Goal: Task Accomplishment & Management: Use online tool/utility

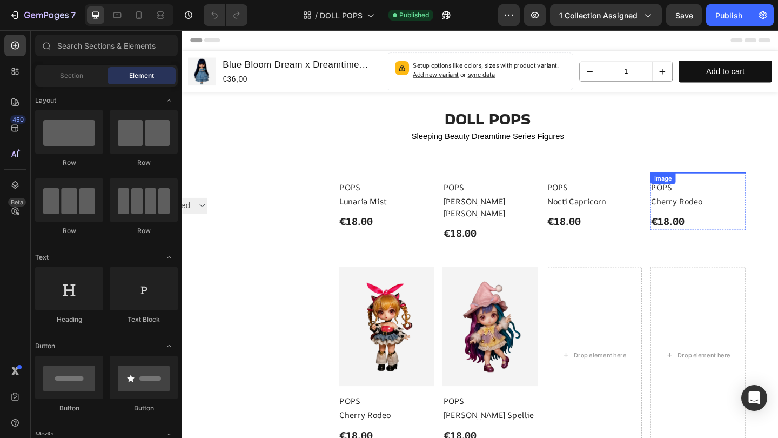
click at [708, 185] on img at bounding box center [743, 185] width 104 height 0
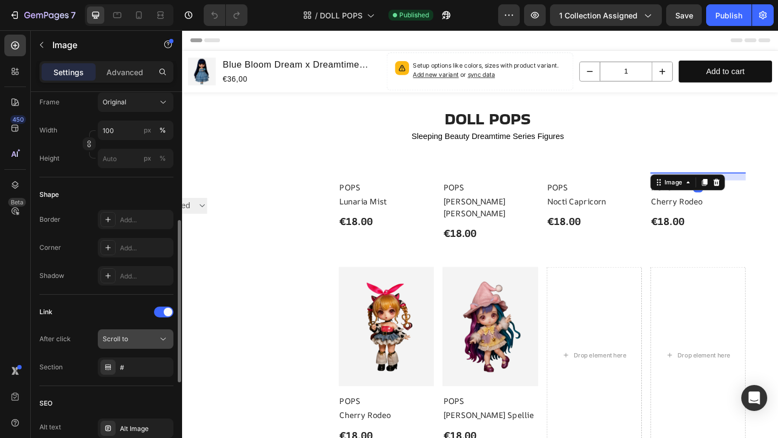
scroll to position [291, 0]
click at [137, 335] on div "Scroll to" at bounding box center [130, 337] width 55 height 10
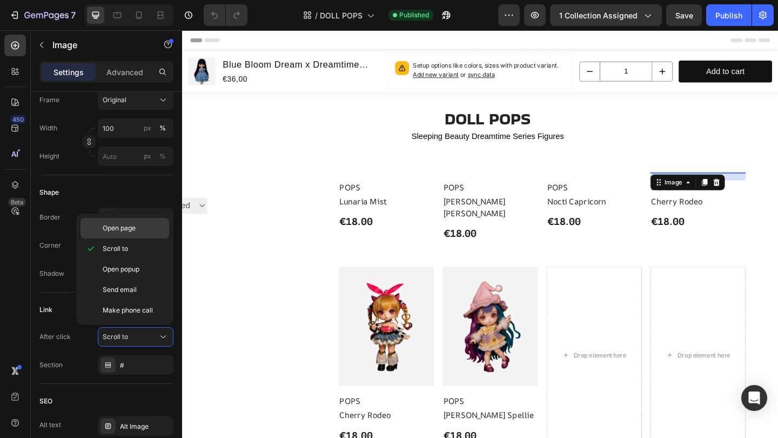
click at [136, 229] on span "Open page" at bounding box center [119, 228] width 33 height 10
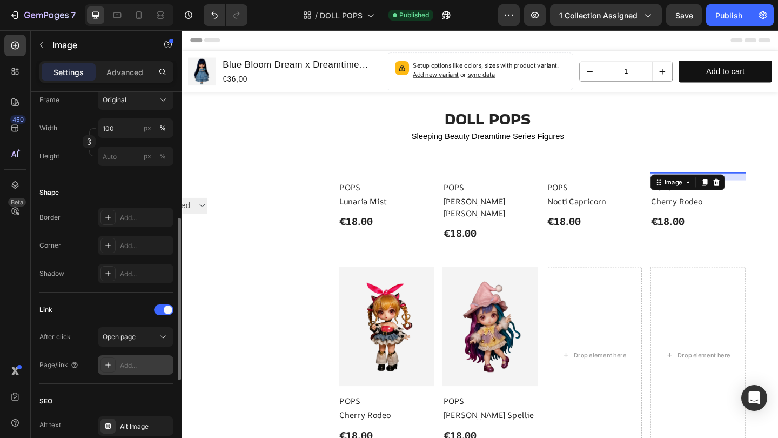
click at [137, 365] on div "Add..." at bounding box center [145, 365] width 51 height 10
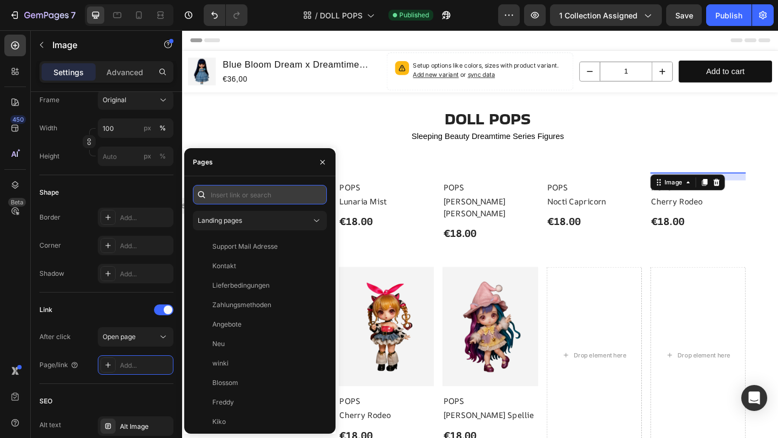
click at [225, 190] on input "text" at bounding box center [260, 194] width 134 height 19
paste input "https://trixi-pix.com/products/momo-aries"
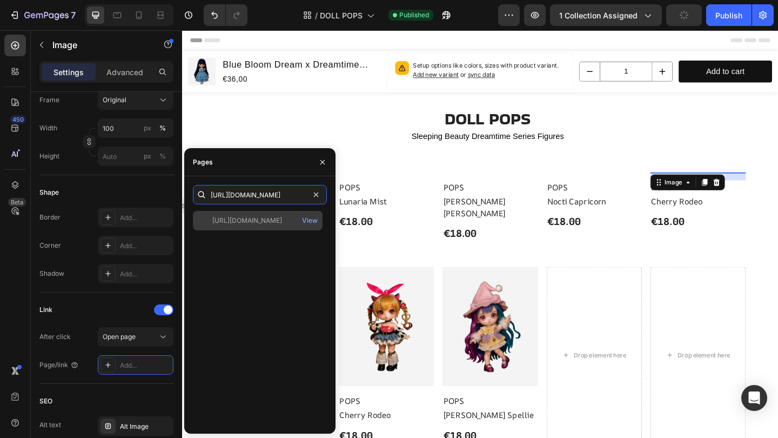
type input "https://trixi-pix.com/products/momo-aries"
click at [250, 225] on div "https://trixi-pix.com/products/momo-aries View" at bounding box center [258, 220] width 130 height 19
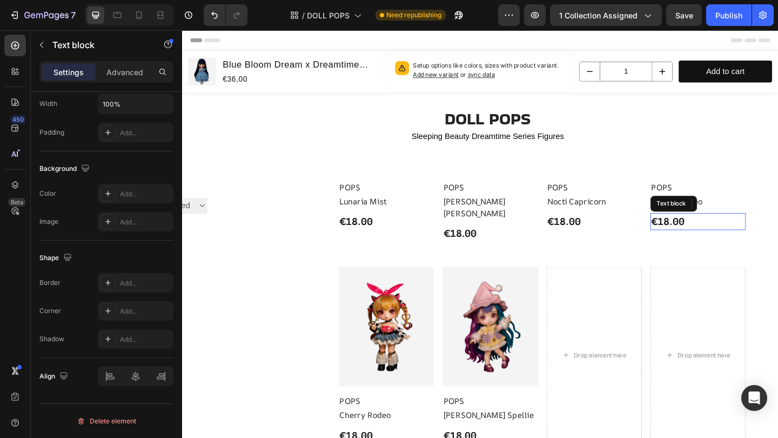
click at [711, 245] on strong "€18.00" at bounding box center [711, 238] width 36 height 15
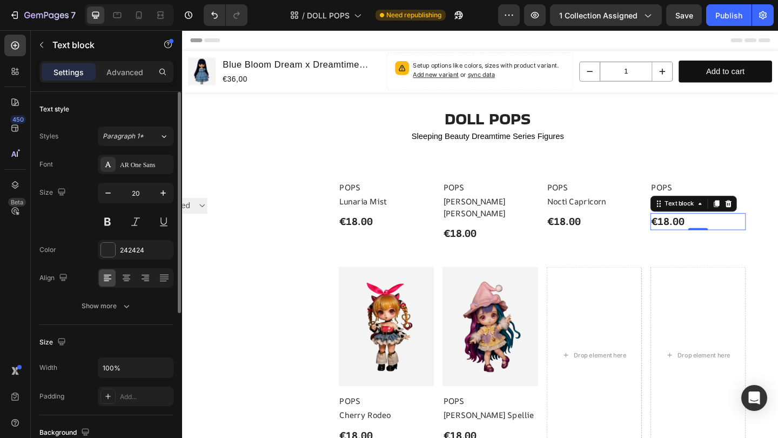
click at [711, 245] on strong "€18.00" at bounding box center [711, 238] width 36 height 15
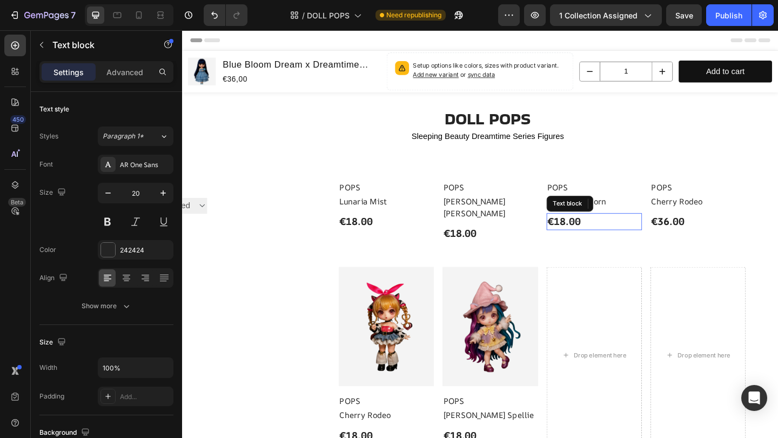
click at [598, 245] on strong "€18.00" at bounding box center [598, 238] width 36 height 15
click at [485, 258] on strong "€18.00" at bounding box center [484, 251] width 36 height 15
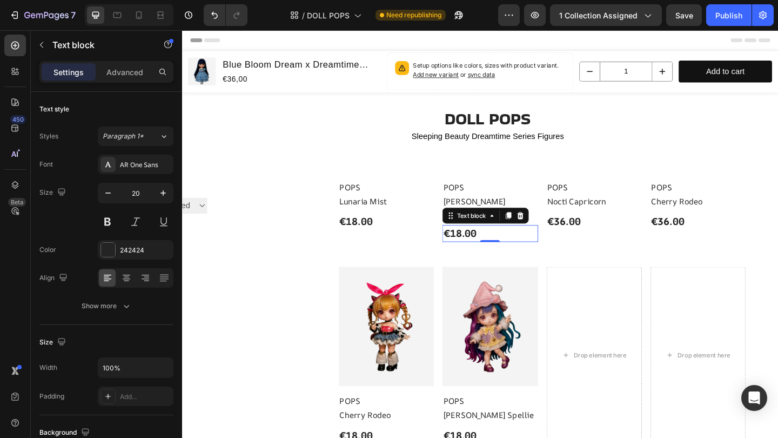
click at [485, 258] on strong "€18.00" at bounding box center [484, 251] width 36 height 15
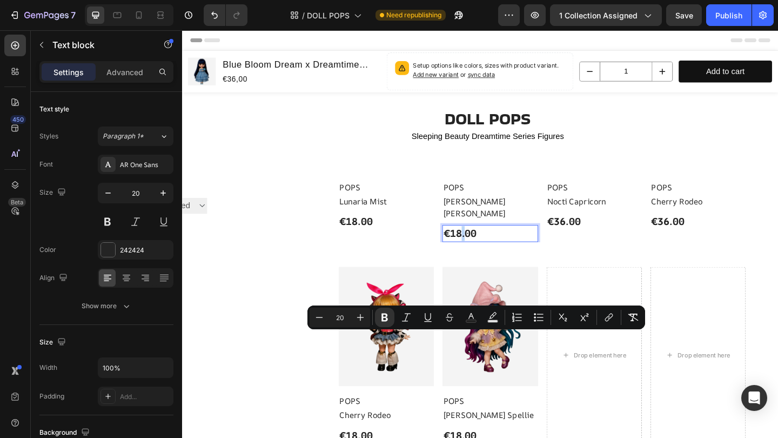
click at [485, 258] on strong "€18.00" at bounding box center [484, 251] width 36 height 15
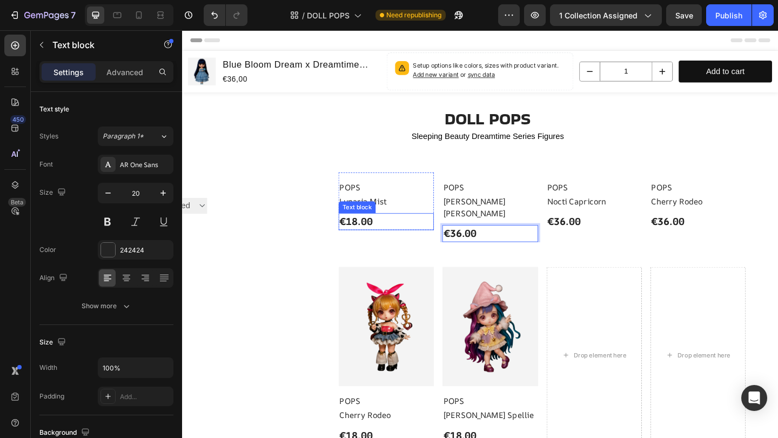
click at [371, 245] on strong "€18.00" at bounding box center [371, 238] width 36 height 15
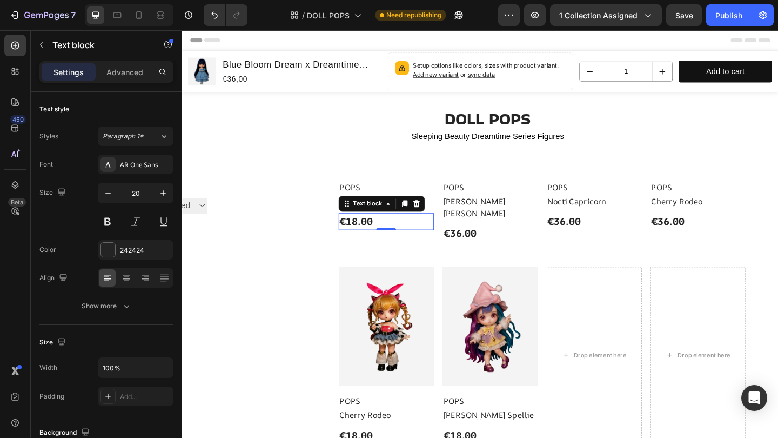
click at [373, 245] on strong "€18.00" at bounding box center [371, 238] width 36 height 15
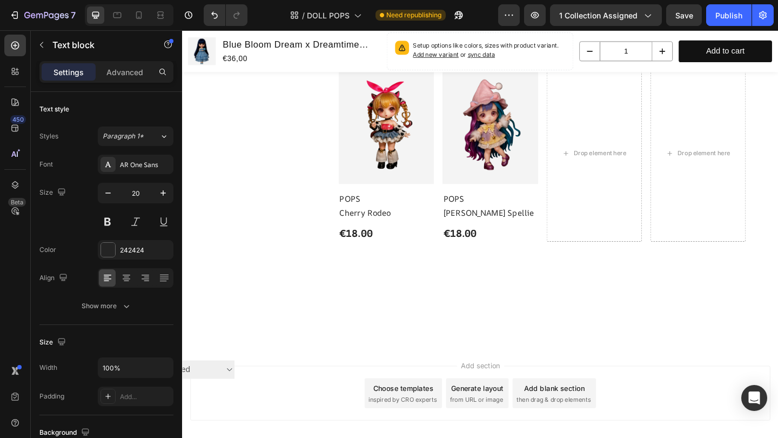
scroll to position [259, 0]
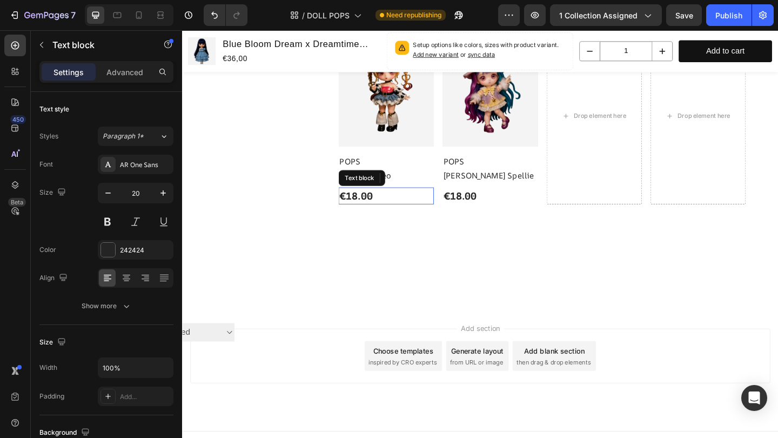
click at [371, 217] on strong "€18.00" at bounding box center [371, 210] width 36 height 15
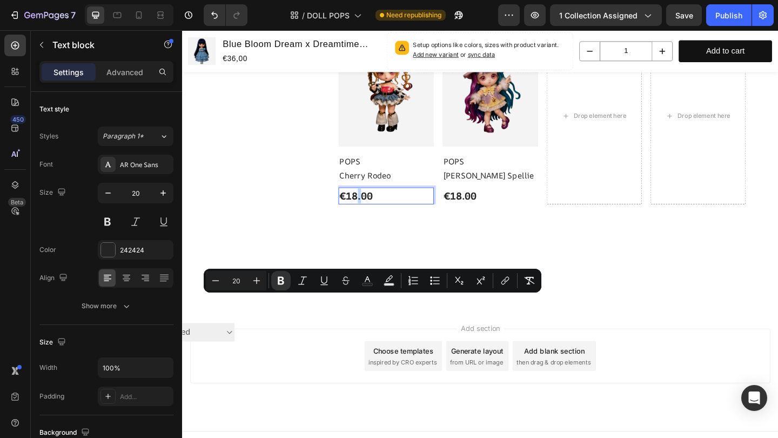
click at [371, 217] on strong "€18.00" at bounding box center [371, 210] width 36 height 15
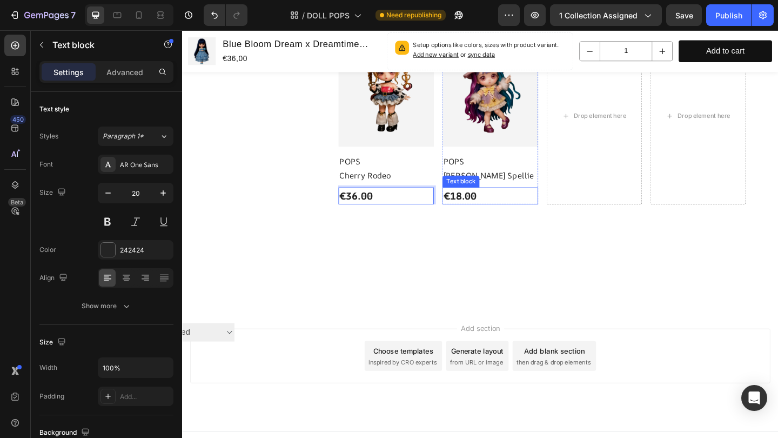
click at [486, 217] on strong "€18.00" at bounding box center [484, 210] width 36 height 15
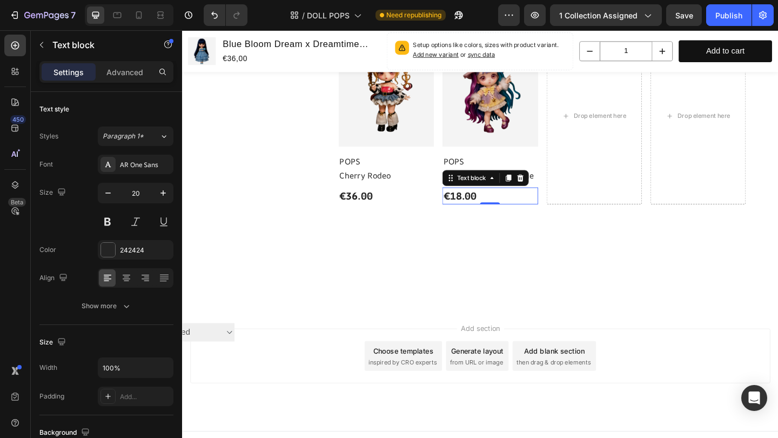
click at [486, 217] on strong "€18.00" at bounding box center [484, 210] width 36 height 15
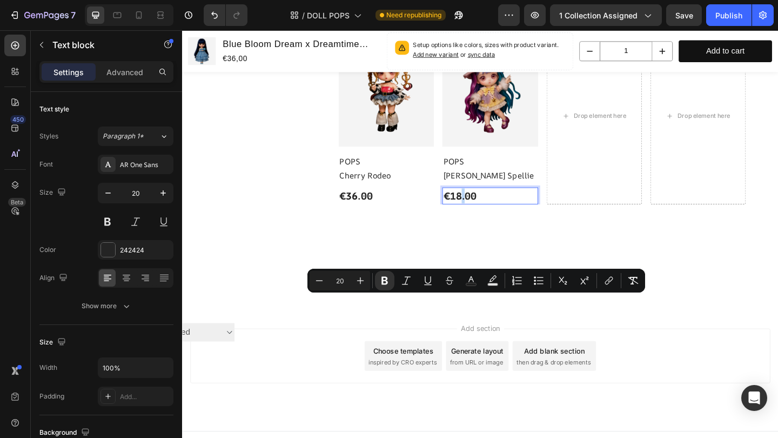
click at [486, 217] on strong "€18.00" at bounding box center [484, 210] width 36 height 15
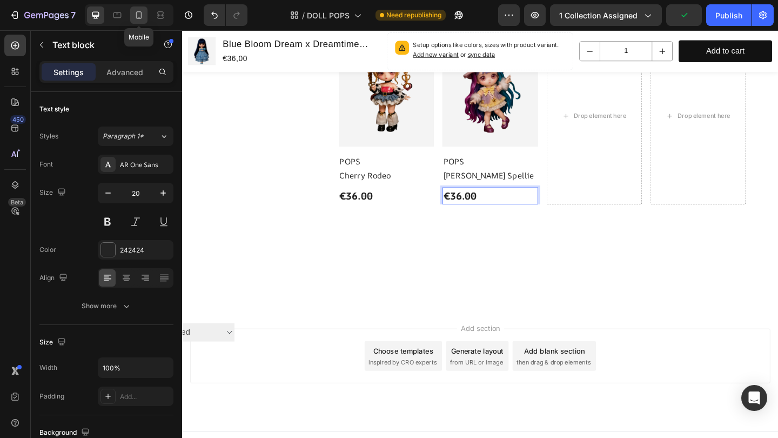
click at [137, 11] on icon at bounding box center [138, 15] width 11 height 11
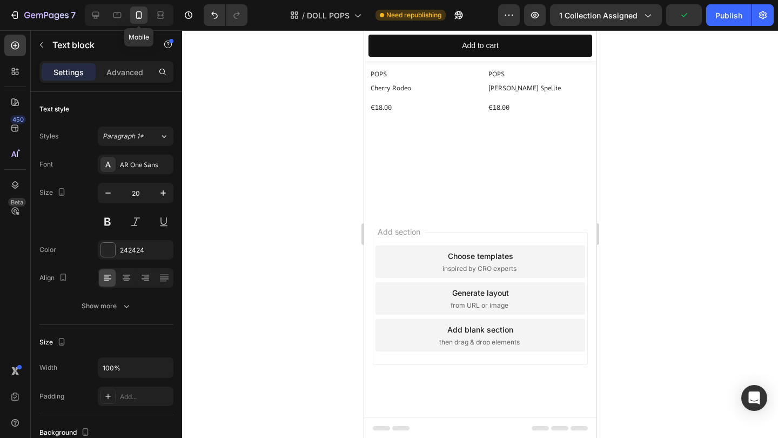
type input "14"
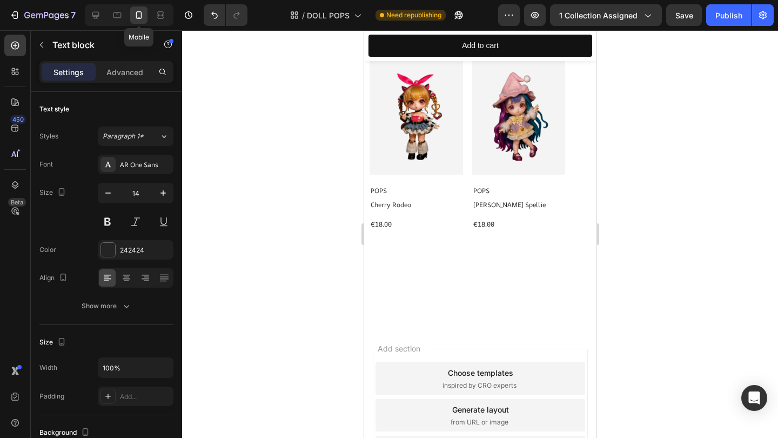
scroll to position [221, 0]
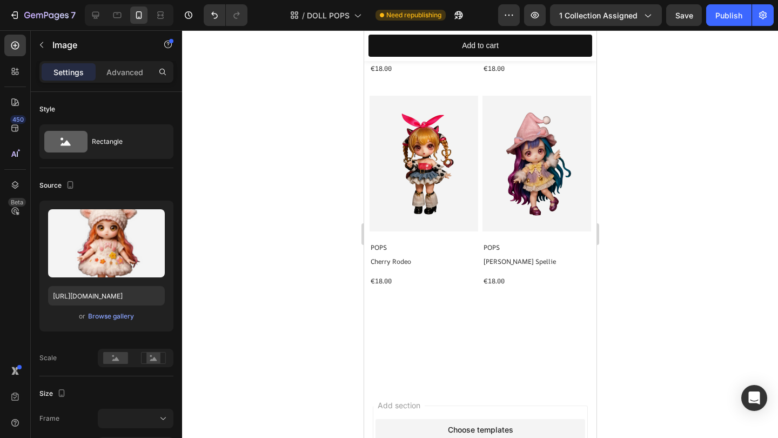
click at [545, 19] on img at bounding box center [536, 19] width 109 height 0
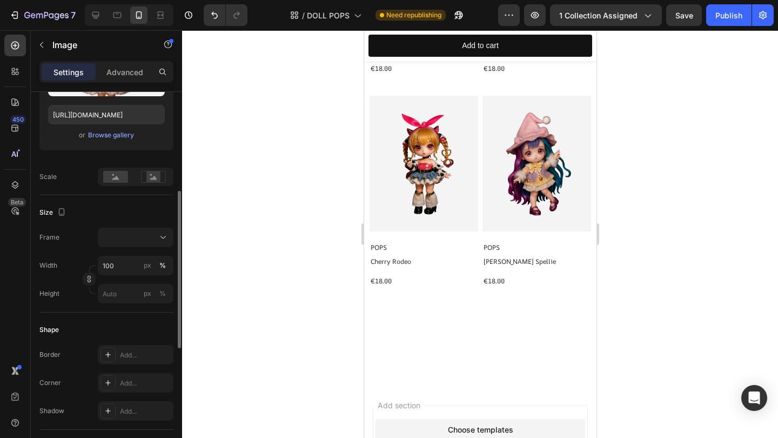
scroll to position [283, 0]
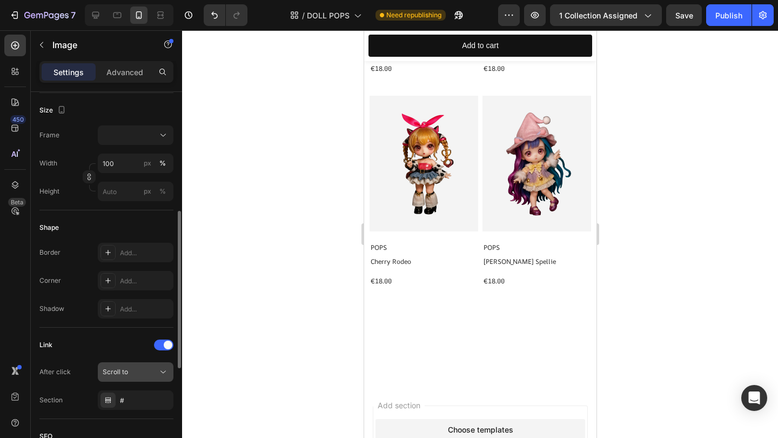
click at [142, 365] on button "Scroll to" at bounding box center [136, 371] width 76 height 19
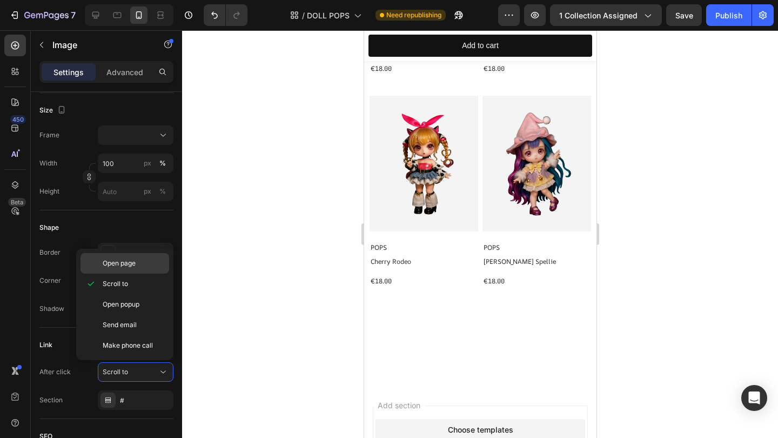
click at [139, 261] on p "Open page" at bounding box center [134, 263] width 62 height 10
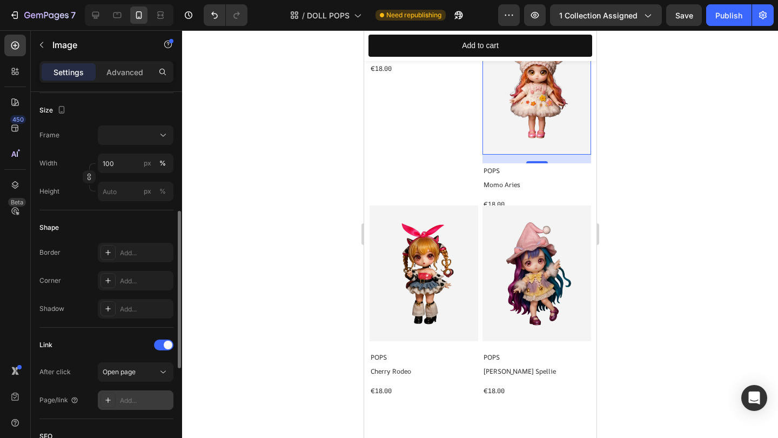
click at [143, 404] on div "Add..." at bounding box center [145, 400] width 51 height 10
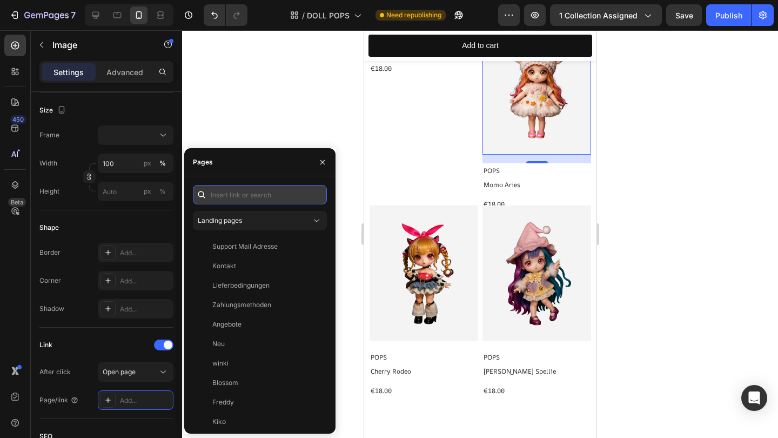
click at [235, 193] on input "text" at bounding box center [260, 194] width 134 height 19
paste input "https://trixi-pix.com/products/momo-aries"
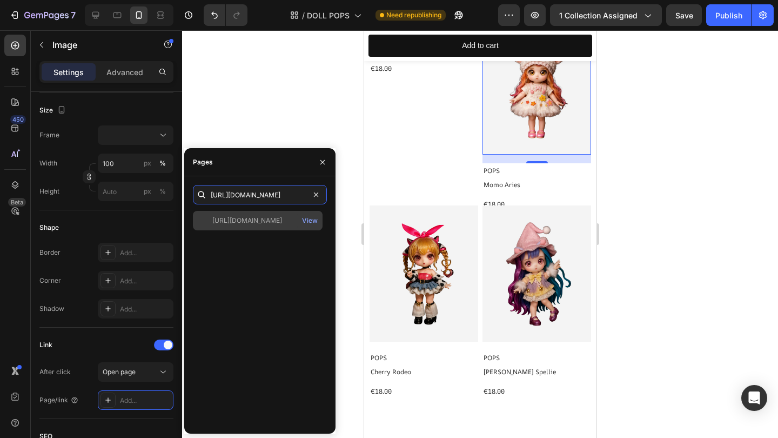
type input "https://trixi-pix.com/products/momo-aries"
click at [254, 220] on div "https://trixi-pix.com/products/momo-aries" at bounding box center [247, 221] width 70 height 10
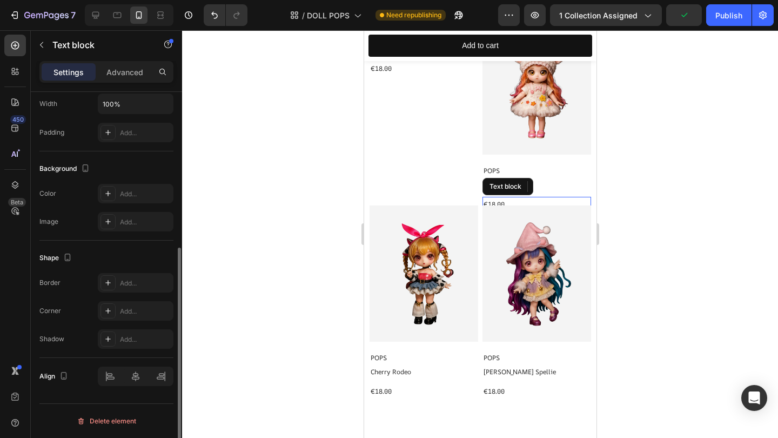
click at [494, 209] on span "€18.00" at bounding box center [493, 203] width 21 height 9
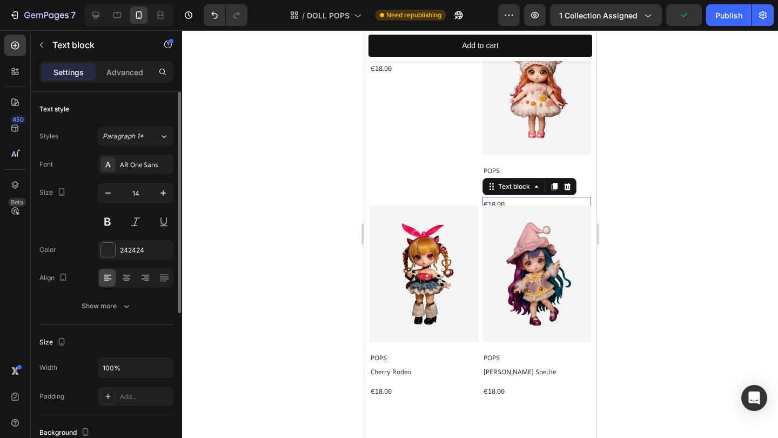
click at [494, 209] on span "€18.00" at bounding box center [493, 203] width 21 height 9
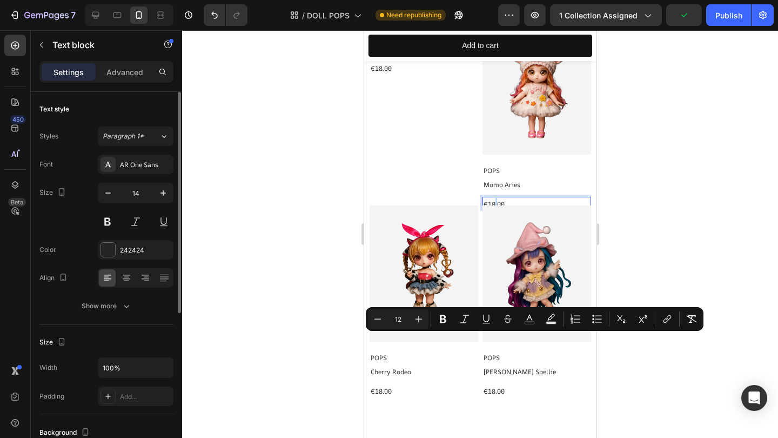
click at [494, 209] on span "€18.00" at bounding box center [493, 203] width 21 height 9
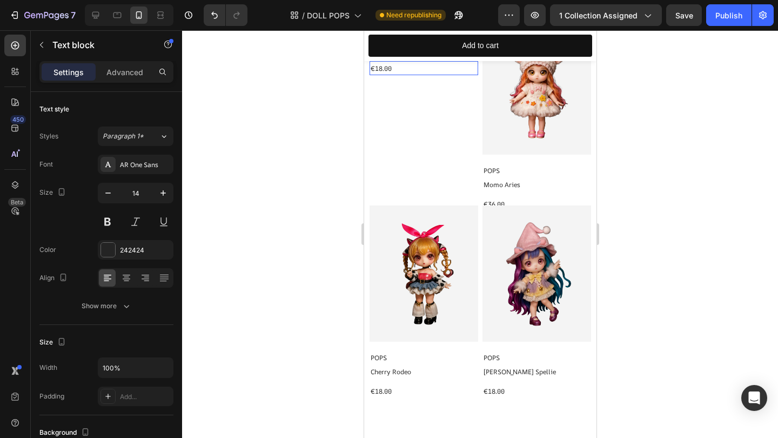
click at [383, 73] on span "€18.00" at bounding box center [380, 68] width 21 height 9
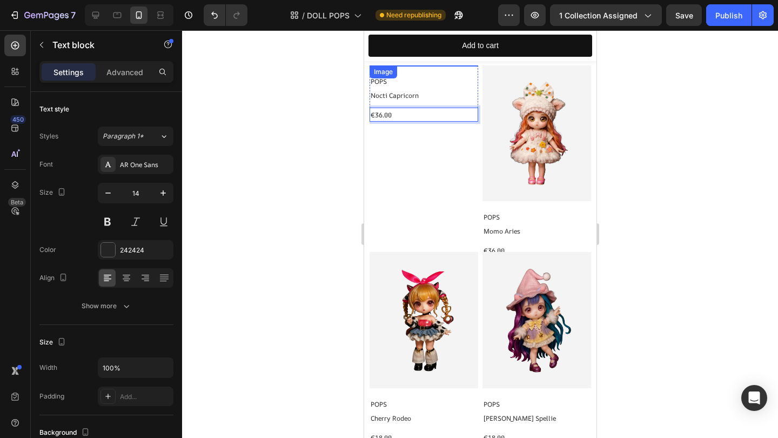
scroll to position [152, 0]
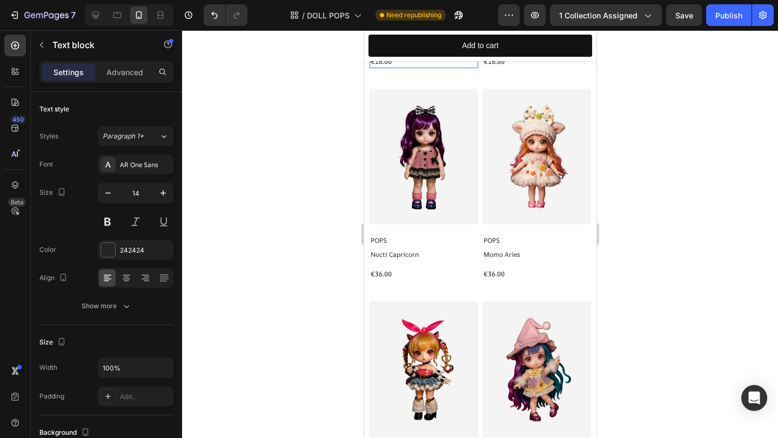
click at [381, 66] on span "€18.00" at bounding box center [380, 61] width 21 height 9
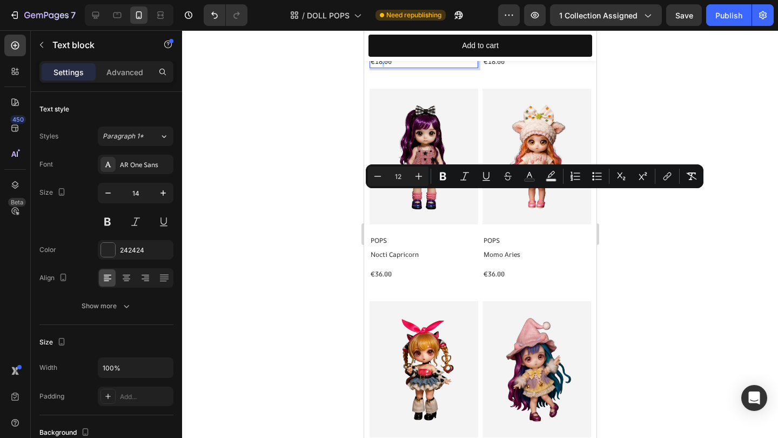
click at [381, 66] on span "€18.00" at bounding box center [380, 61] width 21 height 9
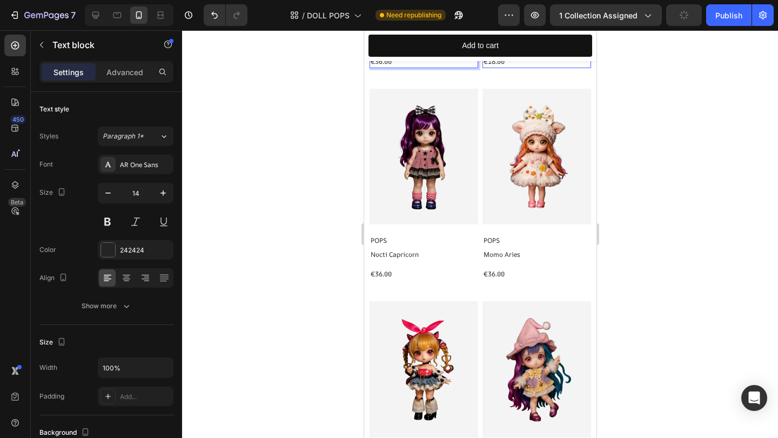
click at [494, 66] on span "€18.00" at bounding box center [493, 61] width 21 height 9
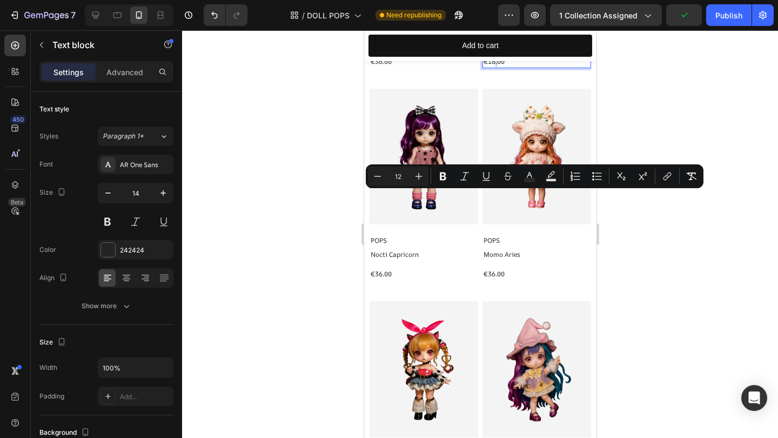
click at [494, 66] on span "€18.00" at bounding box center [493, 61] width 21 height 9
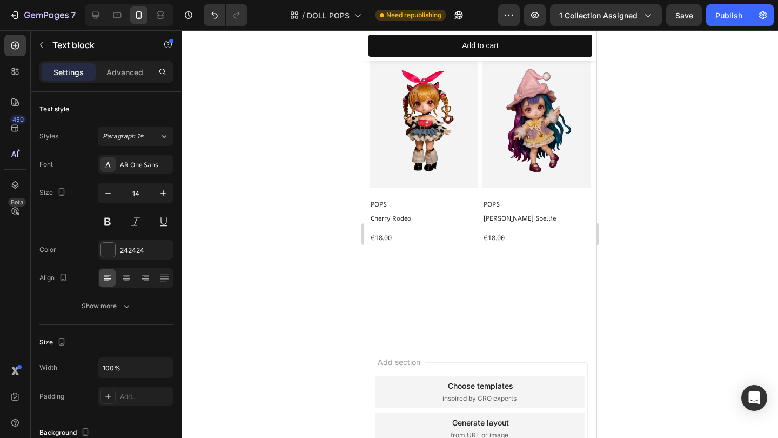
scroll to position [449, 0]
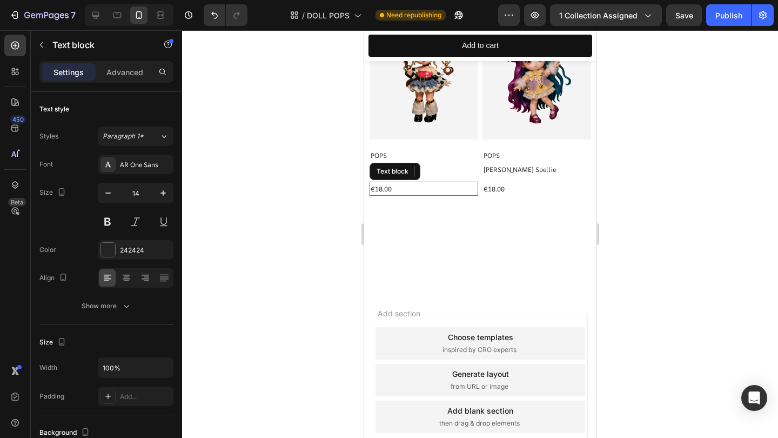
click at [382, 193] on span "€18.00" at bounding box center [380, 188] width 21 height 9
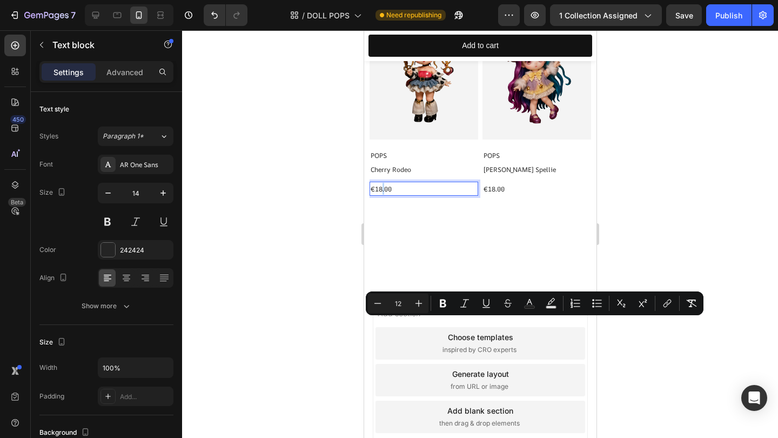
click at [382, 193] on span "€18.00" at bounding box center [380, 188] width 21 height 9
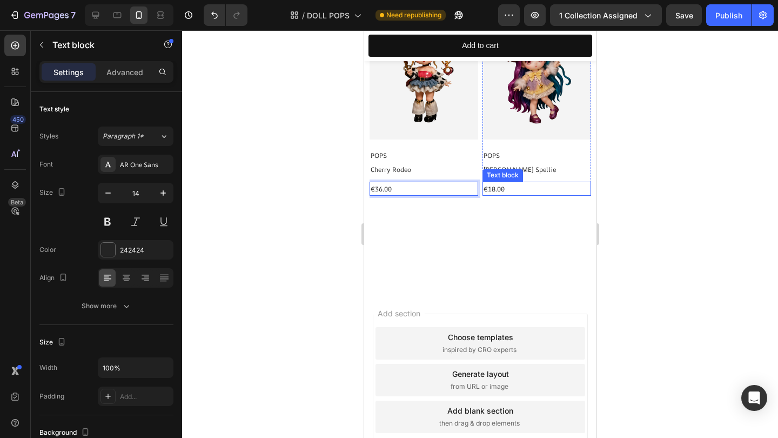
click at [493, 193] on span "€18.00" at bounding box center [493, 188] width 21 height 9
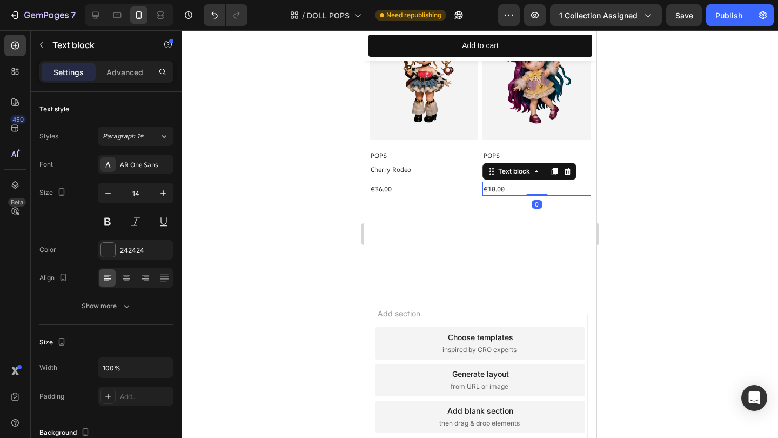
click at [495, 193] on span "€18.00" at bounding box center [493, 188] width 21 height 9
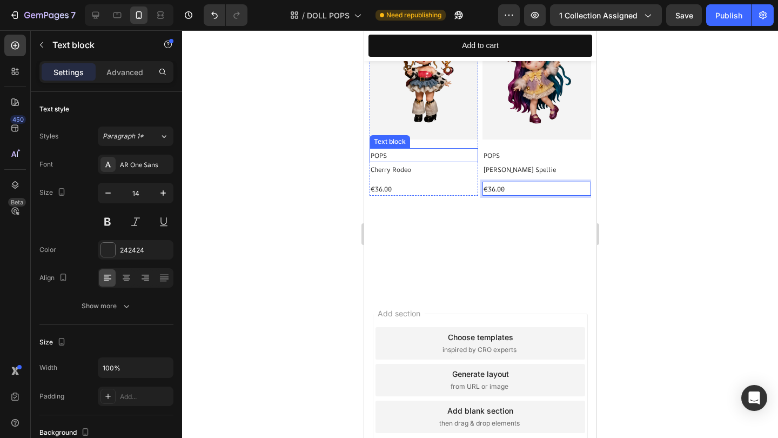
click at [319, 254] on div at bounding box center [480, 233] width 596 height 407
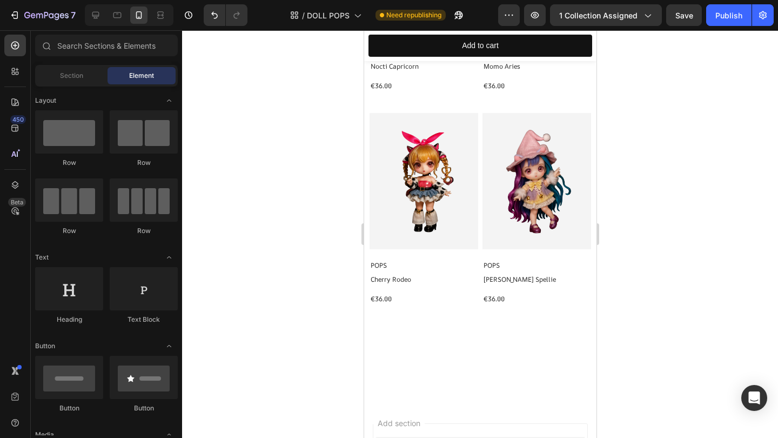
scroll to position [425, 0]
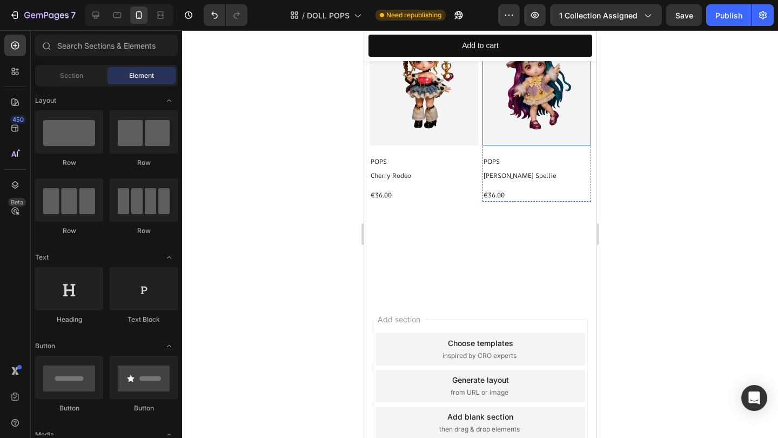
click at [568, 145] on img at bounding box center [536, 77] width 109 height 136
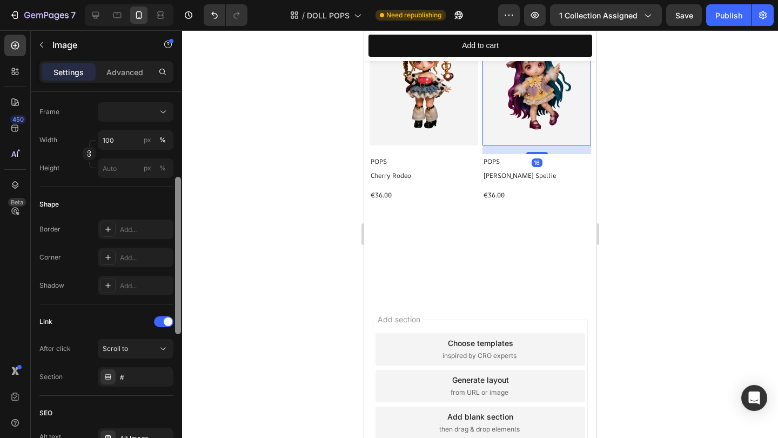
scroll to position [319, 0]
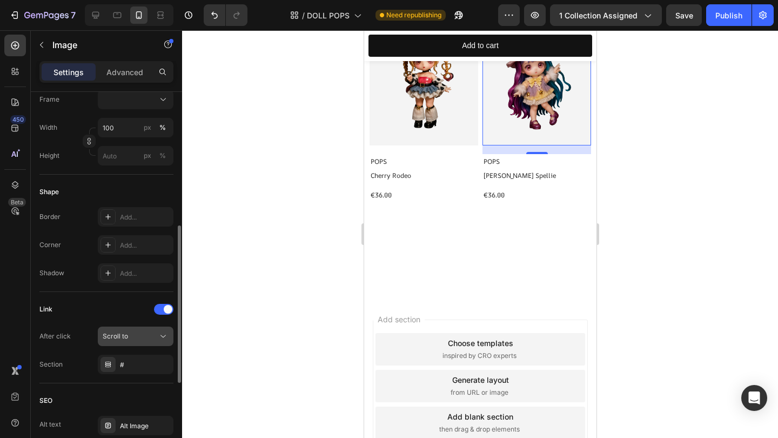
click at [143, 337] on div "Scroll to" at bounding box center [130, 336] width 55 height 10
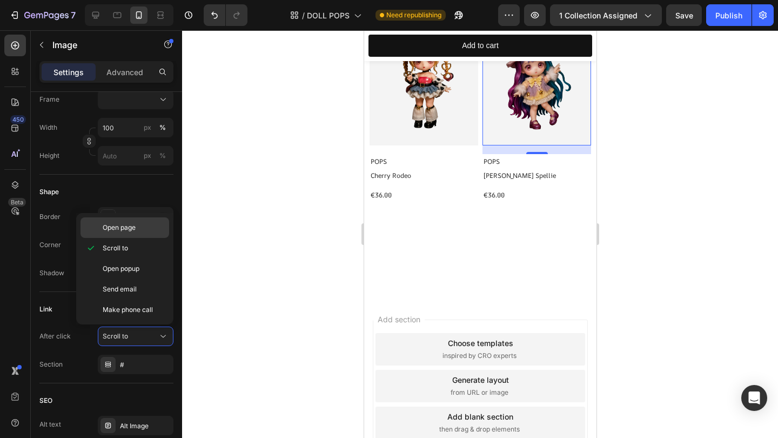
click at [141, 232] on p "Open page" at bounding box center [134, 228] width 62 height 10
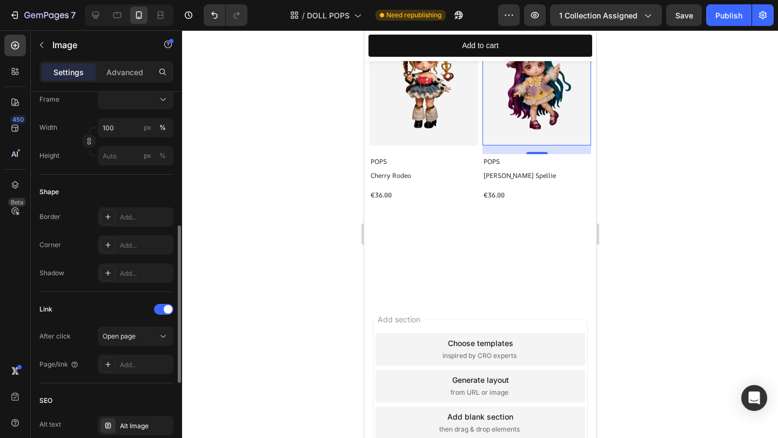
click at [133, 374] on div "Link After click Open page Page/link Add..." at bounding box center [106, 337] width 134 height 91
click at [141, 365] on div "Add..." at bounding box center [145, 365] width 51 height 10
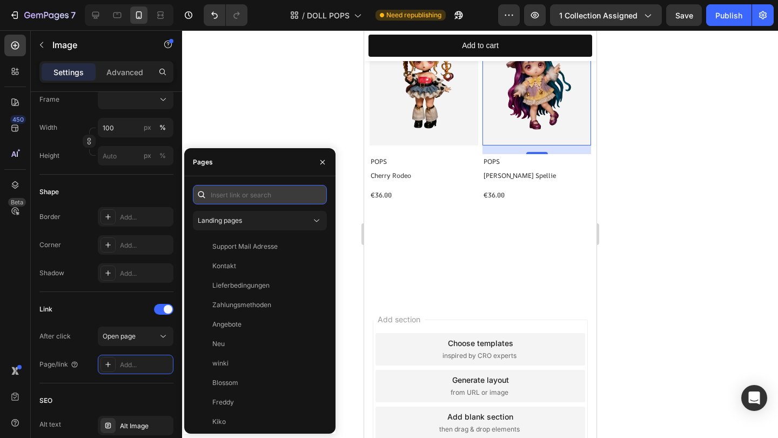
click at [232, 198] on input "text" at bounding box center [260, 194] width 134 height 19
paste input "https://trixi-pix.com/products/twinka-spellie"
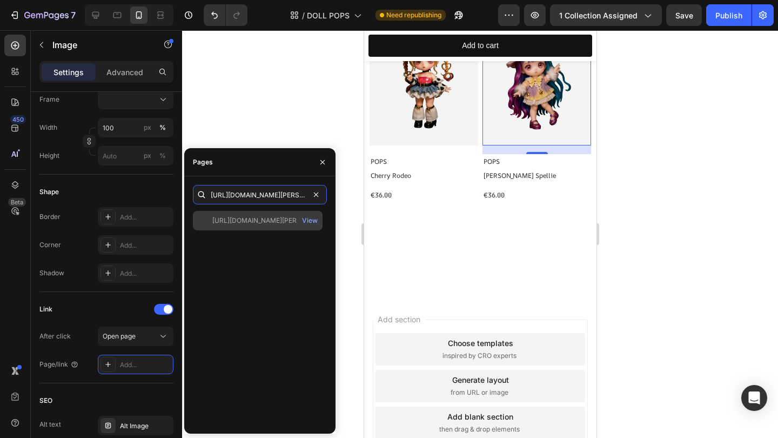
type input "https://trixi-pix.com/products/twinka-spellie"
click at [238, 219] on div "https://trixi-pix.com/products/twinka-spellie" at bounding box center [264, 221] width 104 height 10
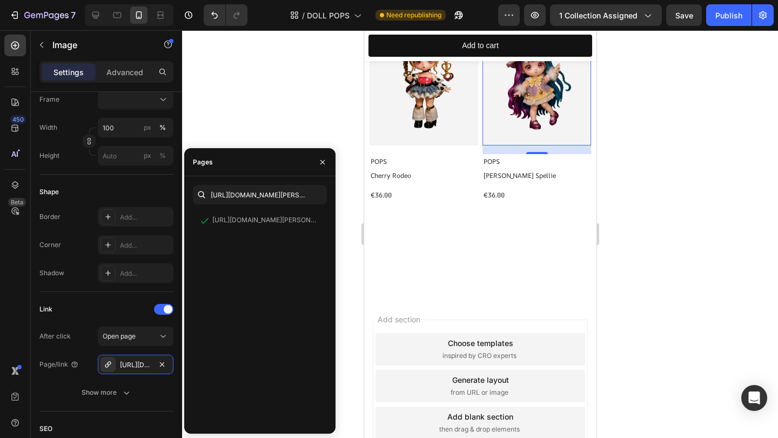
click at [276, 122] on div at bounding box center [480, 233] width 596 height 407
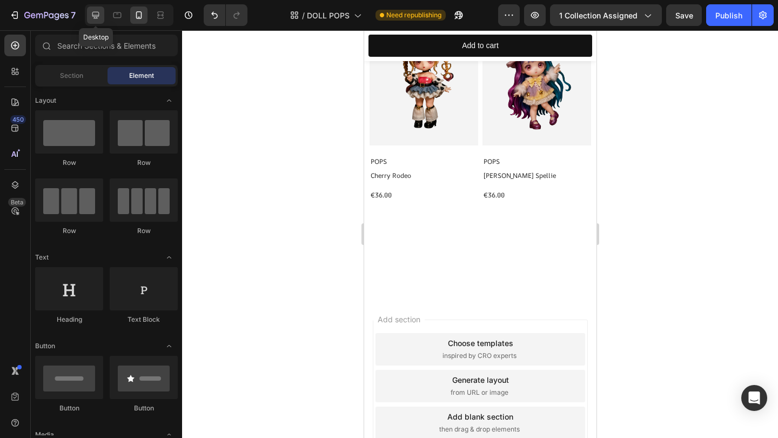
click at [97, 21] on div at bounding box center [95, 14] width 17 height 17
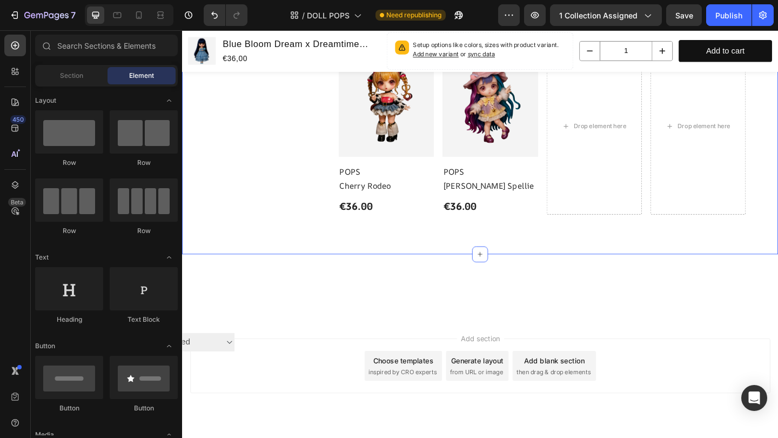
scroll to position [219, 0]
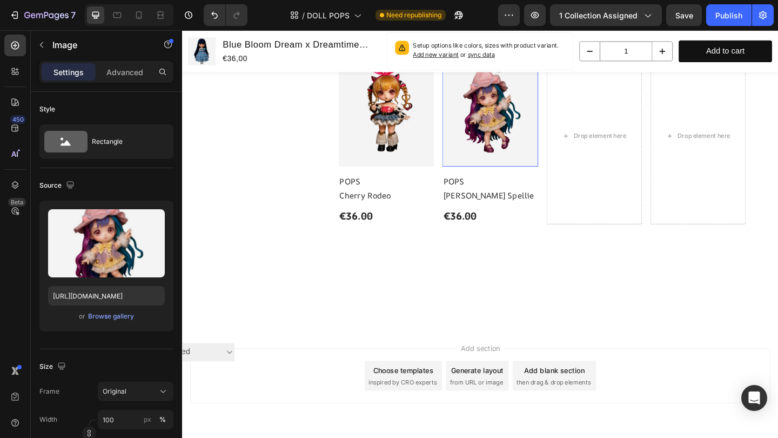
click at [499, 178] on img at bounding box center [517, 114] width 104 height 130
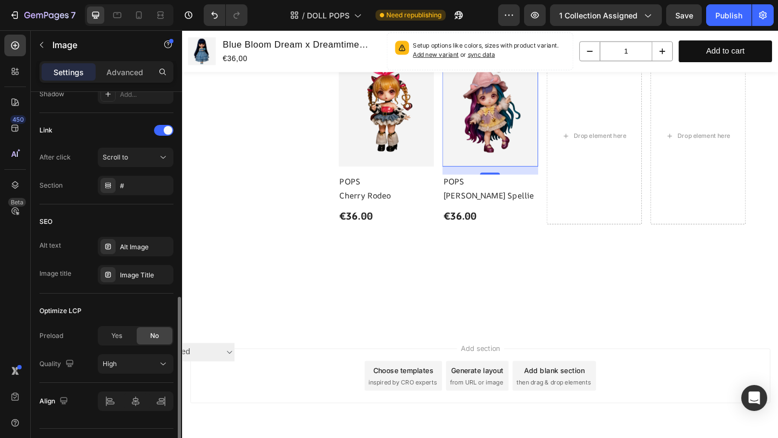
scroll to position [470, 0]
click at [137, 155] on div "Scroll to" at bounding box center [130, 158] width 55 height 10
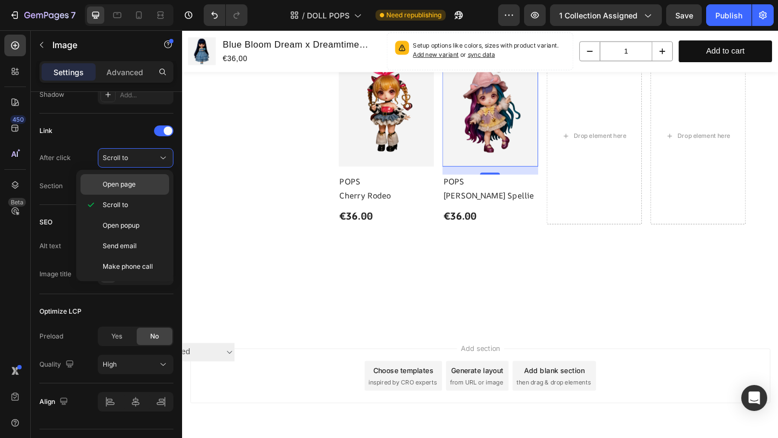
click at [156, 187] on p "Open page" at bounding box center [134, 184] width 62 height 10
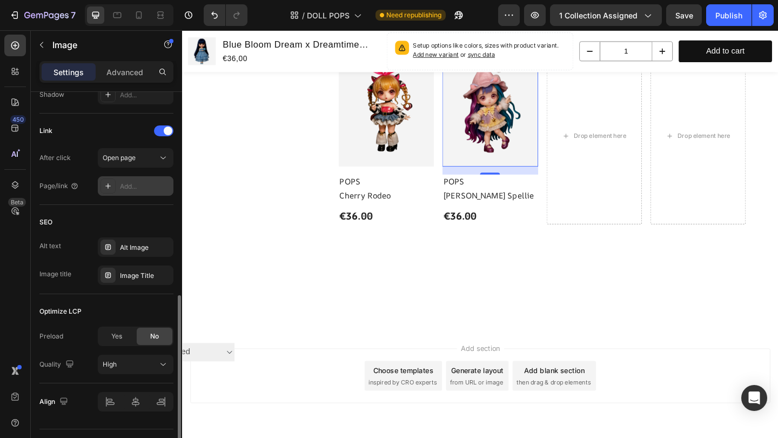
click at [140, 182] on div "Add..." at bounding box center [145, 187] width 51 height 10
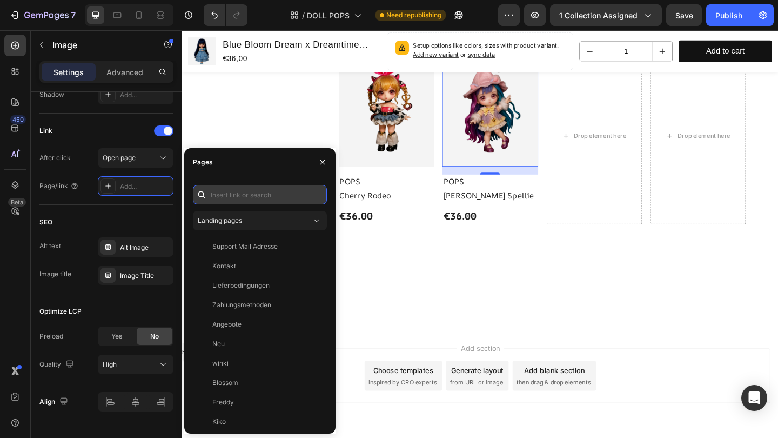
click at [221, 191] on input "text" at bounding box center [260, 194] width 134 height 19
paste input "https://trixi-pix.com/products/twinka-spellie"
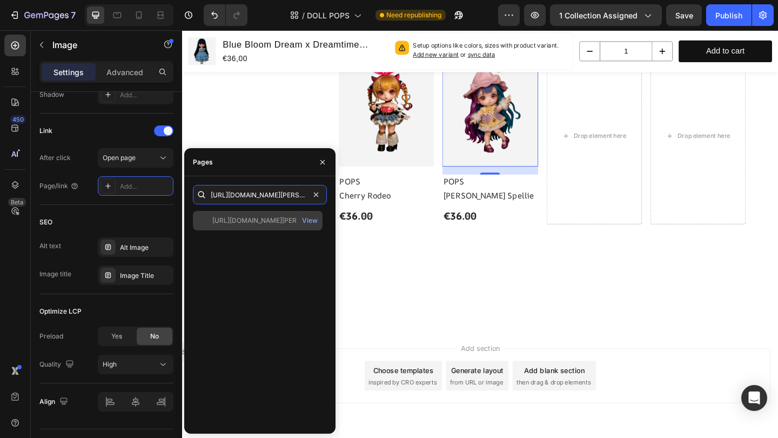
type input "https://trixi-pix.com/products/twinka-spellie"
click at [235, 219] on div "https://trixi-pix.com/products/twinka-spellie" at bounding box center [264, 221] width 104 height 10
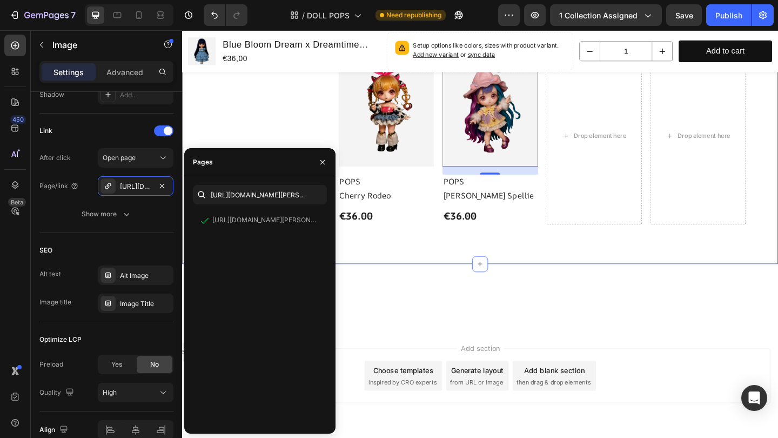
click at [270, 133] on div "Image POPS Text block Lunaria Mist Text block €36.00 Text block Row Image POPS …" at bounding box center [506, 93] width 632 height 295
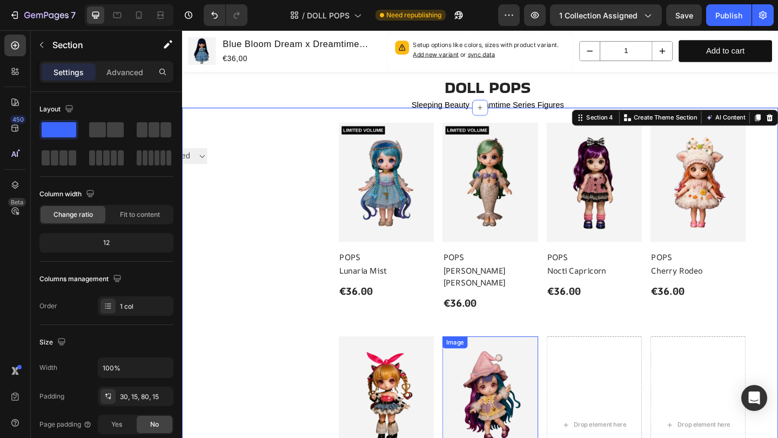
scroll to position [5, 0]
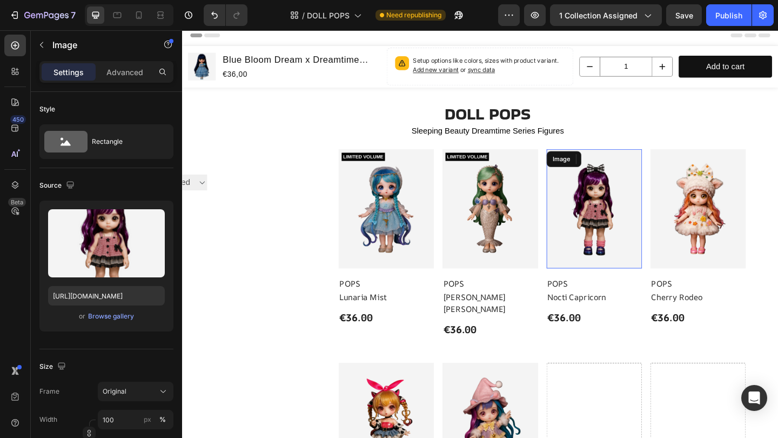
click at [613, 223] on img at bounding box center [631, 224] width 104 height 130
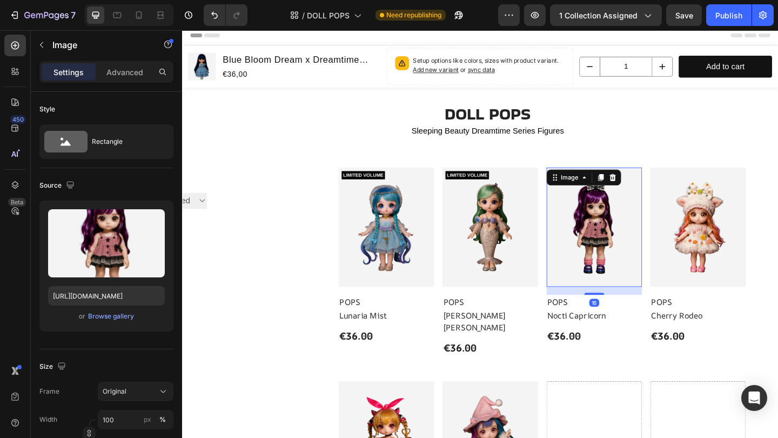
scroll to position [495, 0]
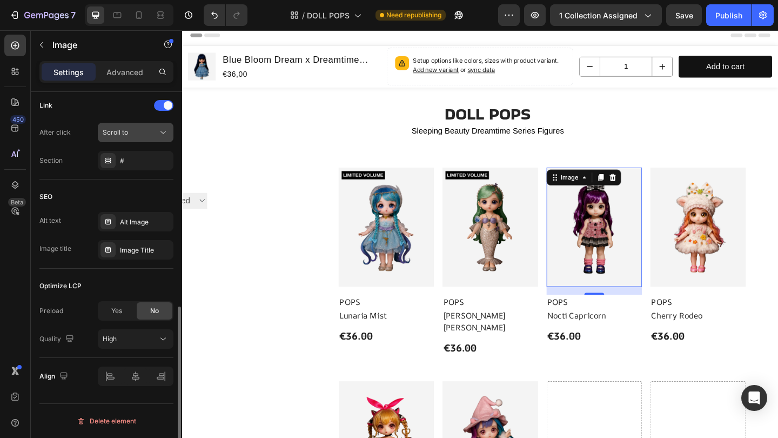
click at [130, 138] on button "Scroll to" at bounding box center [136, 132] width 76 height 19
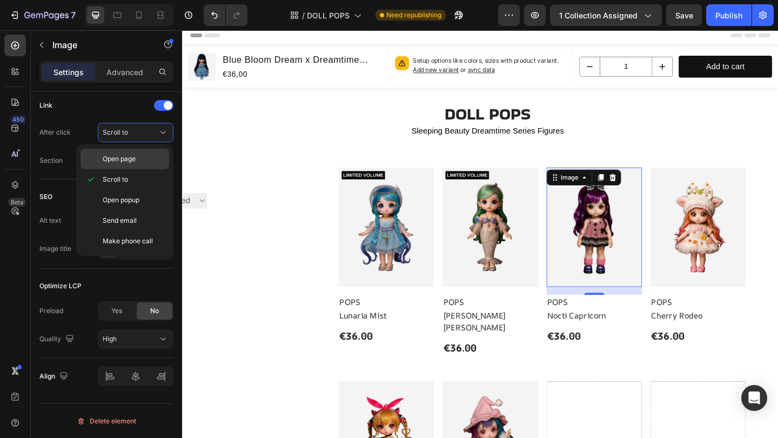
click at [135, 165] on div "Open page" at bounding box center [124, 159] width 89 height 21
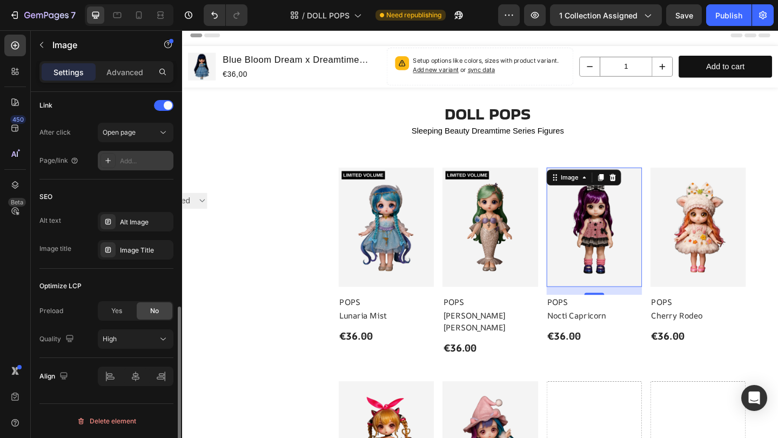
click at [135, 157] on div "Add..." at bounding box center [145, 161] width 51 height 10
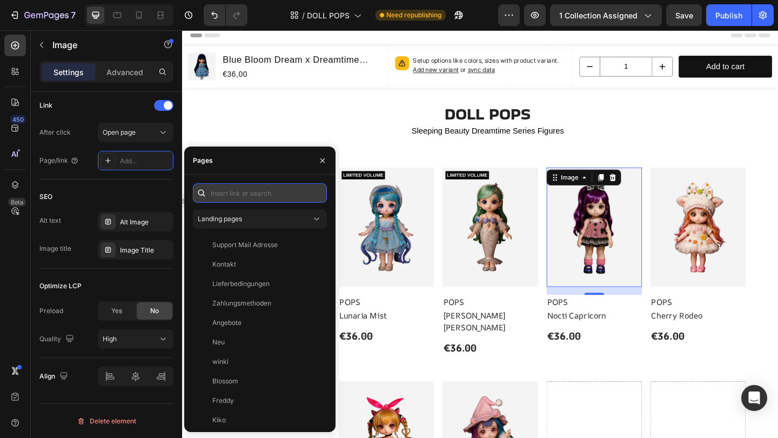
click at [230, 191] on input "text" at bounding box center [260, 192] width 134 height 19
paste input "https://trixi-pix.com/products/nocti-capricorn"
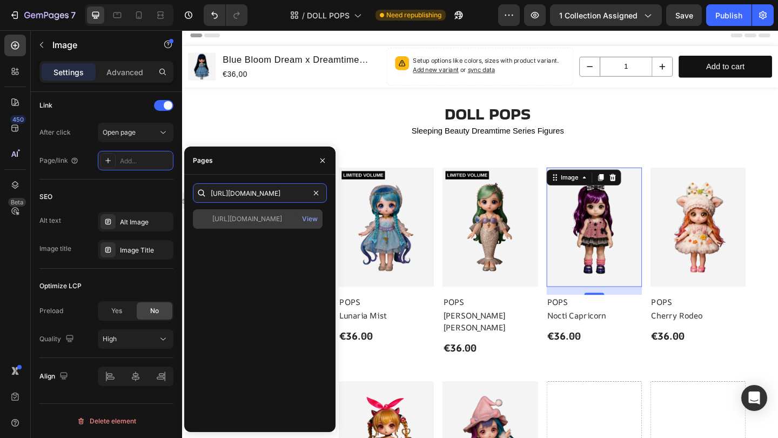
type input "https://trixi-pix.com/products/nocti-capricorn"
click at [234, 220] on div "https://trixi-pix.com/products/nocti-capricorn" at bounding box center [247, 219] width 70 height 10
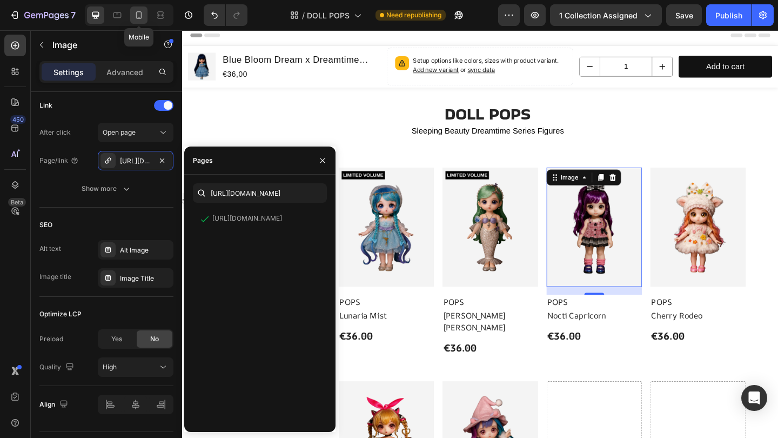
click at [142, 15] on icon at bounding box center [138, 15] width 11 height 11
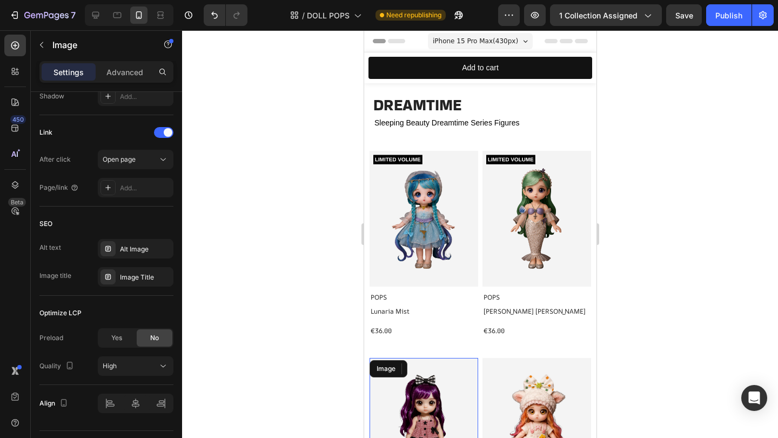
drag, startPoint x: 424, startPoint y: 368, endPoint x: 533, endPoint y: 342, distance: 111.5
click at [424, 368] on img at bounding box center [423, 426] width 109 height 136
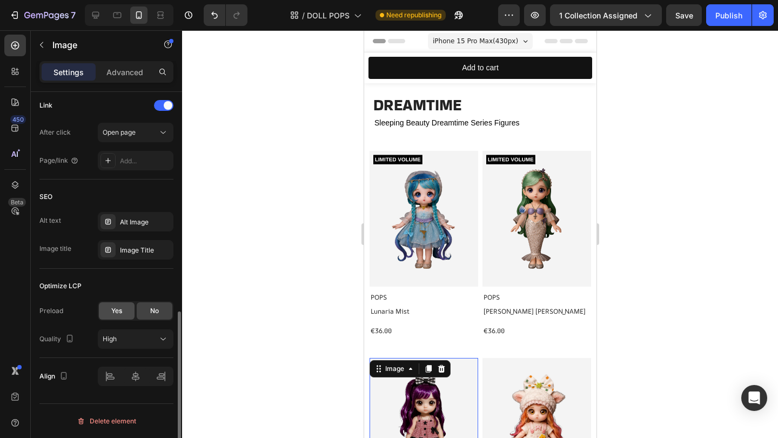
scroll to position [462, 0]
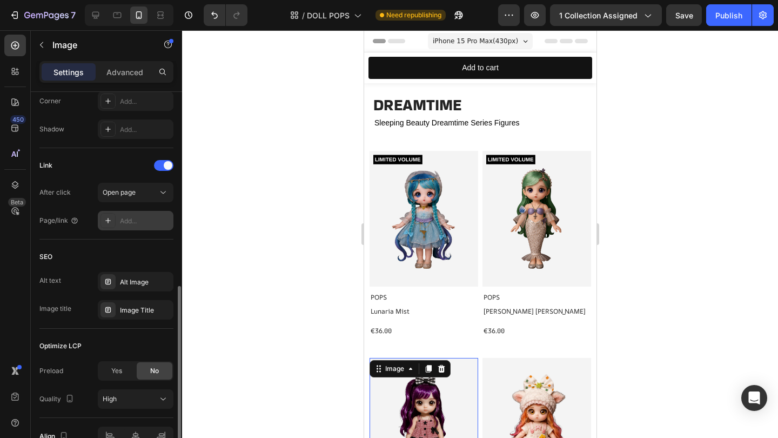
click at [137, 217] on div "Add..." at bounding box center [145, 221] width 51 height 10
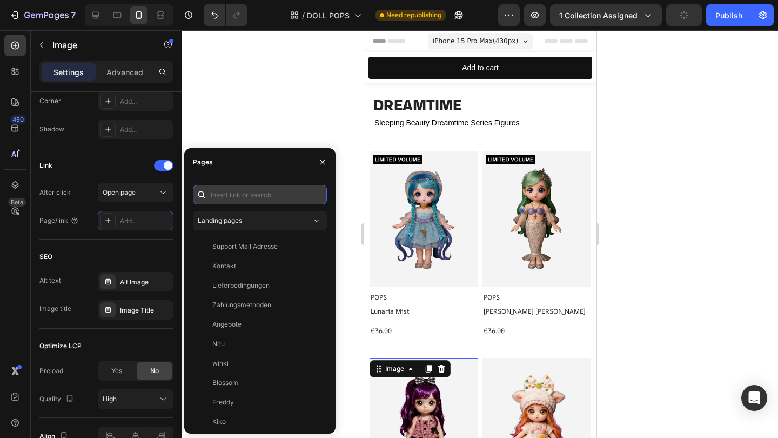
click at [220, 200] on input "text" at bounding box center [260, 194] width 134 height 19
paste input "https://trixi-pix.com/products/nocti-capricorn"
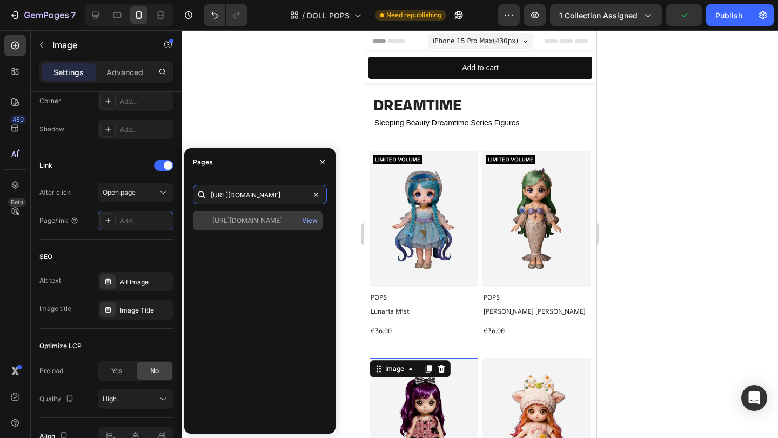
type input "https://trixi-pix.com/products/nocti-capricorn"
click at [218, 216] on div "https://trixi-pix.com/products/nocti-capricorn" at bounding box center [247, 221] width 70 height 10
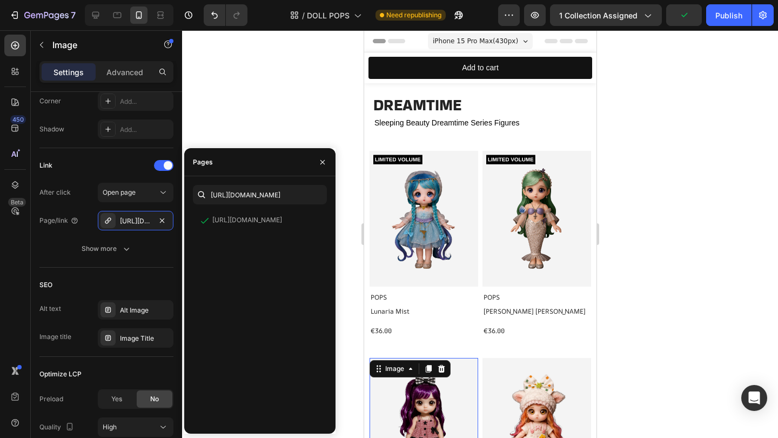
click at [261, 119] on div at bounding box center [480, 233] width 596 height 407
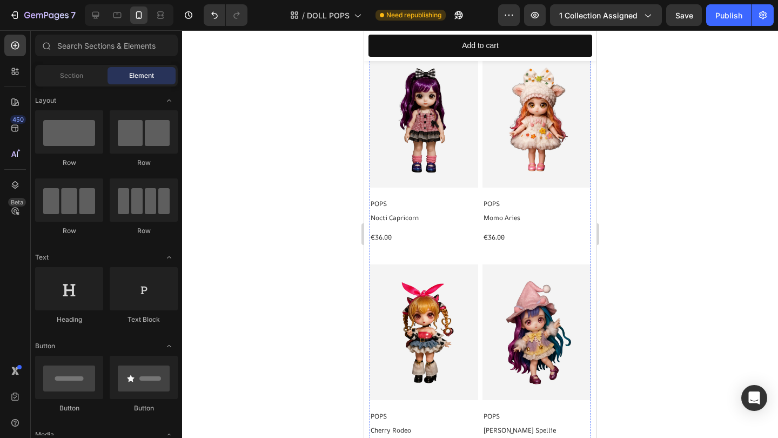
scroll to position [313, 0]
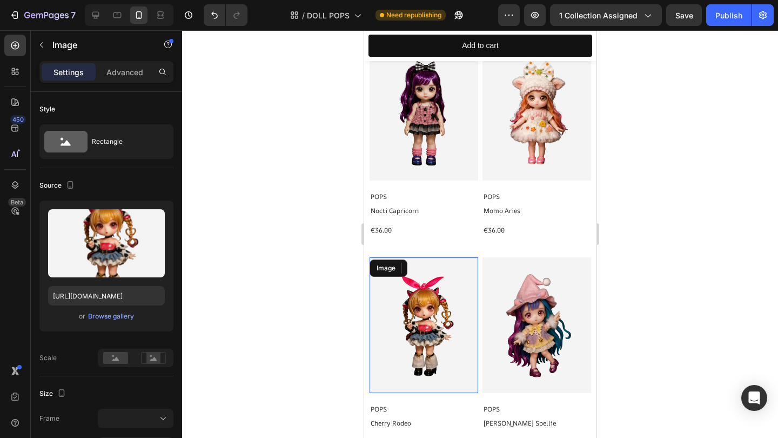
click at [470, 291] on img at bounding box center [423, 325] width 109 height 136
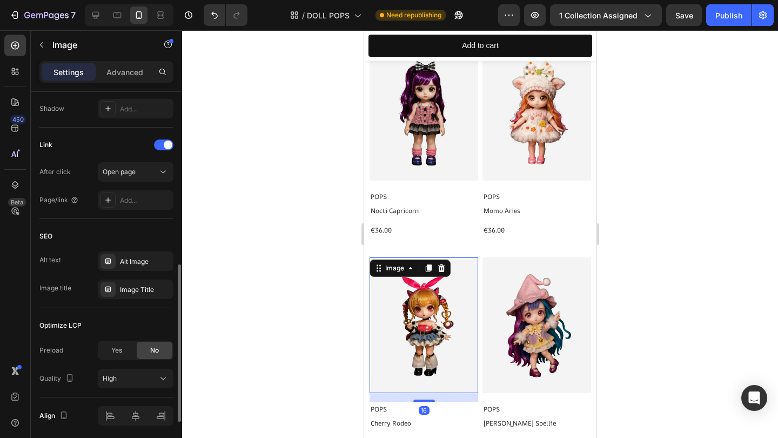
scroll to position [501, 0]
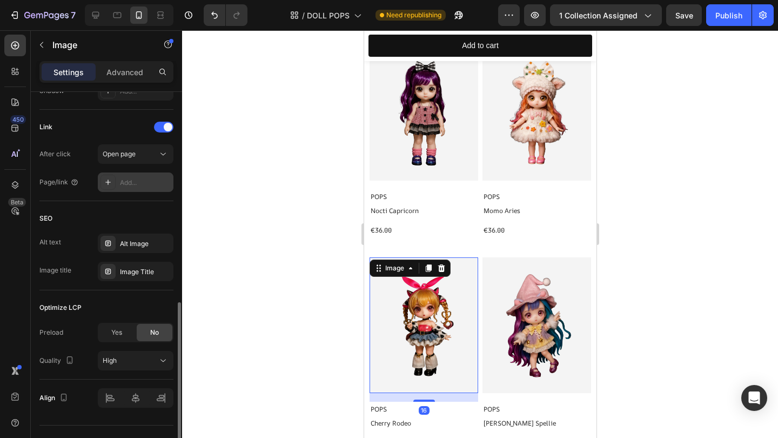
click at [153, 182] on div "Add..." at bounding box center [145, 183] width 51 height 10
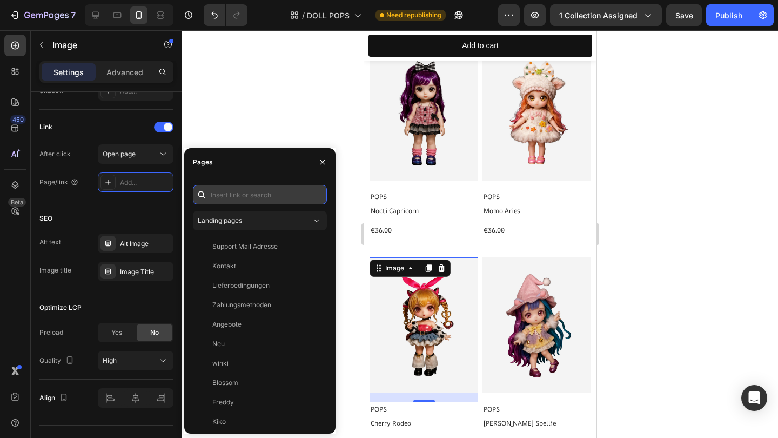
click at [245, 197] on input "text" at bounding box center [260, 194] width 134 height 19
paste input "https://trixi-pix.com/products/cherry-rodeo"
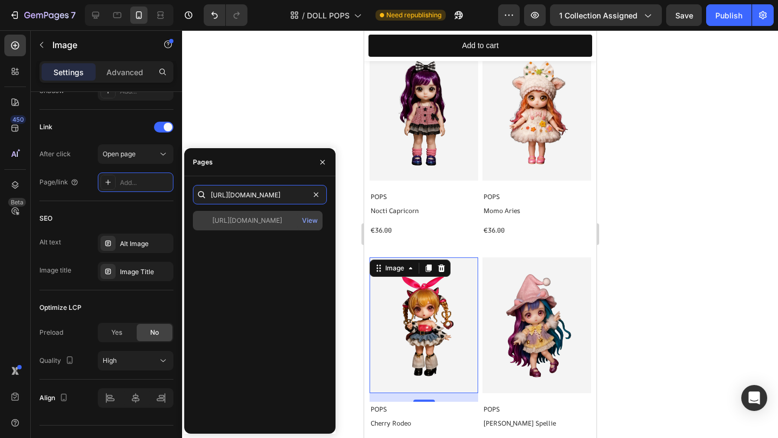
type input "https://trixi-pix.com/products/cherry-rodeo"
click at [237, 215] on div "https://trixi-pix.com/products/cherry-rodeo View" at bounding box center [258, 220] width 130 height 19
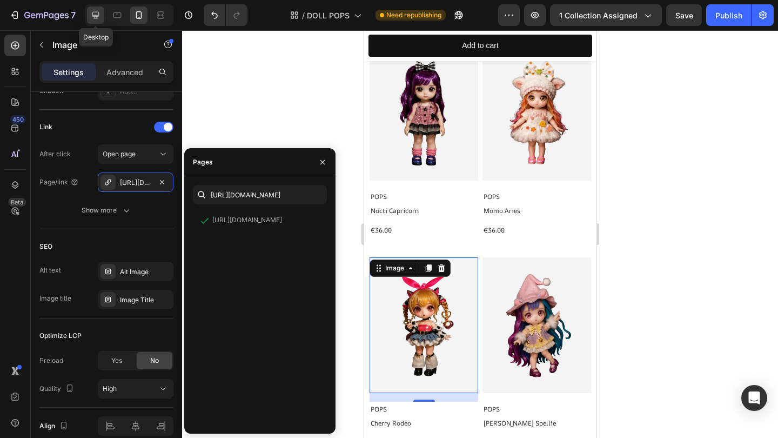
click at [102, 15] on div at bounding box center [95, 14] width 17 height 17
type input "https://cdn.shopify.com/s/files/1/0883/4033/2880/files/gempages_570780491876139…"
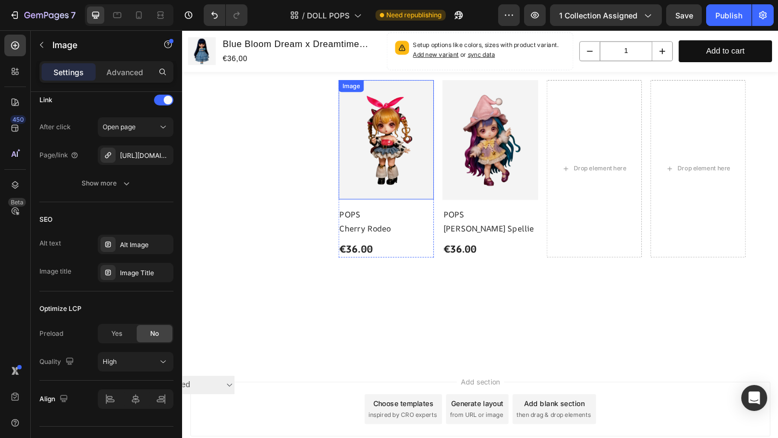
scroll to position [275, 0]
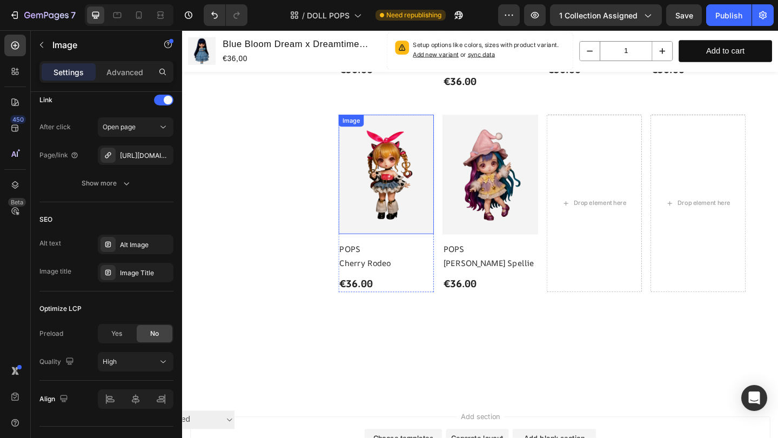
click at [383, 191] on img at bounding box center [404, 187] width 104 height 130
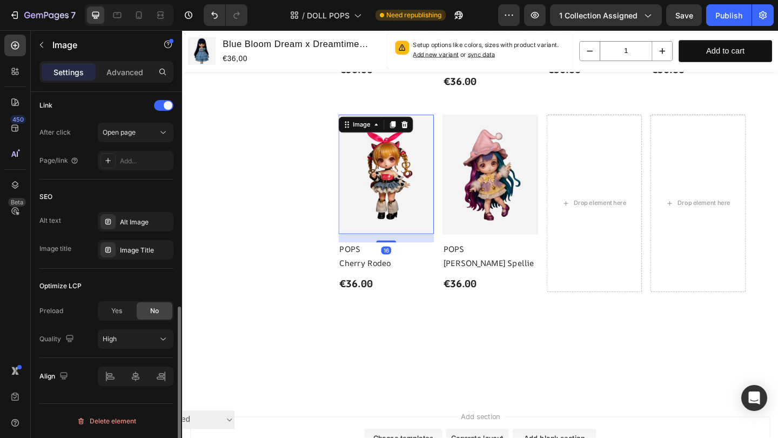
scroll to position [495, 0]
click at [140, 162] on div "Add..." at bounding box center [145, 161] width 51 height 10
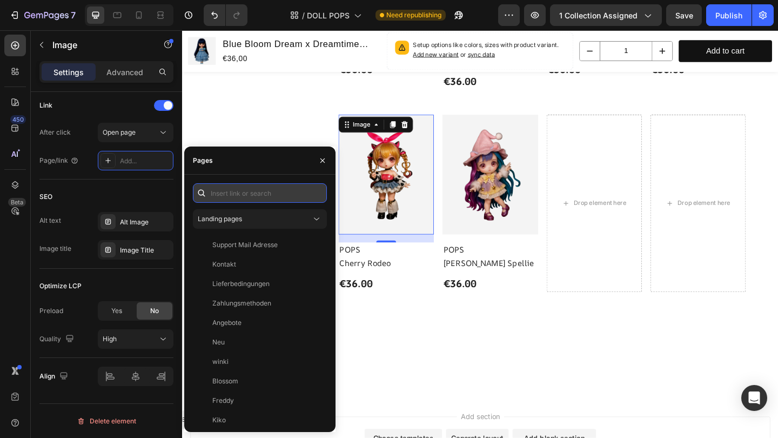
click at [243, 199] on input "text" at bounding box center [260, 192] width 134 height 19
paste input "https://trixi-pix.com/products/cherry-rodeo"
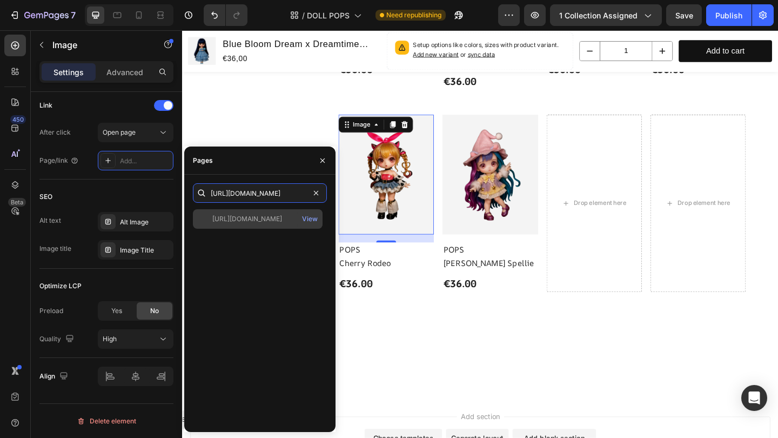
type input "https://trixi-pix.com/products/cherry-rodeo"
click at [240, 214] on div "https://trixi-pix.com/products/cherry-rodeo" at bounding box center [247, 219] width 70 height 10
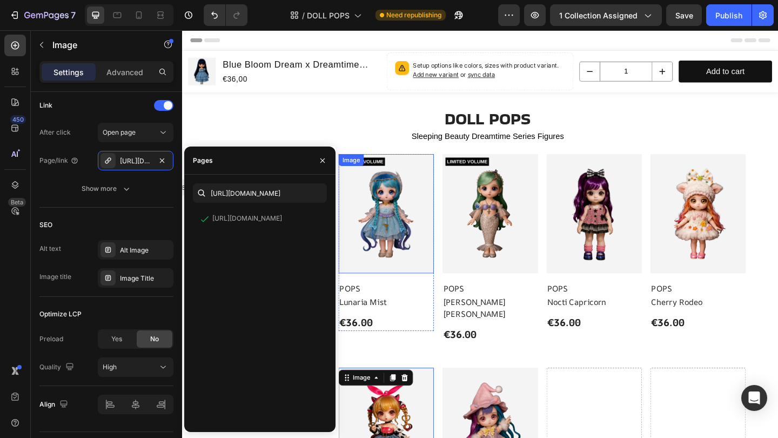
scroll to position [-1, 0]
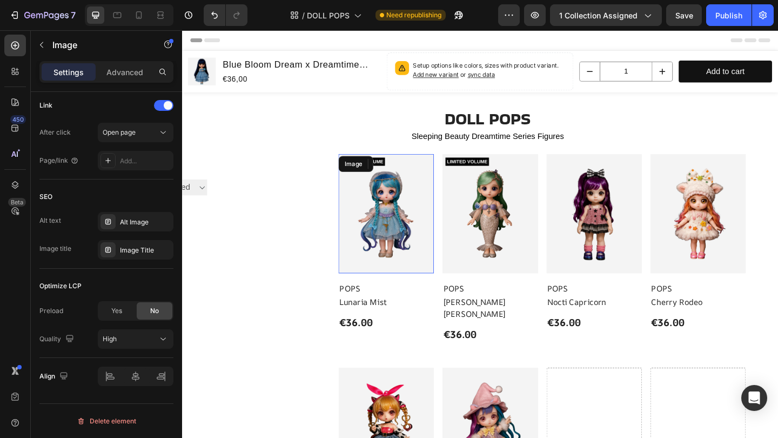
click at [411, 213] on img at bounding box center [404, 230] width 104 height 130
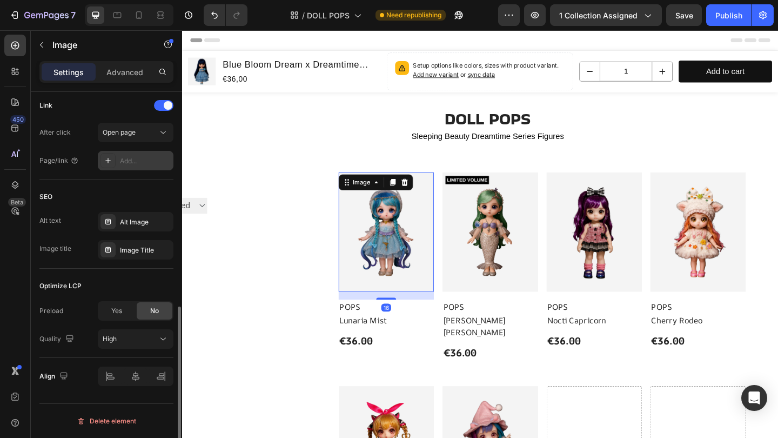
click at [141, 160] on div "Add..." at bounding box center [145, 161] width 51 height 10
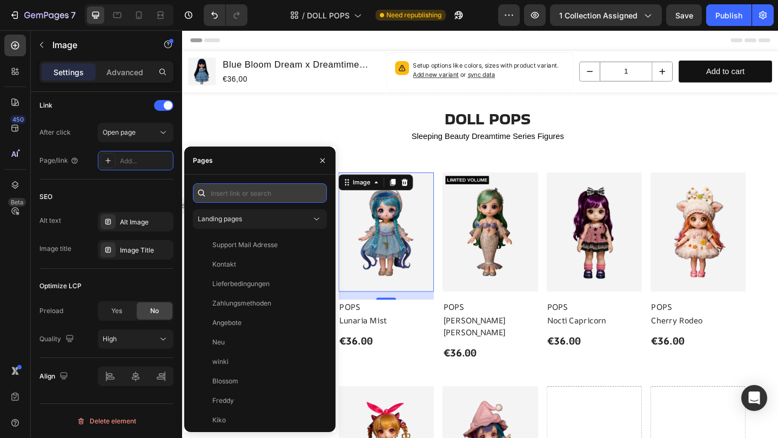
click at [260, 193] on input "text" at bounding box center [260, 192] width 134 height 19
paste input "https://trixi-pix.com/products/lunaria-mist"
type input "https://trixi-pix.com/products/lunaria-mist"
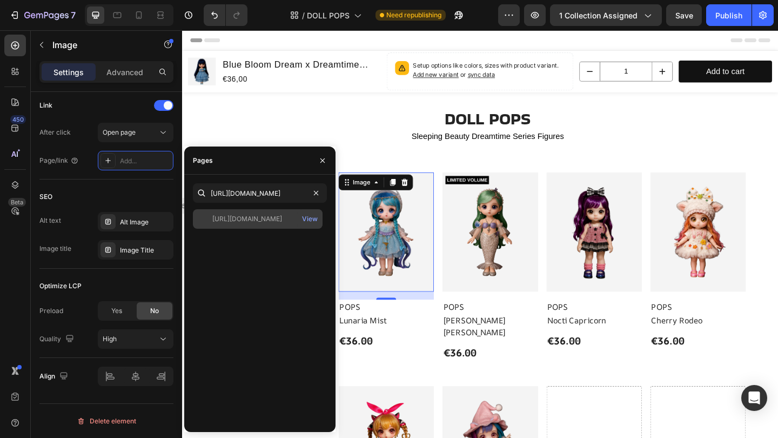
click at [225, 215] on div "https://trixi-pix.com/products/lunaria-mist" at bounding box center [247, 219] width 70 height 10
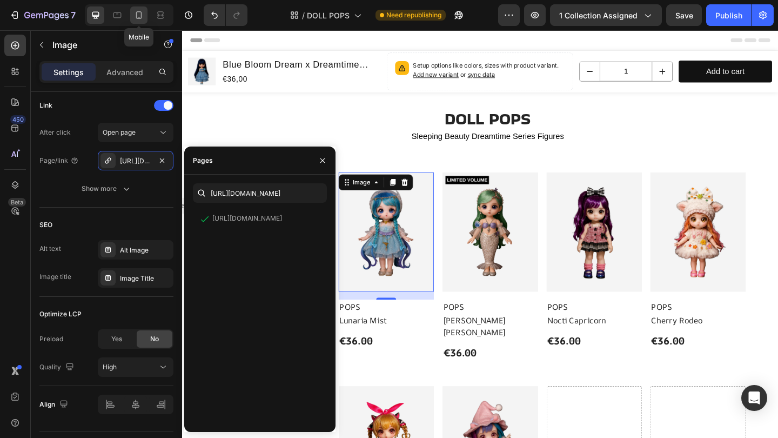
click at [136, 16] on icon at bounding box center [138, 15] width 11 height 11
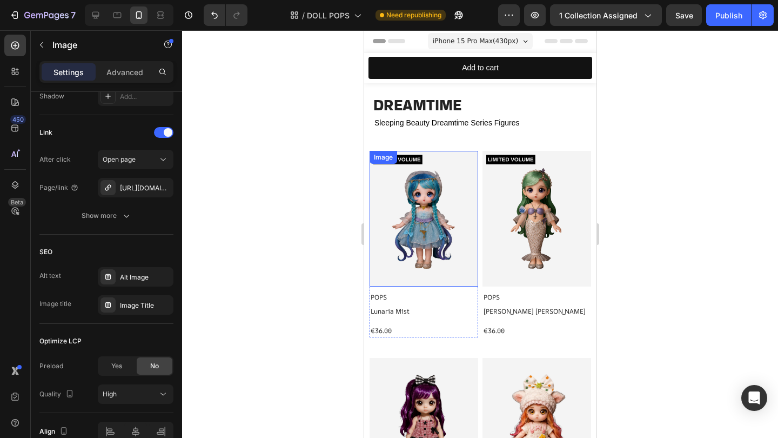
click at [401, 217] on img at bounding box center [423, 219] width 109 height 136
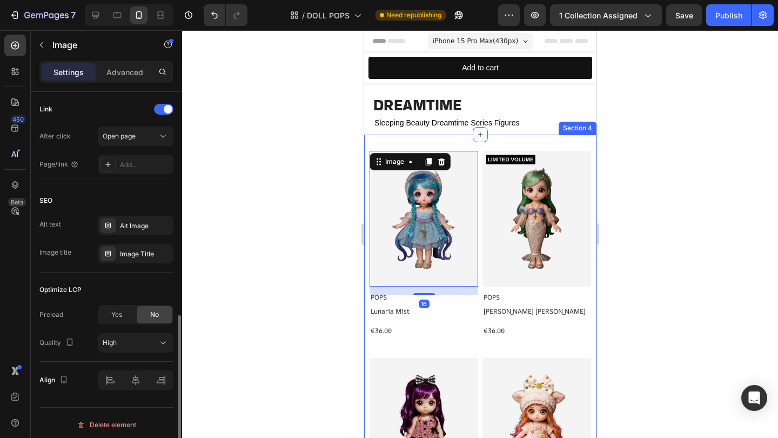
scroll to position [522, 0]
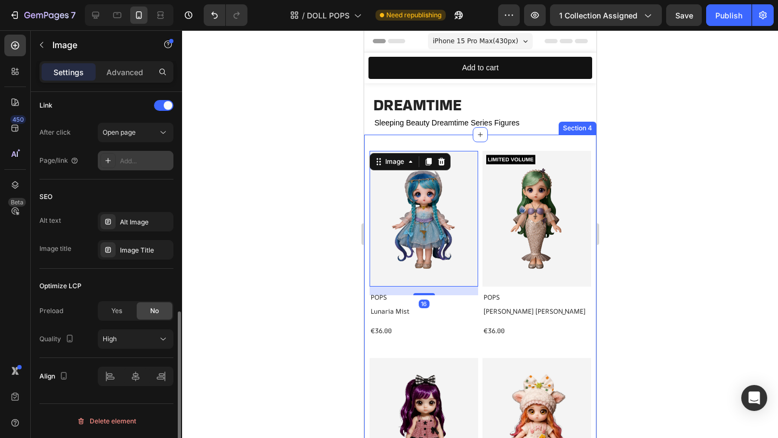
click at [151, 166] on div "Add..." at bounding box center [136, 160] width 76 height 19
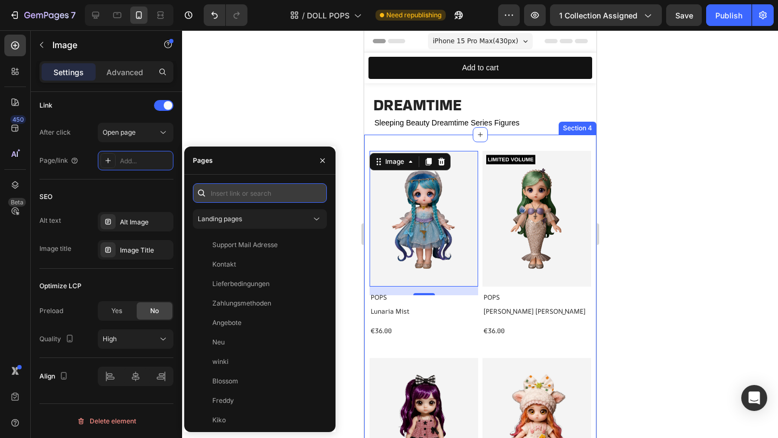
click at [252, 193] on input "text" at bounding box center [260, 192] width 134 height 19
paste input "https://trixi-pix.com/products/lunaria-mist"
type input "https://trixi-pix.com/products/lunaria-mist"
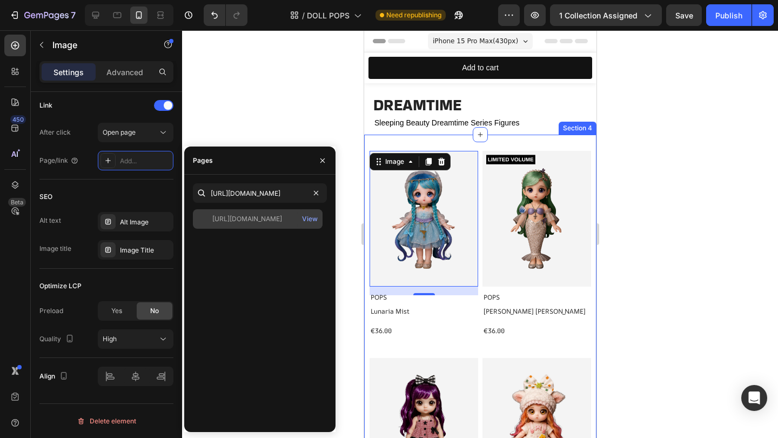
click at [244, 216] on div "https://trixi-pix.com/products/lunaria-mist" at bounding box center [247, 219] width 70 height 10
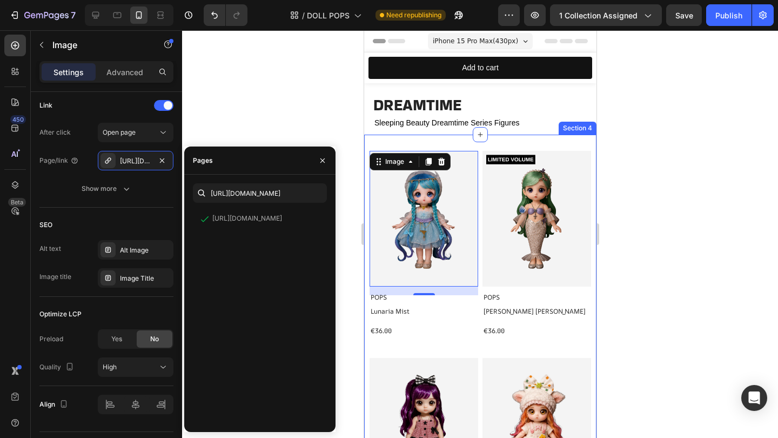
click at [207, 68] on div at bounding box center [480, 233] width 596 height 407
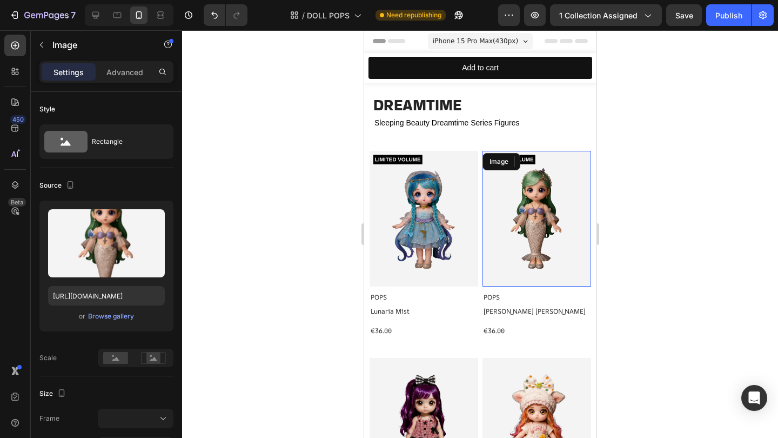
click at [500, 198] on img at bounding box center [536, 219] width 109 height 136
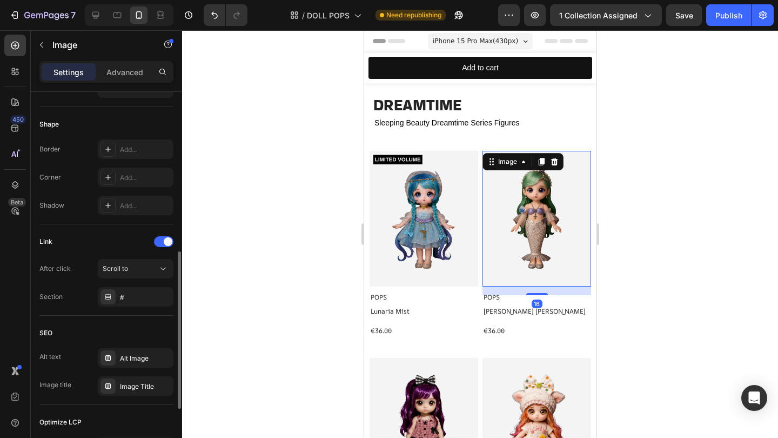
scroll to position [388, 0]
click at [128, 268] on div "Scroll to" at bounding box center [130, 267] width 55 height 10
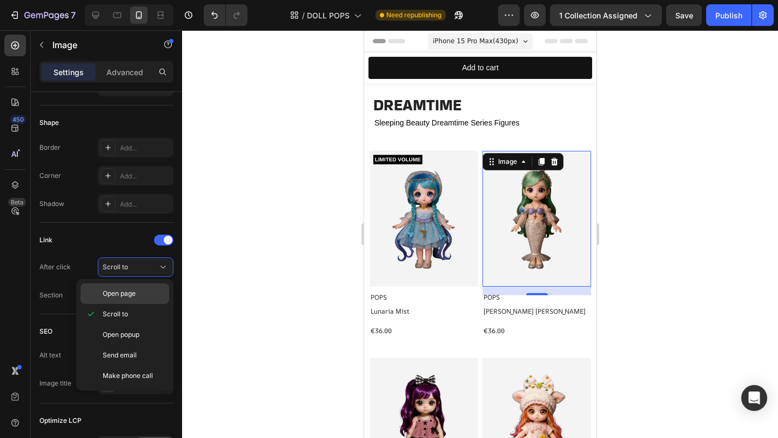
click at [138, 292] on p "Open page" at bounding box center [134, 293] width 62 height 10
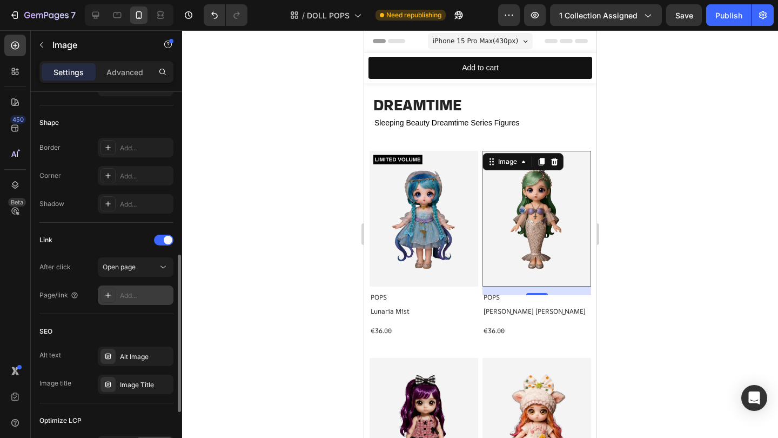
click at [137, 297] on div "Add..." at bounding box center [145, 296] width 51 height 10
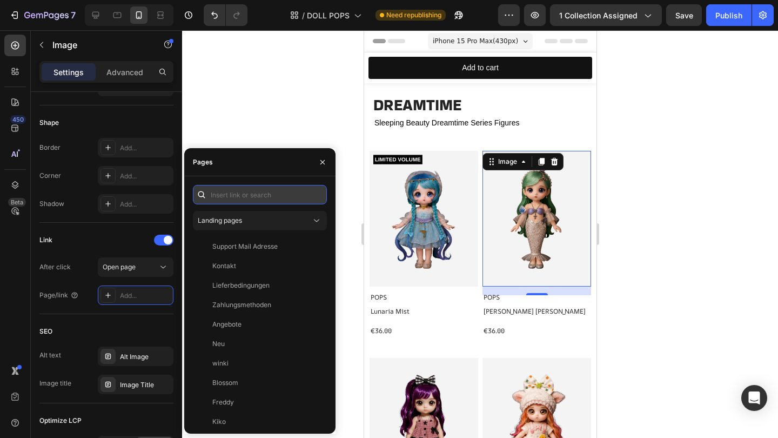
click at [240, 201] on input "text" at bounding box center [260, 194] width 134 height 19
paste input "https://trixi-pix.com/products/pearla-sirena"
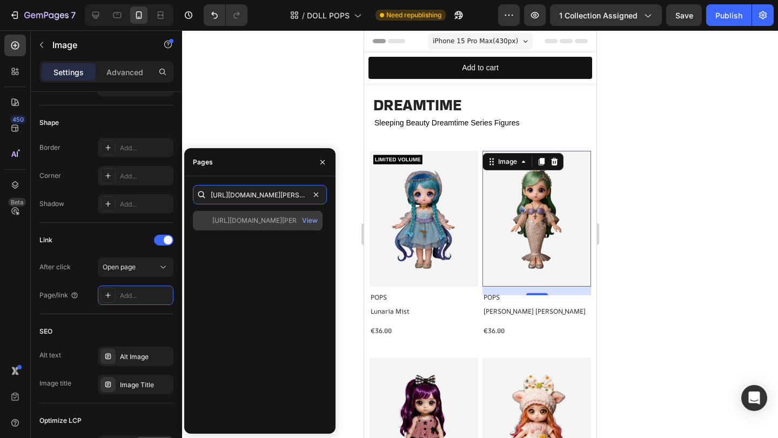
type input "https://trixi-pix.com/products/pearla-sirena"
click at [227, 218] on div "https://trixi-pix.com/products/pearla-sirena" at bounding box center [264, 221] width 104 height 10
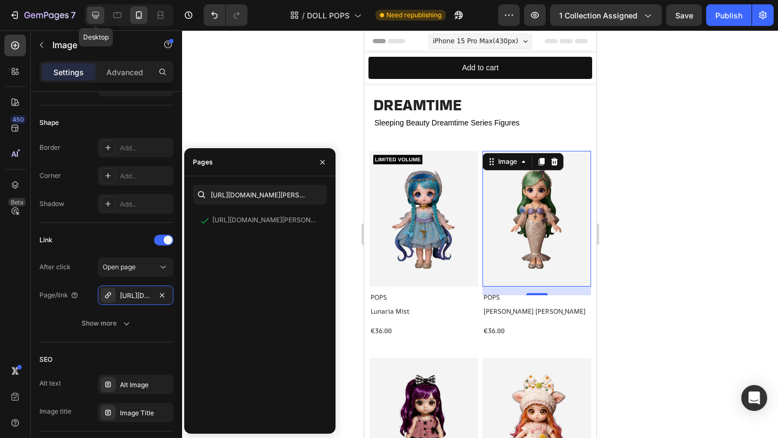
click at [104, 13] on div at bounding box center [95, 14] width 17 height 17
type input "https://cdn.shopify.com/s/files/1/0883/4033/2880/files/gempages_570780491876139…"
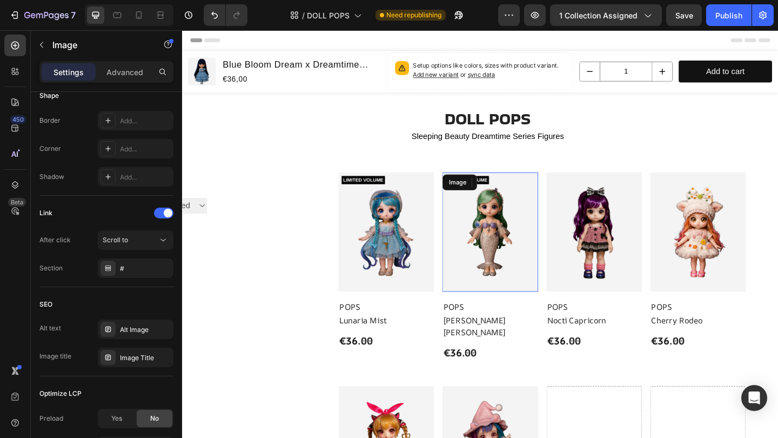
click at [488, 230] on img at bounding box center [517, 250] width 104 height 130
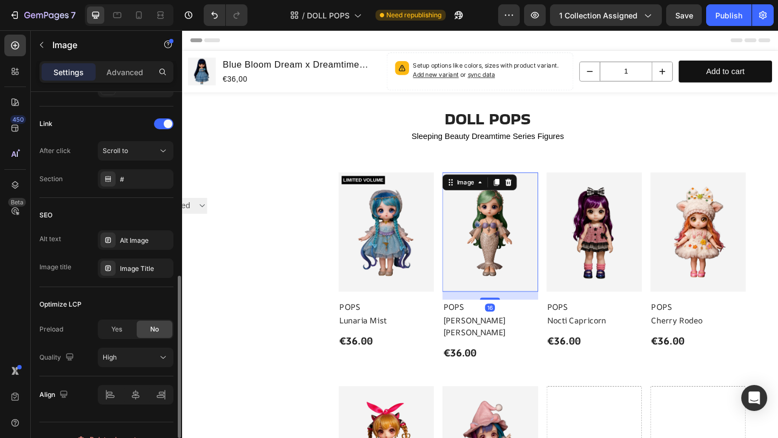
scroll to position [495, 0]
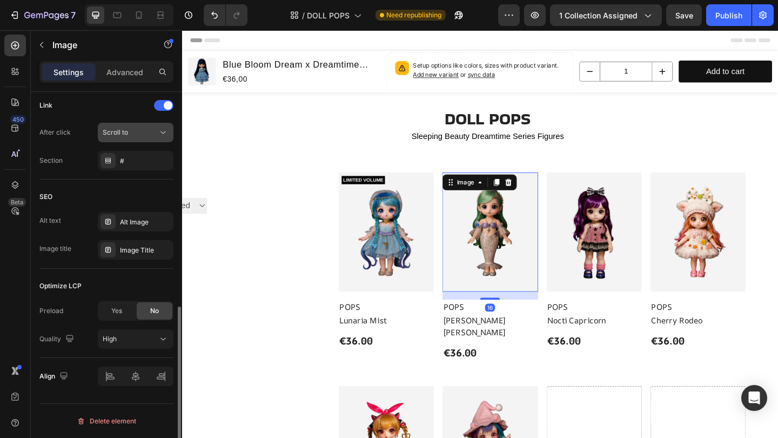
click at [142, 137] on div "Scroll to" at bounding box center [130, 132] width 55 height 10
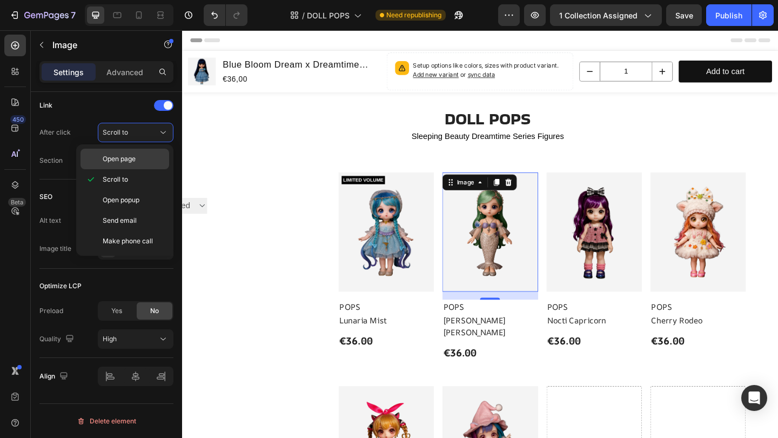
click at [153, 154] on p "Open page" at bounding box center [134, 159] width 62 height 10
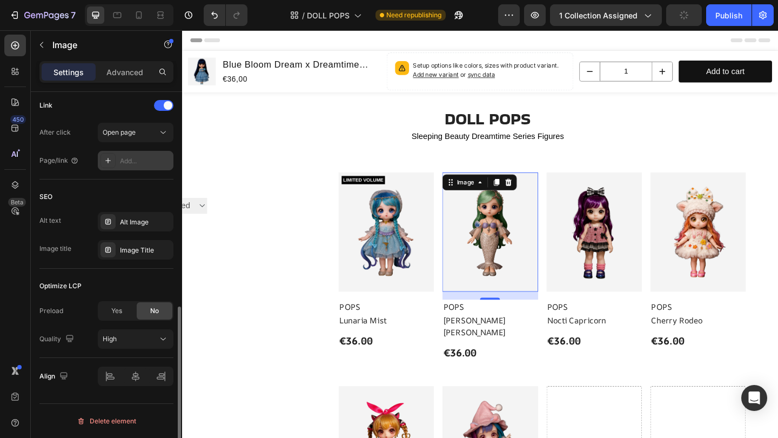
click at [140, 158] on div "Add..." at bounding box center [145, 161] width 51 height 10
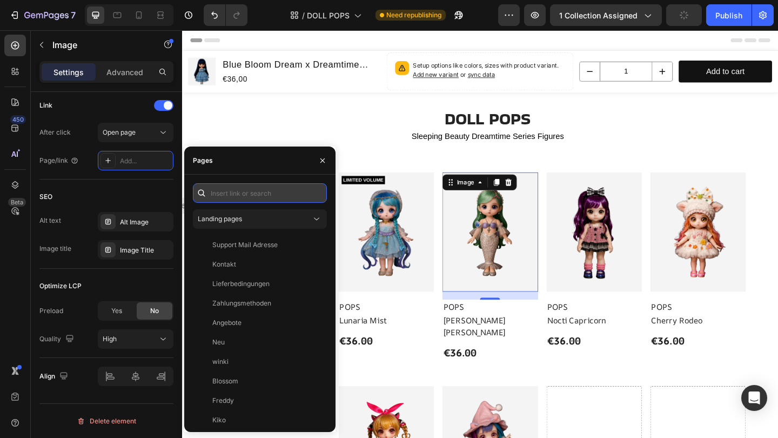
click at [226, 190] on input "text" at bounding box center [260, 192] width 134 height 19
paste input "https://trixi-pix.com/products/pearla-sirena"
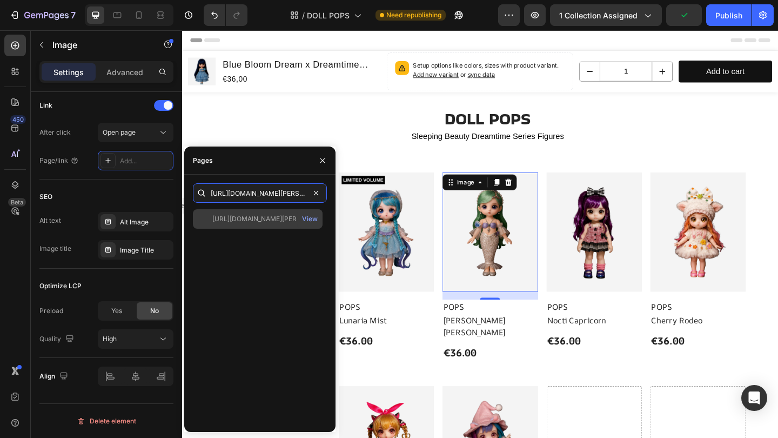
type input "https://trixi-pix.com/products/pearla-sirena"
click at [232, 219] on div "https://trixi-pix.com/products/pearla-sirena" at bounding box center [264, 219] width 104 height 10
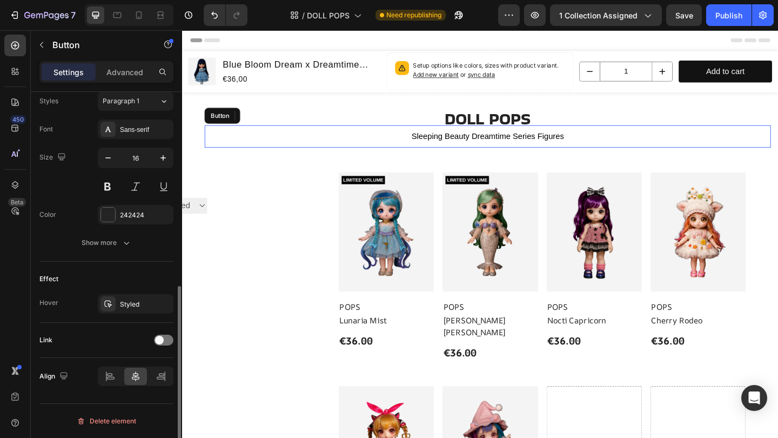
click at [256, 141] on div "Sleeping Beauty Dreamtime Series Figures Button" at bounding box center [514, 145] width 616 height 24
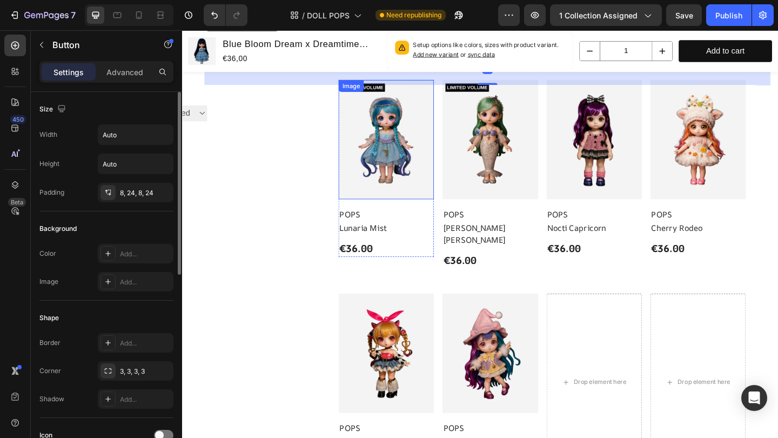
scroll to position [106, 0]
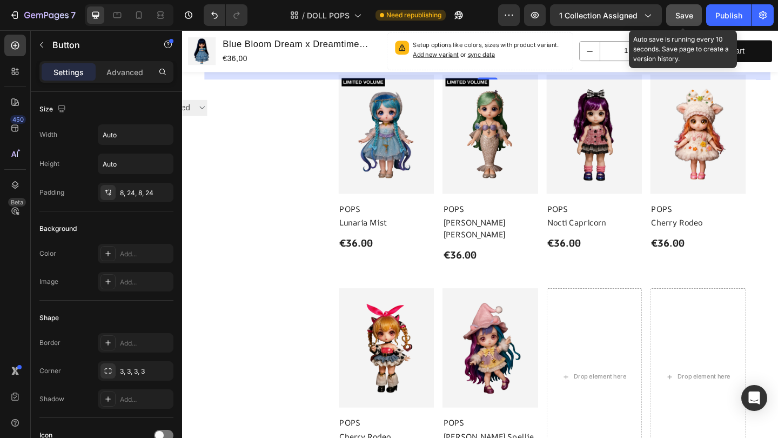
click at [678, 24] on button "Save" at bounding box center [684, 15] width 36 height 22
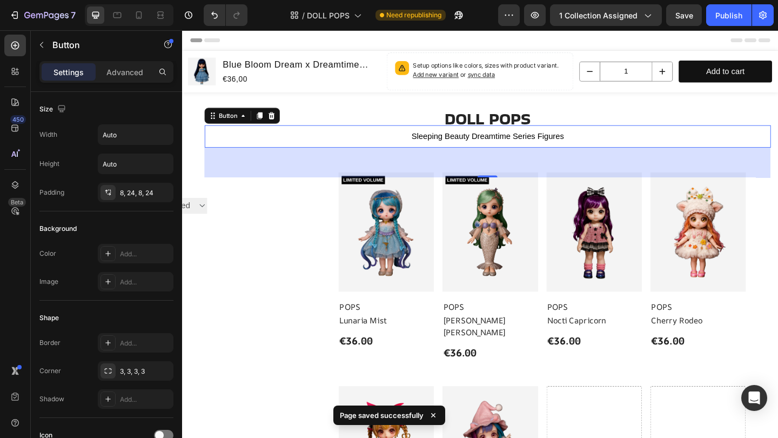
scroll to position [0, 0]
click at [143, 18] on icon at bounding box center [138, 15] width 11 height 11
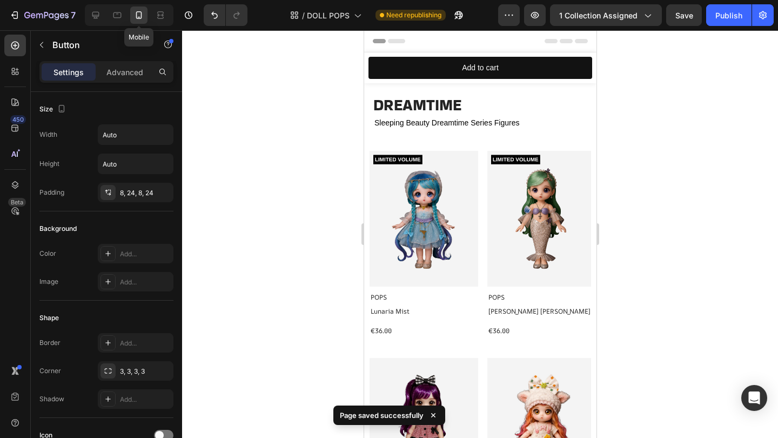
type input "14"
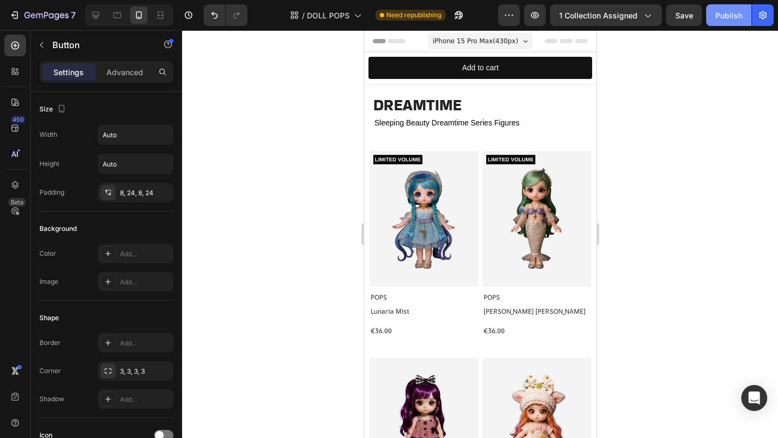
click at [727, 21] on div "Publish" at bounding box center [728, 15] width 27 height 11
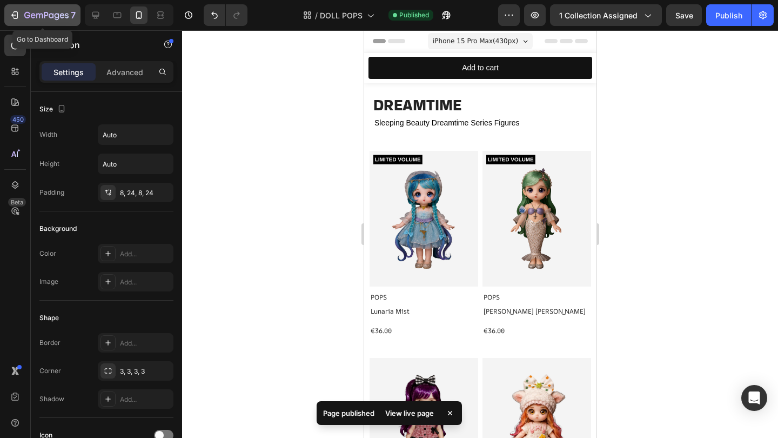
click at [31, 16] on icon "button" at bounding box center [46, 15] width 44 height 9
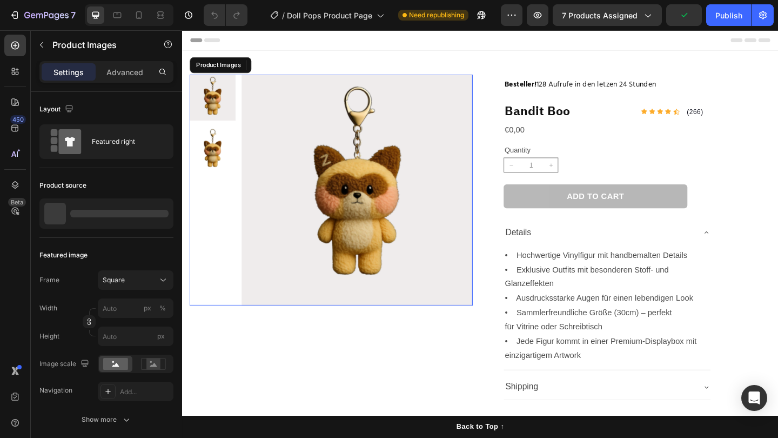
click at [324, 150] on img at bounding box center [372, 203] width 251 height 251
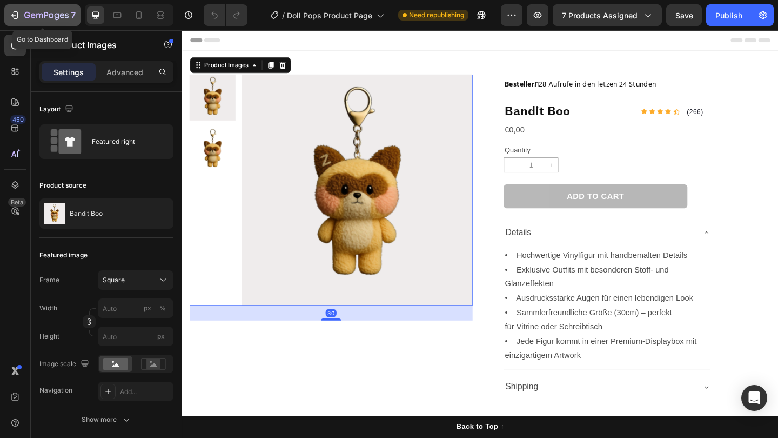
click at [49, 10] on div "7" at bounding box center [49, 15] width 51 height 13
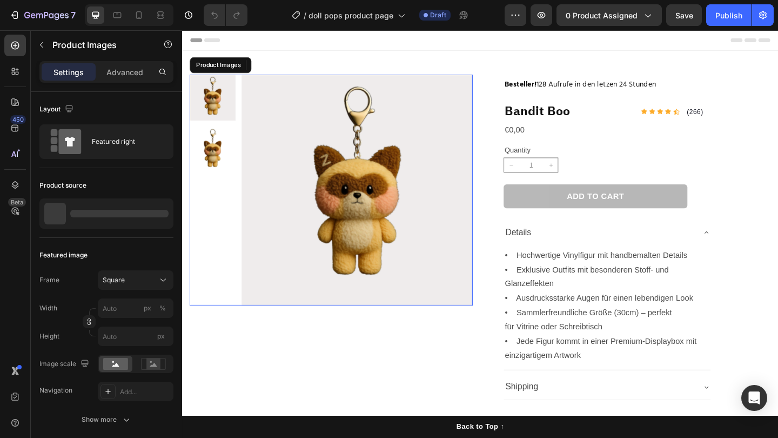
click at [372, 173] on img at bounding box center [372, 203] width 251 height 251
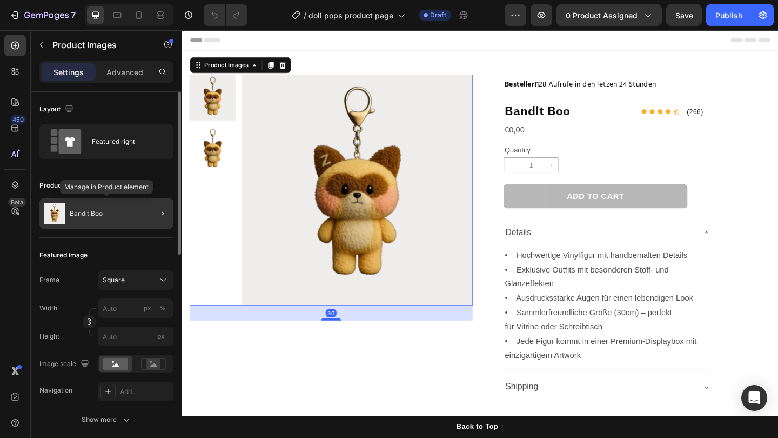
click at [134, 220] on div "Bandit Boo" at bounding box center [106, 213] width 134 height 30
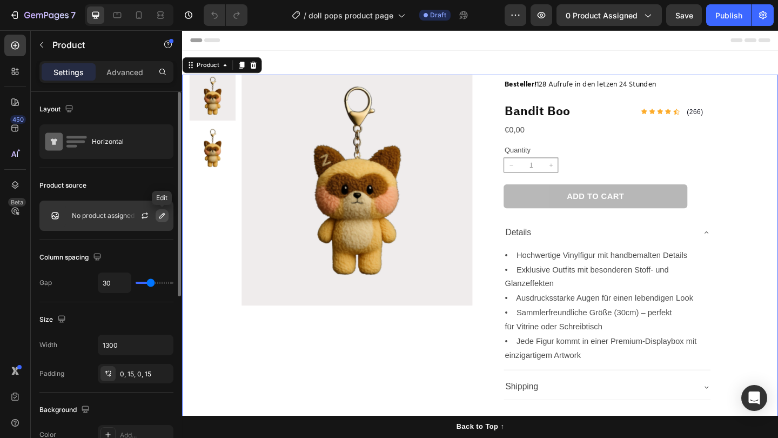
click at [158, 217] on icon "button" at bounding box center [162, 215] width 9 height 9
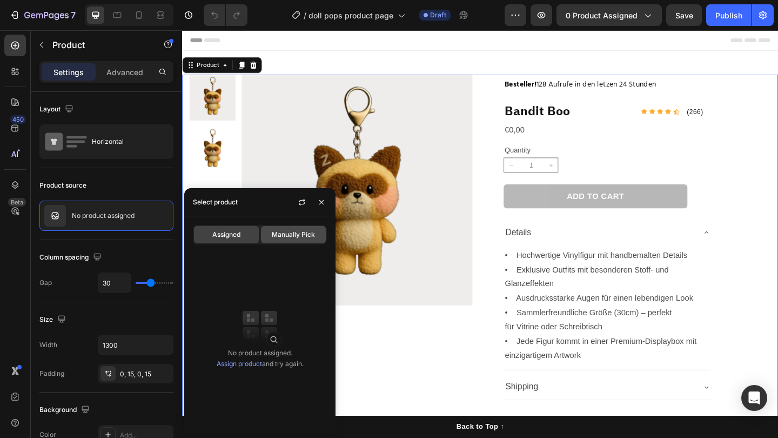
click at [282, 239] on div "Manually Pick" at bounding box center [293, 234] width 65 height 17
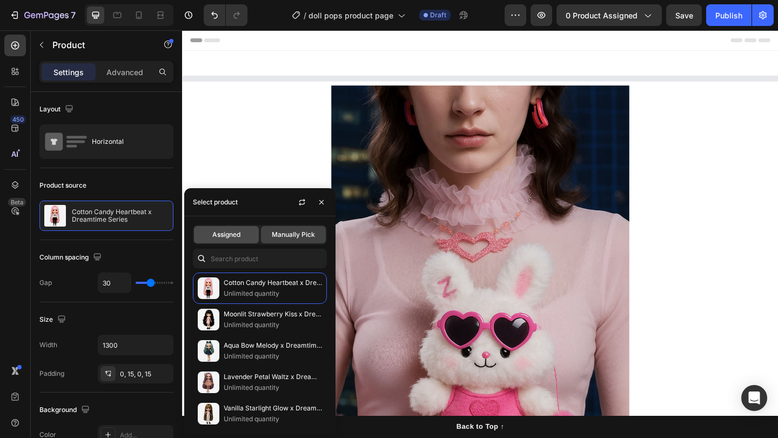
click at [232, 233] on span "Assigned" at bounding box center [226, 235] width 28 height 10
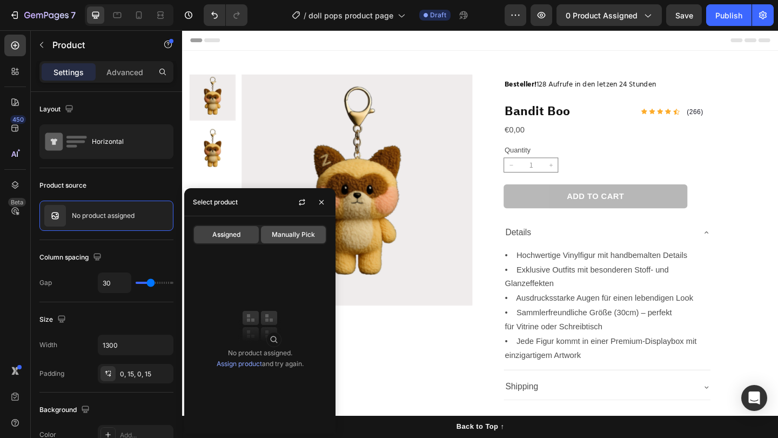
click at [274, 231] on span "Manually Pick" at bounding box center [293, 235] width 43 height 10
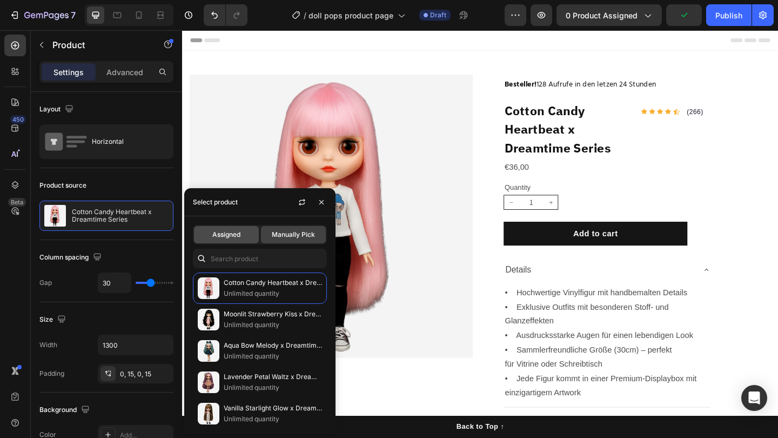
click at [244, 231] on div "Assigned" at bounding box center [226, 234] width 65 height 17
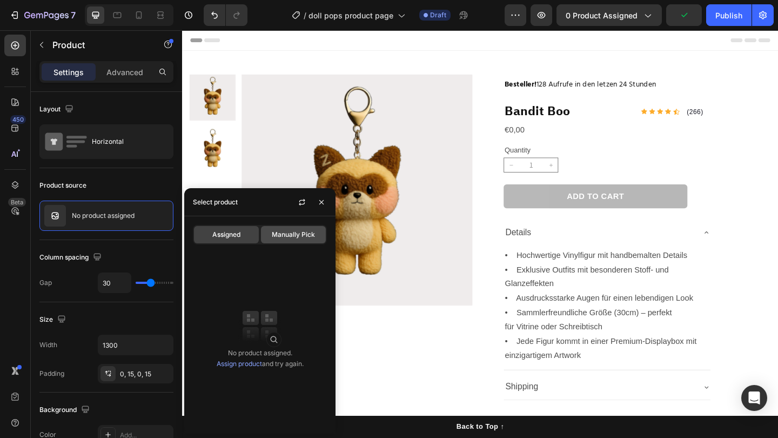
click at [275, 231] on span "Manually Pick" at bounding box center [293, 235] width 43 height 10
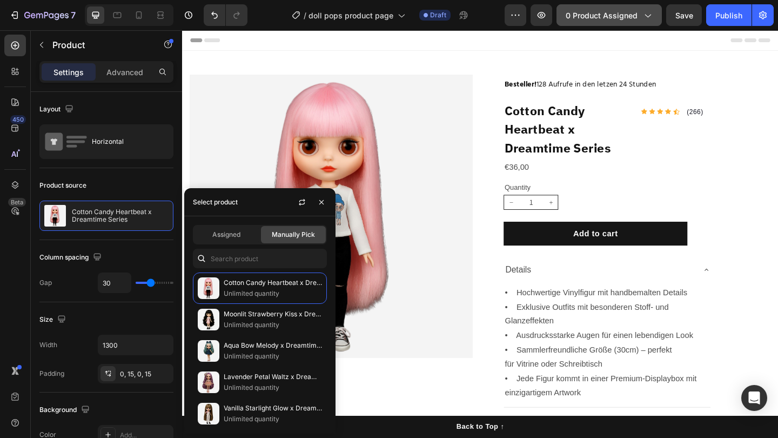
click at [589, 10] on span "0 product assigned" at bounding box center [602, 15] width 72 height 11
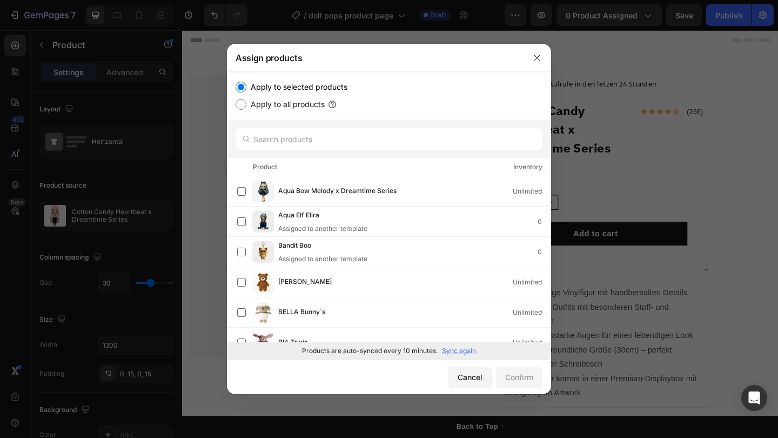
click at [240, 102] on input "Apply to all products" at bounding box center [241, 104] width 11 height 11
radio input "true"
click at [243, 89] on input "Apply to selected products" at bounding box center [241, 87] width 11 height 11
radio input "true"
click at [531, 58] on button "button" at bounding box center [536, 57] width 17 height 17
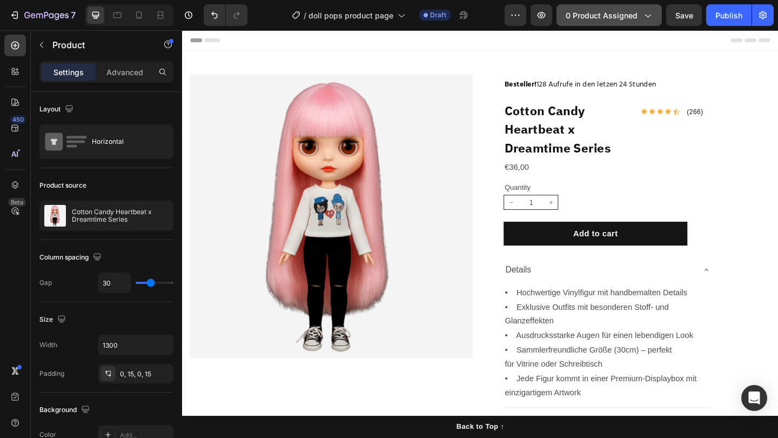
click at [606, 22] on button "0 product assigned" at bounding box center [608, 15] width 105 height 22
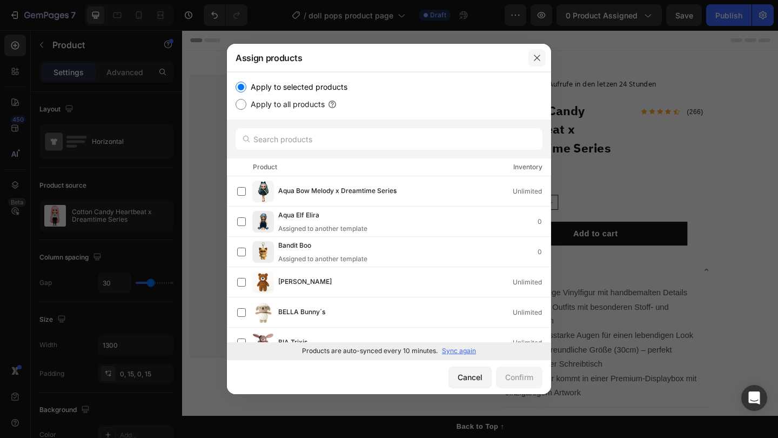
click at [539, 63] on button "button" at bounding box center [536, 57] width 17 height 17
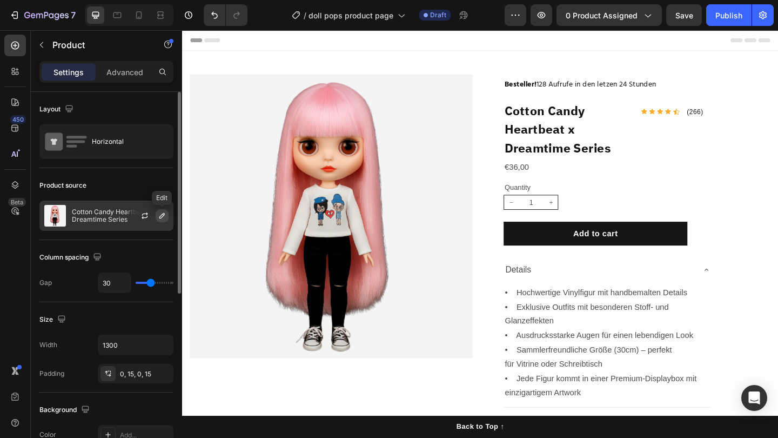
click at [156, 211] on button "button" at bounding box center [162, 215] width 13 height 13
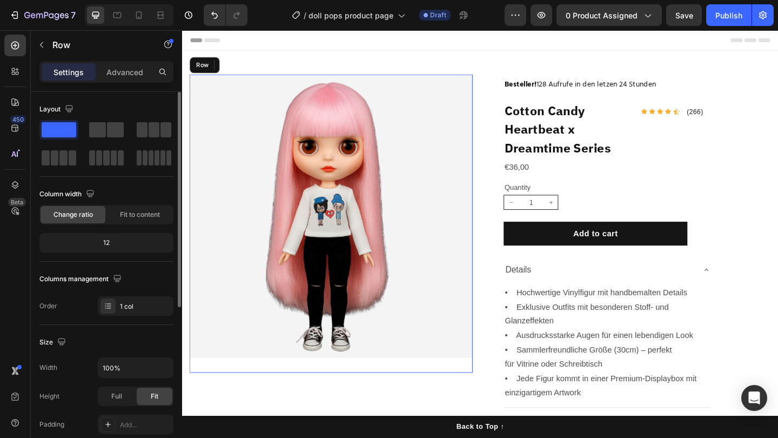
click at [422, 395] on div "Product Images" at bounding box center [344, 240] width 308 height 324
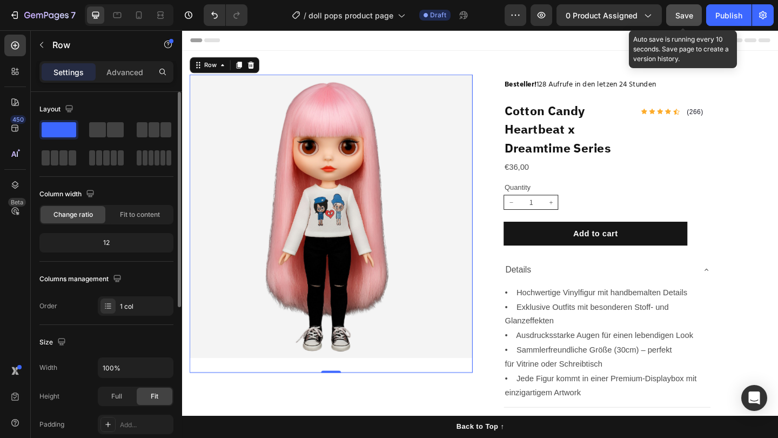
click at [681, 17] on span "Save" at bounding box center [684, 15] width 18 height 9
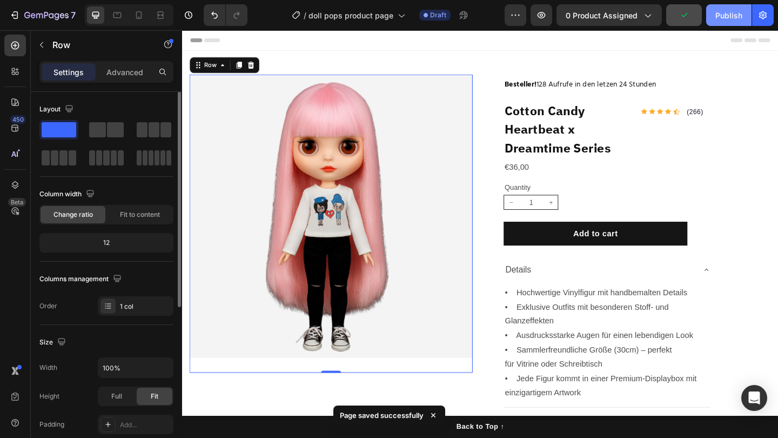
click at [721, 7] on button "Publish" at bounding box center [728, 15] width 45 height 22
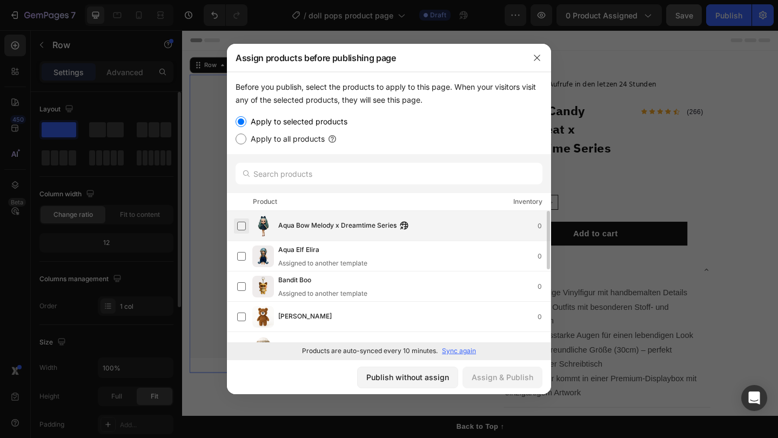
click at [239, 230] on label at bounding box center [241, 225] width 9 height 9
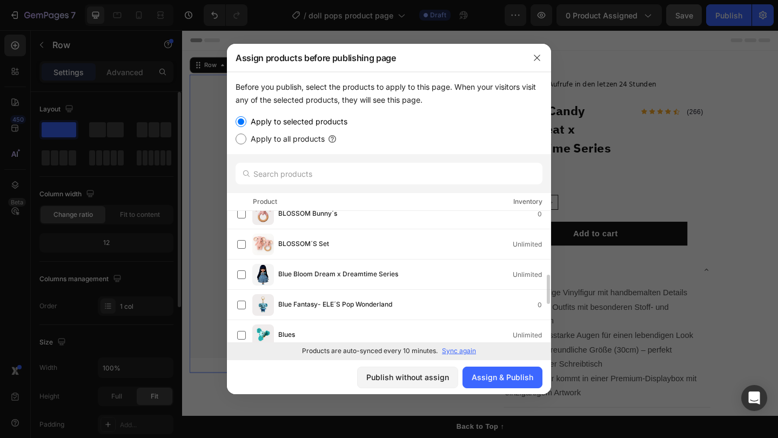
scroll to position [311, 0]
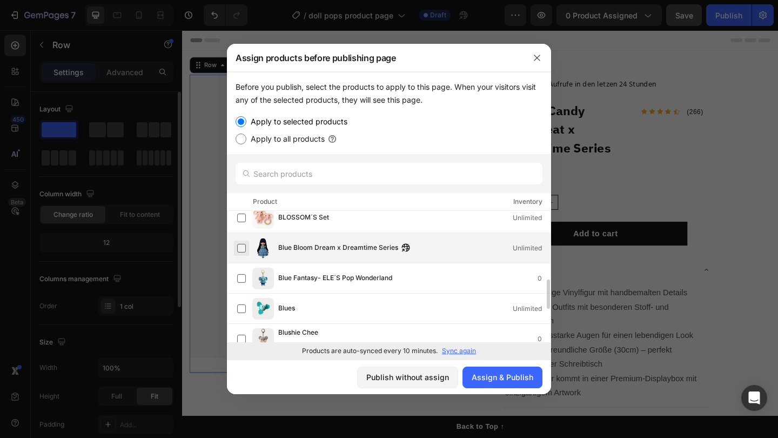
click at [239, 248] on label at bounding box center [241, 248] width 9 height 9
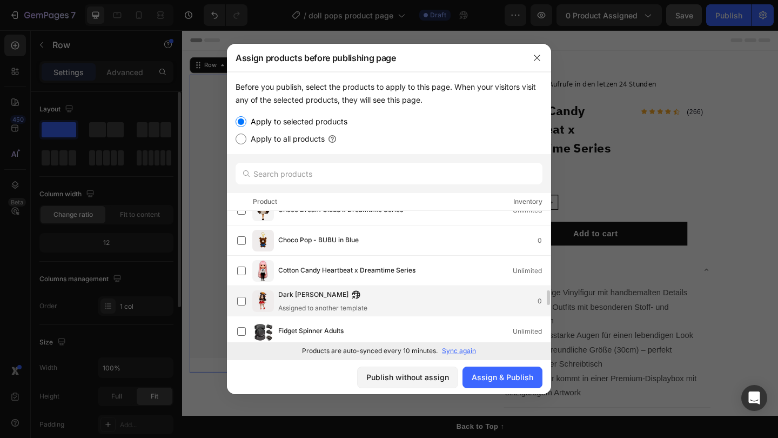
scroll to position [788, 0]
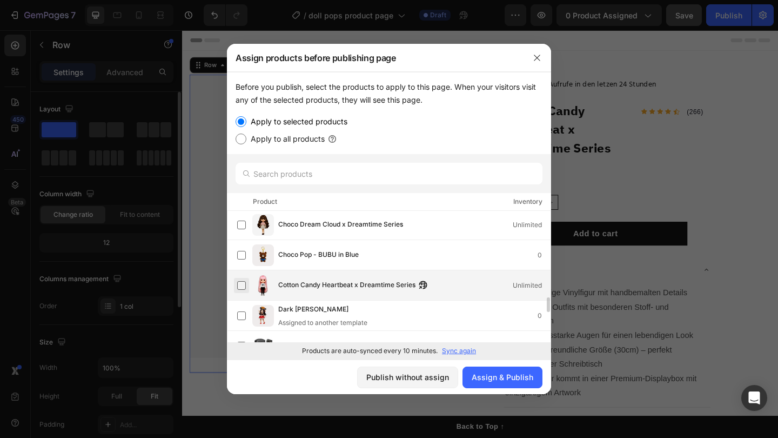
click at [243, 287] on label at bounding box center [241, 285] width 9 height 9
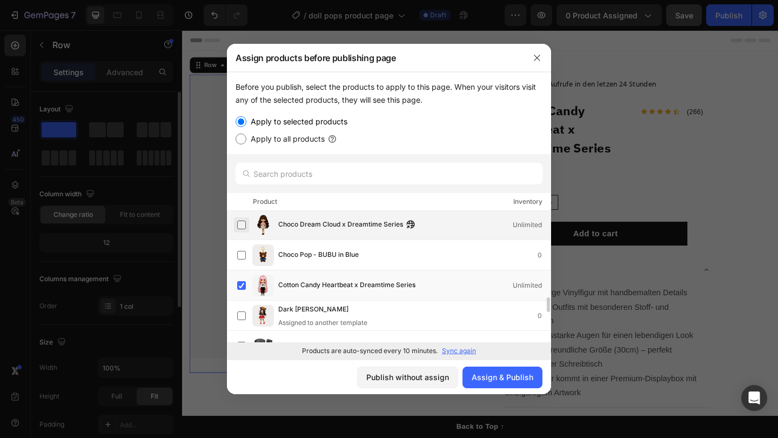
click at [241, 229] on label at bounding box center [241, 224] width 9 height 9
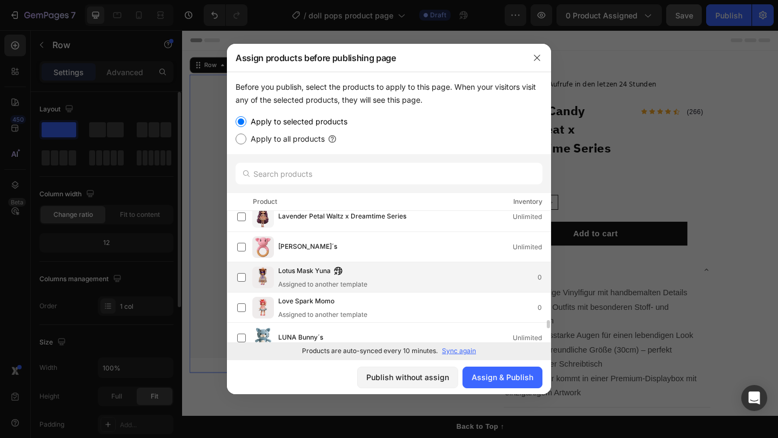
scroll to position [1648, 0]
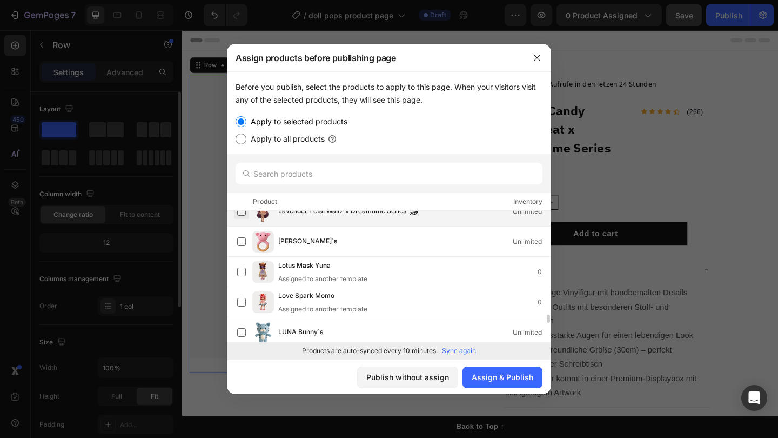
click at [241, 216] on label at bounding box center [241, 211] width 9 height 9
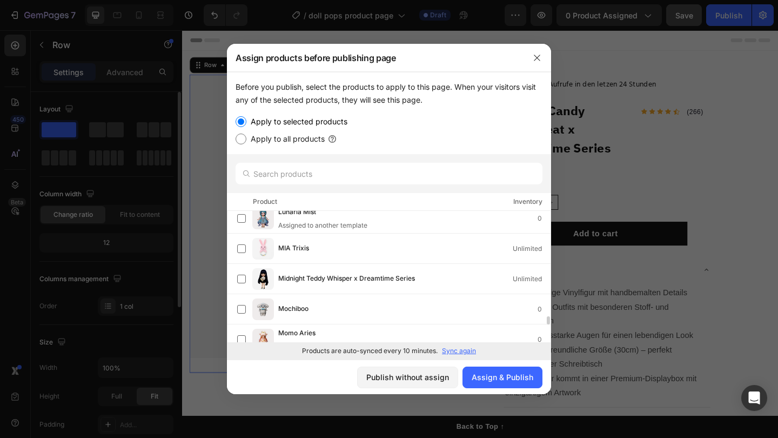
scroll to position [1799, 0]
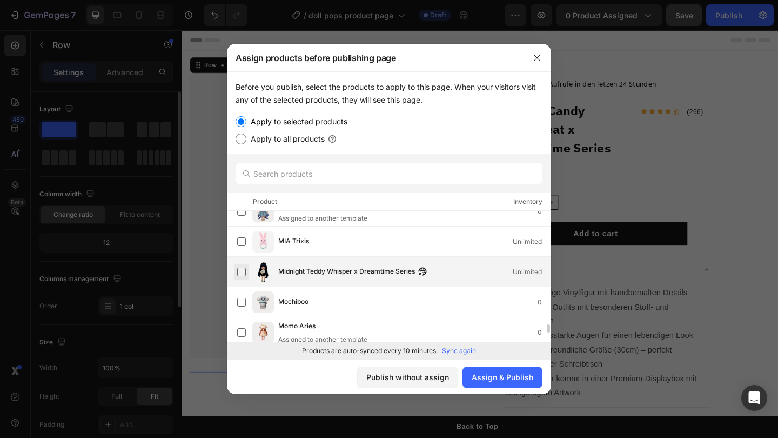
click at [241, 270] on label at bounding box center [241, 271] width 9 height 9
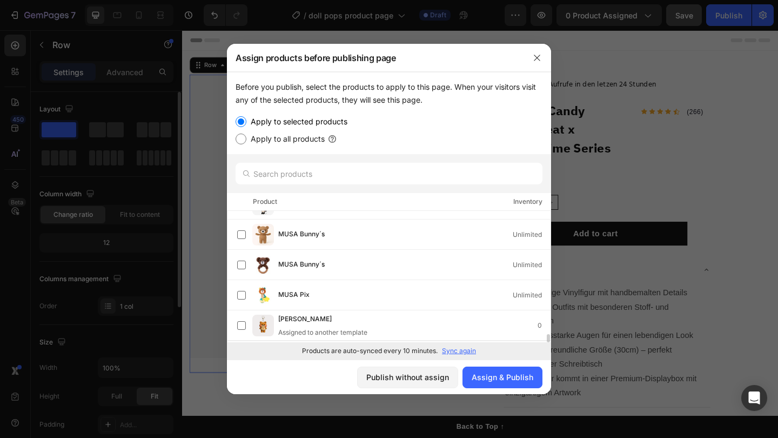
scroll to position [1970, 0]
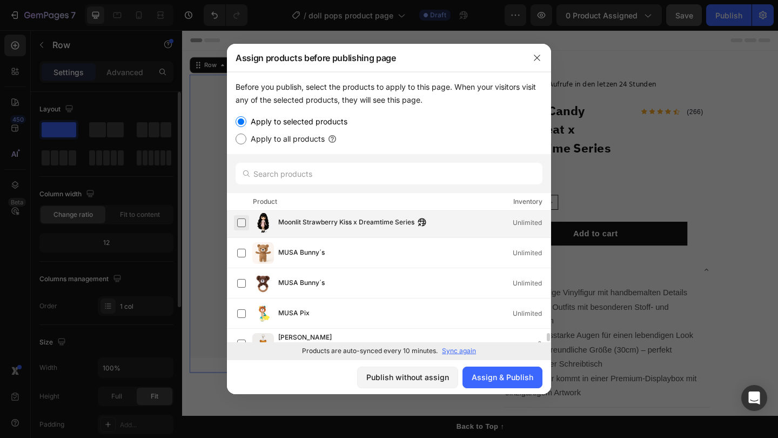
click at [242, 220] on label at bounding box center [241, 222] width 9 height 9
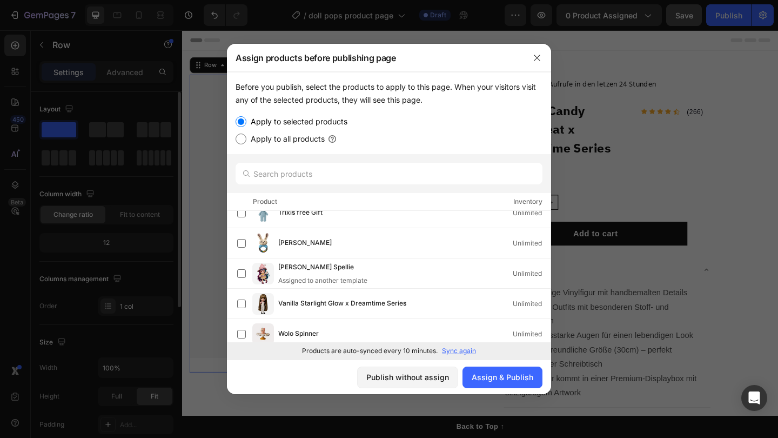
scroll to position [3127, 0]
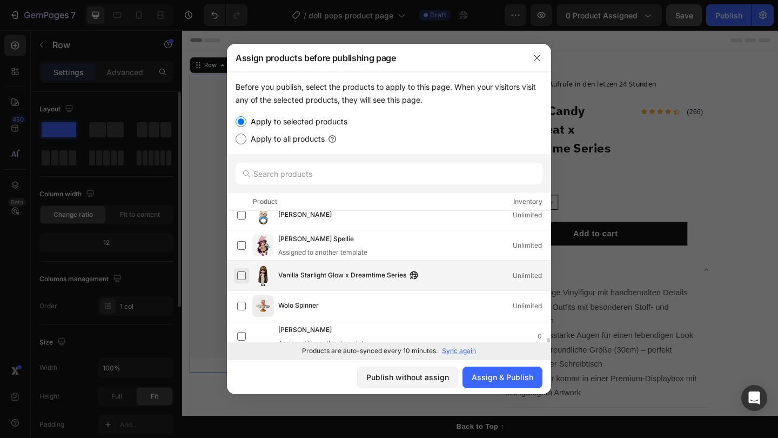
click at [242, 272] on label at bounding box center [241, 275] width 9 height 9
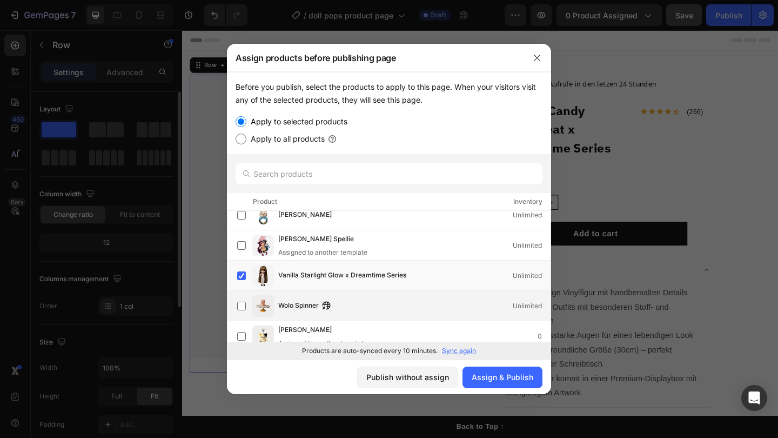
scroll to position [3164, 0]
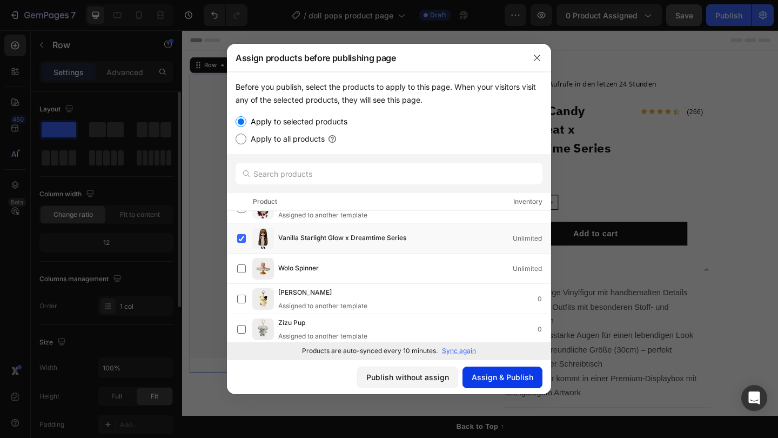
click at [490, 378] on div "Assign & Publish" at bounding box center [503, 376] width 62 height 11
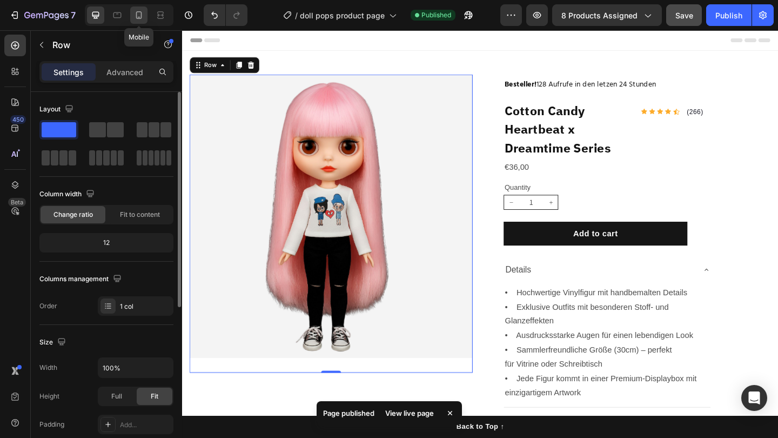
click at [144, 22] on div at bounding box center [138, 14] width 17 height 17
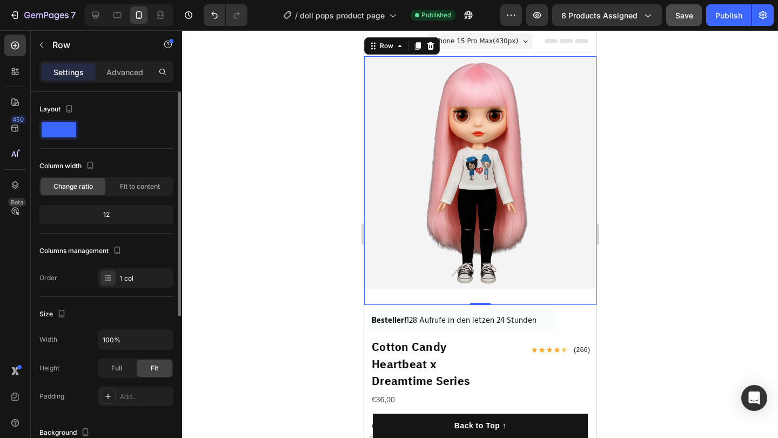
click at [328, 112] on div at bounding box center [480, 233] width 596 height 407
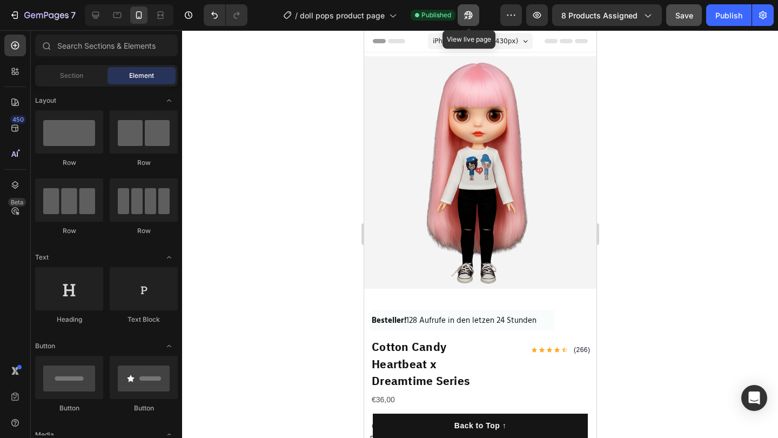
click at [473, 12] on icon "button" at bounding box center [468, 15] width 11 height 11
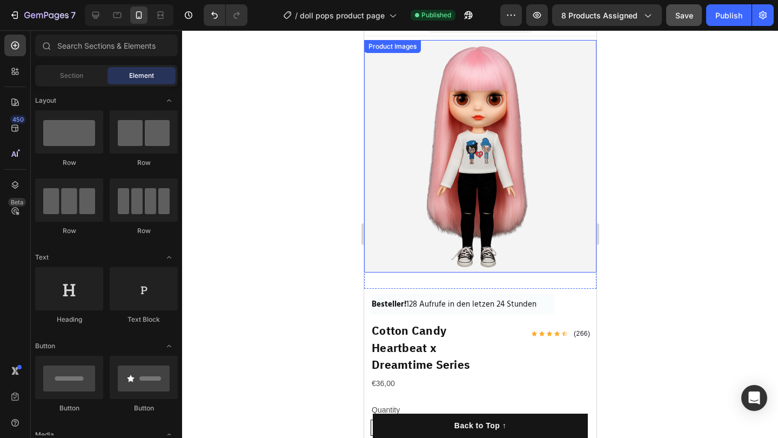
scroll to position [82, 0]
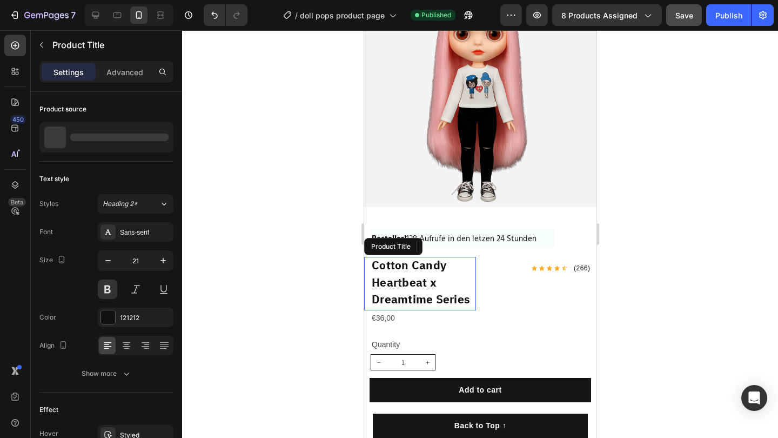
click at [422, 274] on h1 "Cotton Candy Heartbeat x Dreamtime Series" at bounding box center [422, 283] width 105 height 53
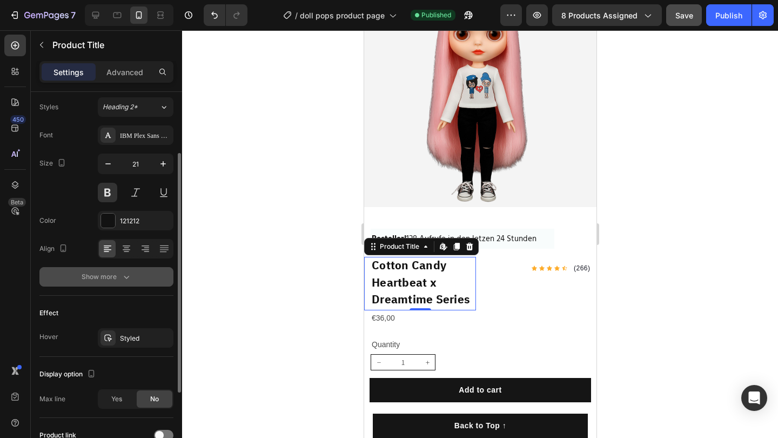
scroll to position [92, 0]
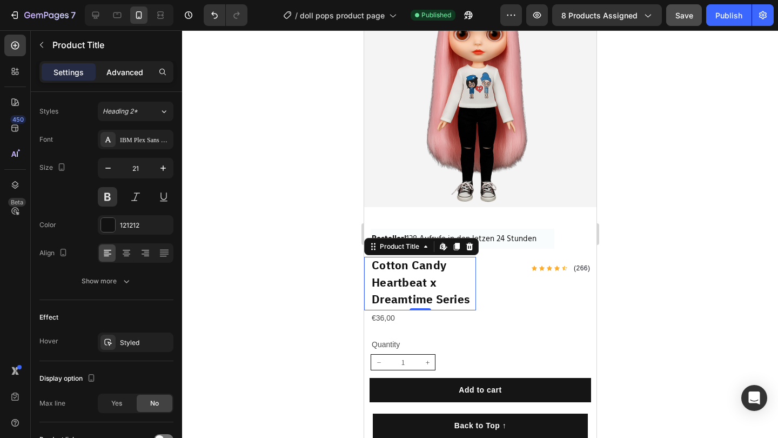
click at [117, 70] on p "Advanced" at bounding box center [124, 71] width 37 height 11
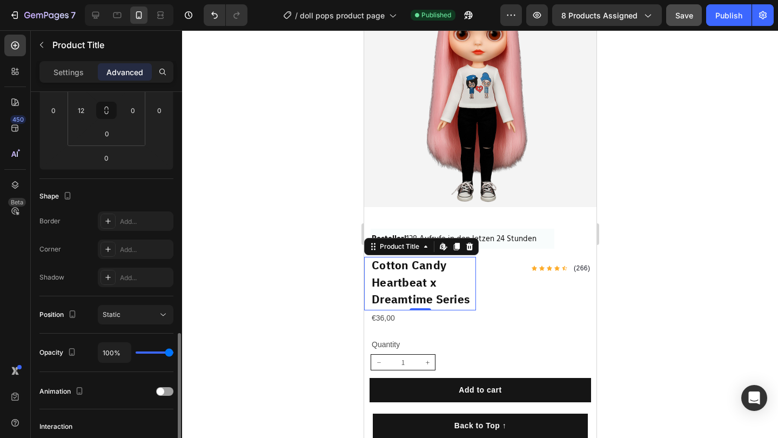
scroll to position [328, 0]
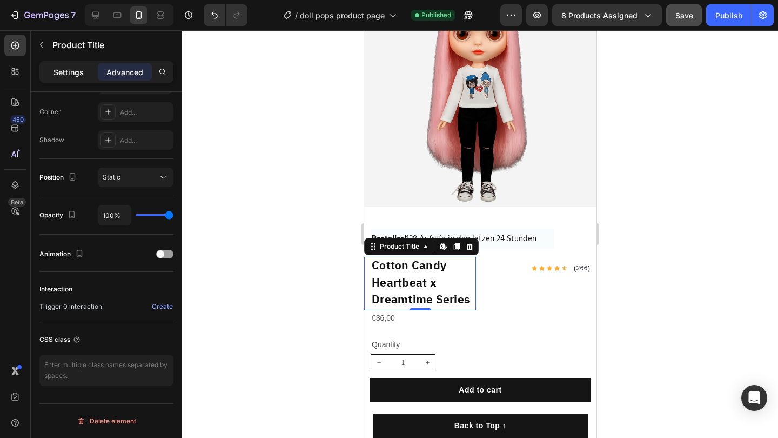
click at [74, 76] on p "Settings" at bounding box center [68, 71] width 30 height 11
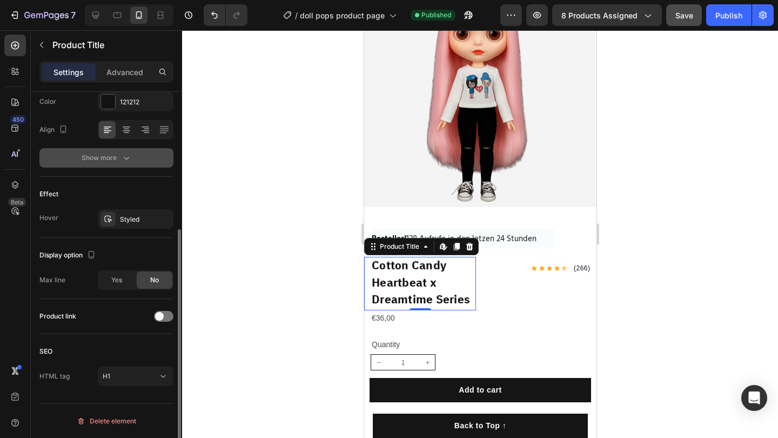
scroll to position [0, 0]
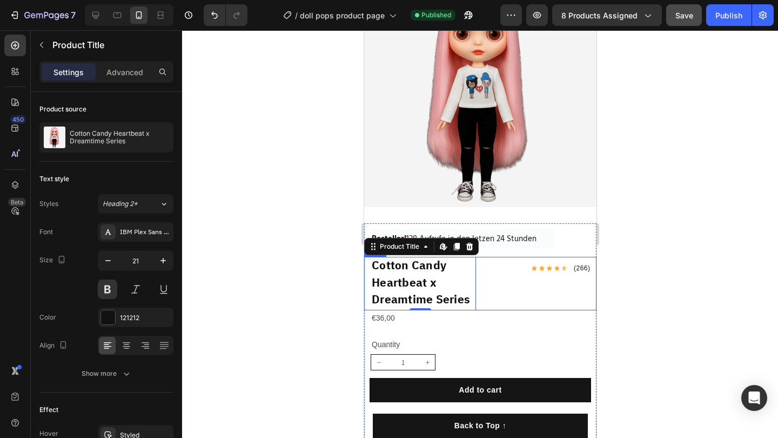
click at [510, 265] on div "Icon Icon Icon Icon Icon Icon List Hoz (266) Text block Row" at bounding box center [540, 283] width 112 height 53
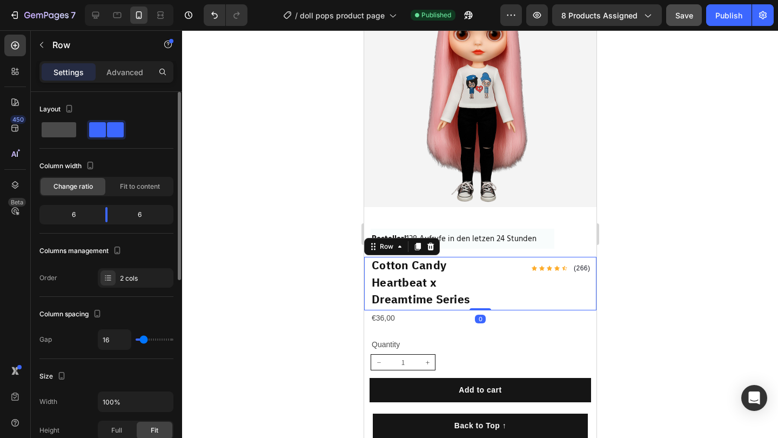
click at [57, 130] on span at bounding box center [59, 129] width 35 height 15
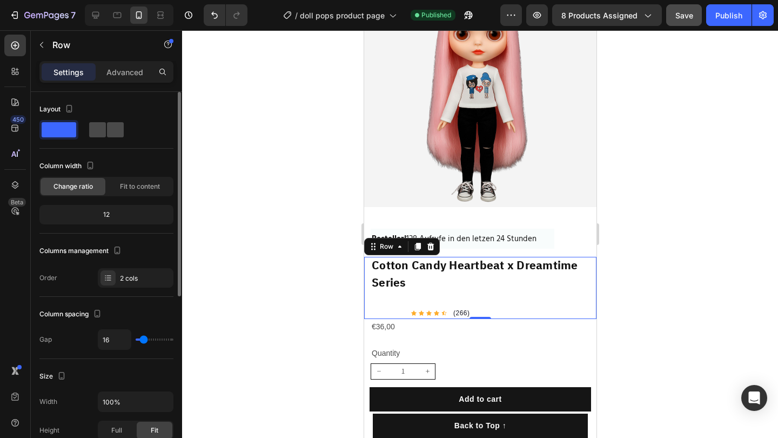
click at [98, 126] on span at bounding box center [97, 129] width 17 height 15
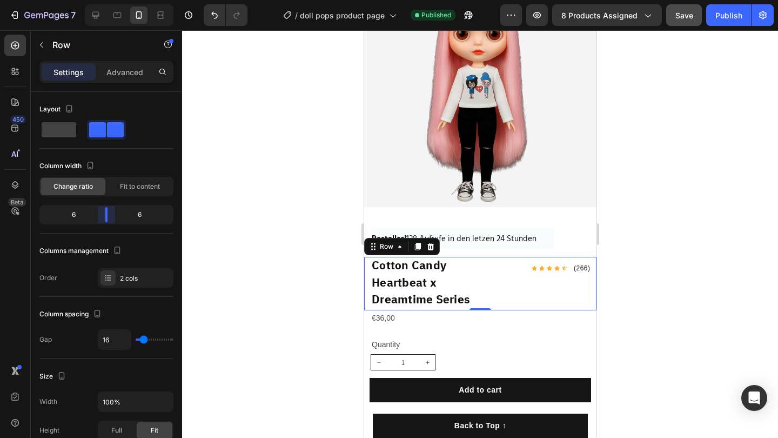
click at [111, 0] on body "7 Version history / doll pops product page Published Preview 8 products assigne…" at bounding box center [389, 0] width 778 height 0
click at [374, 283] on h1 "Cotton Candy Heartbeat x Dreamtime Series" at bounding box center [422, 283] width 105 height 53
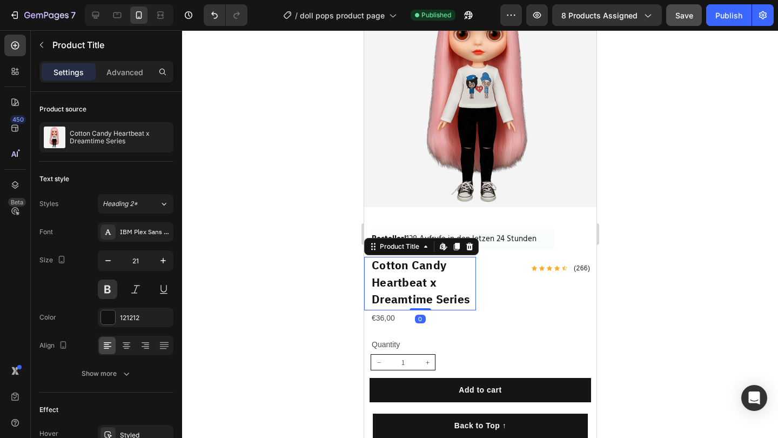
click at [374, 283] on h1 "Cotton Candy Heartbeat x Dreamtime Series" at bounding box center [422, 283] width 105 height 53
click at [396, 278] on h1 "Cotton Candy Heartbeat x Dreamtime Series" at bounding box center [422, 283] width 105 height 53
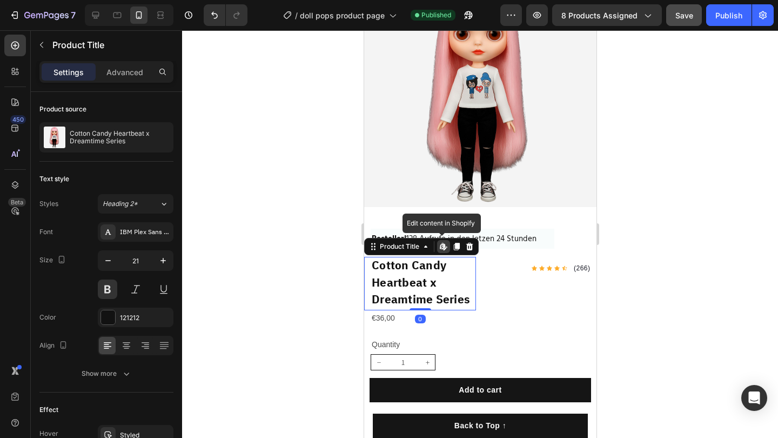
click at [453, 278] on h1 "Cotton Candy Heartbeat x Dreamtime Series" at bounding box center [422, 283] width 105 height 53
click at [398, 270] on h1 "Cotton Candy Heartbeat x Dreamtime Series" at bounding box center [422, 283] width 105 height 53
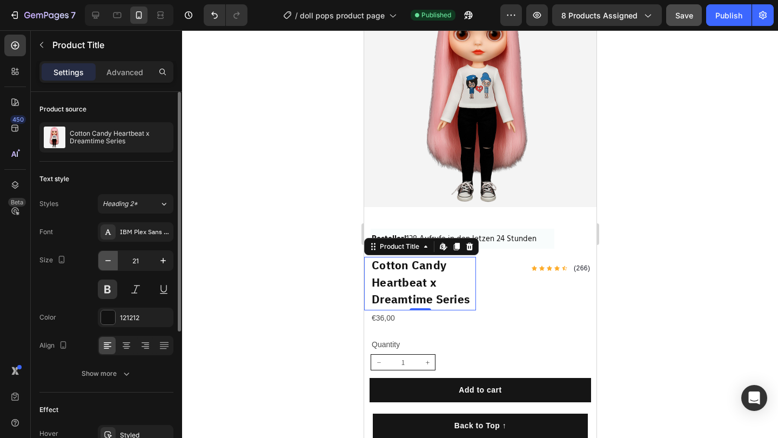
click at [111, 266] on button "button" at bounding box center [107, 260] width 19 height 19
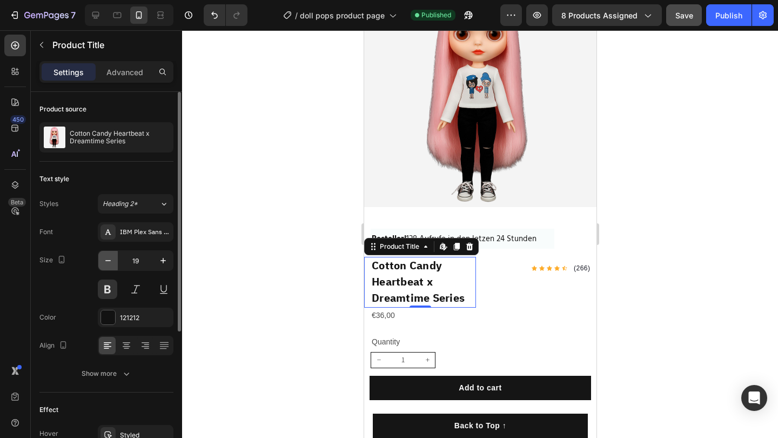
click at [111, 266] on button "button" at bounding box center [107, 260] width 19 height 19
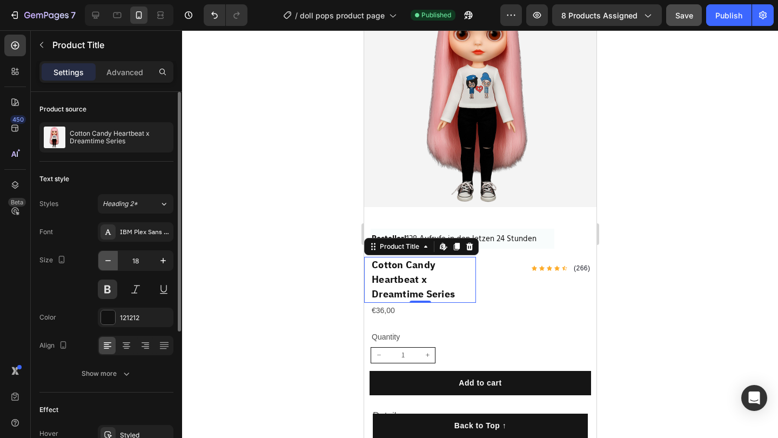
click at [111, 266] on button "button" at bounding box center [107, 260] width 19 height 19
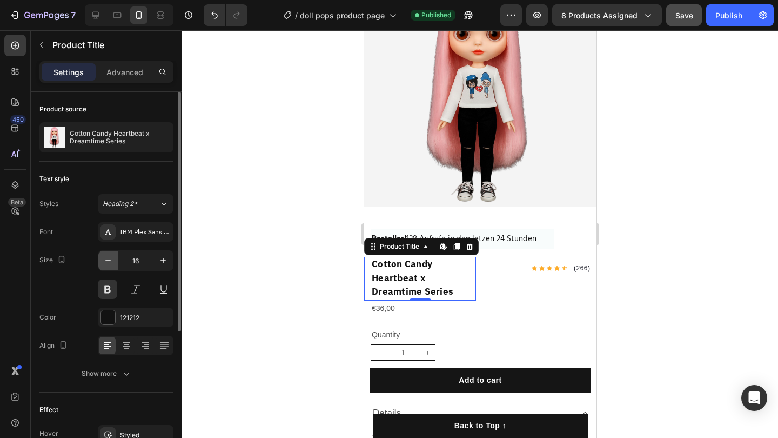
click at [111, 266] on button "button" at bounding box center [107, 260] width 19 height 19
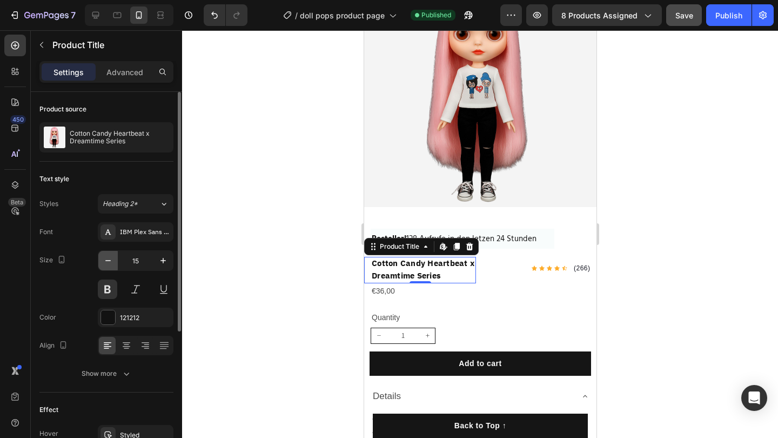
click at [111, 266] on button "button" at bounding box center [107, 260] width 19 height 19
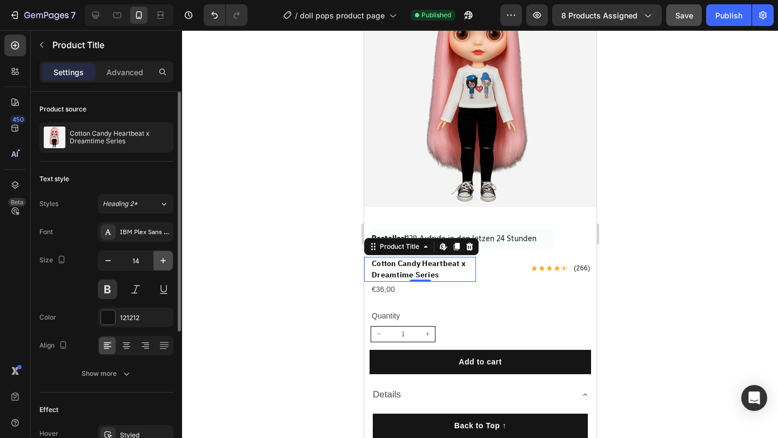
click at [166, 260] on icon "button" at bounding box center [163, 260] width 11 height 11
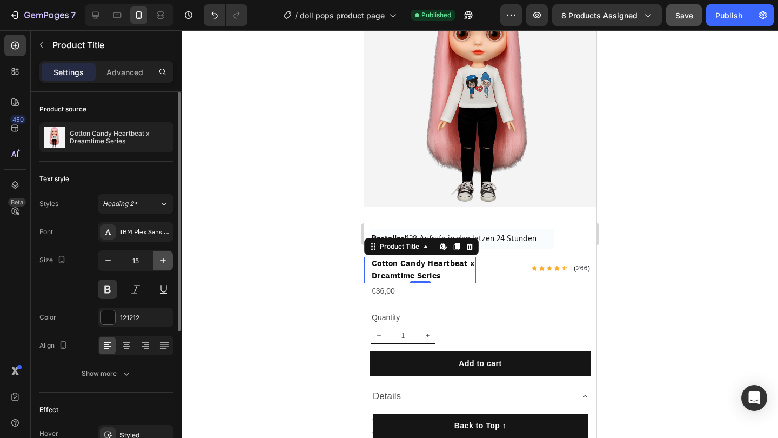
click at [166, 260] on icon "button" at bounding box center [163, 260] width 11 height 11
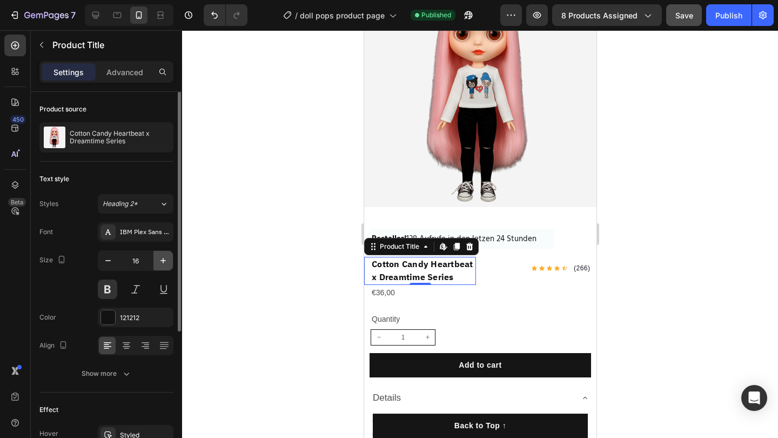
click at [163, 260] on icon "button" at bounding box center [162, 260] width 5 height 5
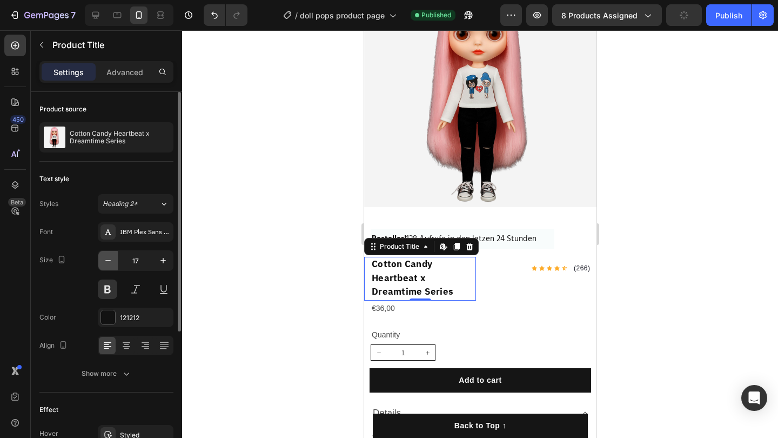
click at [117, 263] on button "button" at bounding box center [107, 260] width 19 height 19
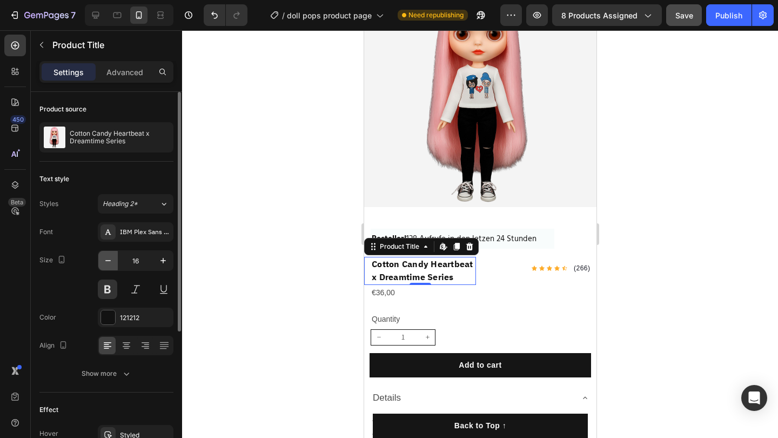
click at [117, 263] on button "button" at bounding box center [107, 260] width 19 height 19
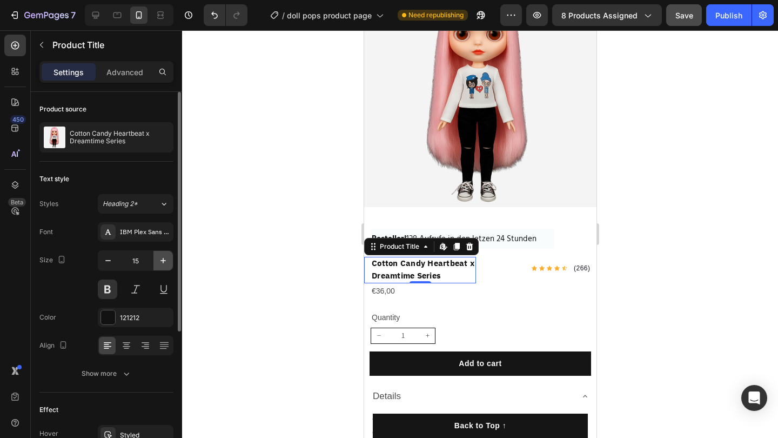
click at [167, 257] on icon "button" at bounding box center [163, 260] width 11 height 11
type input "16"
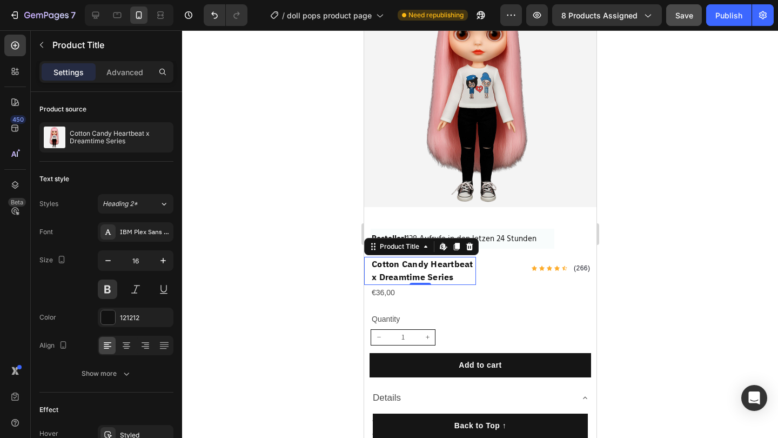
click at [254, 226] on div at bounding box center [480, 233] width 596 height 407
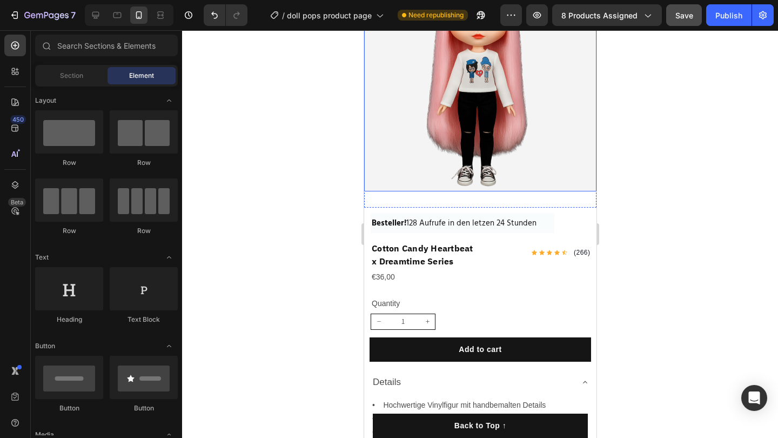
scroll to position [113, 0]
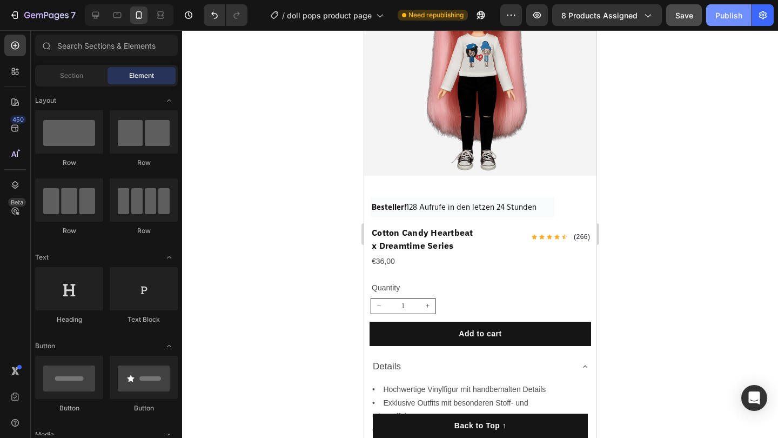
click at [715, 24] on button "Publish" at bounding box center [728, 15] width 45 height 22
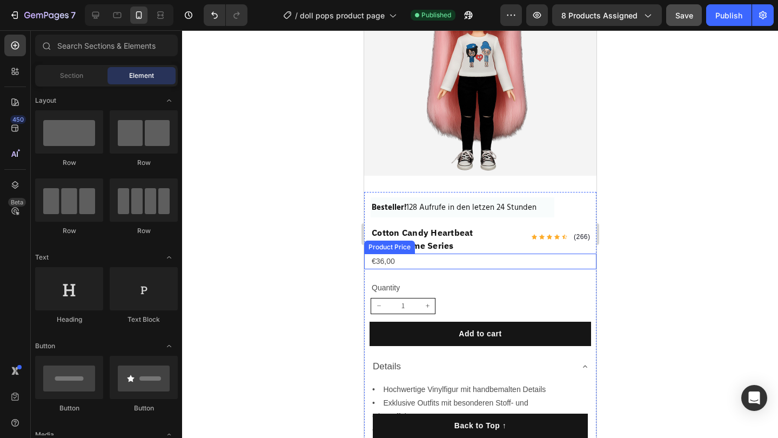
click at [434, 258] on div "€36,00" at bounding box center [483, 261] width 226 height 16
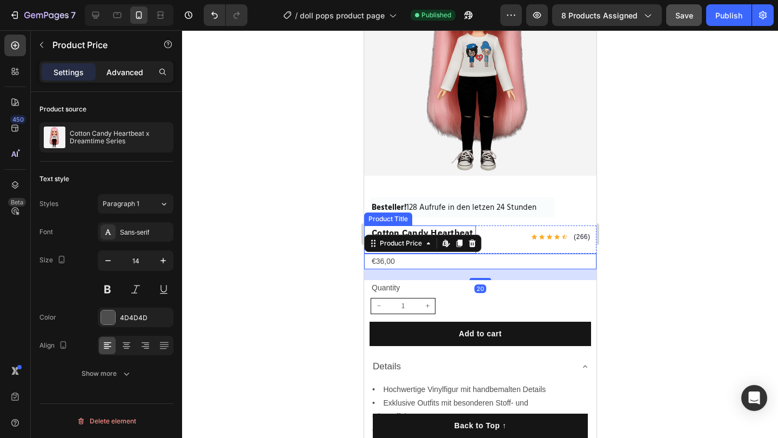
click at [138, 76] on p "Advanced" at bounding box center [124, 71] width 37 height 11
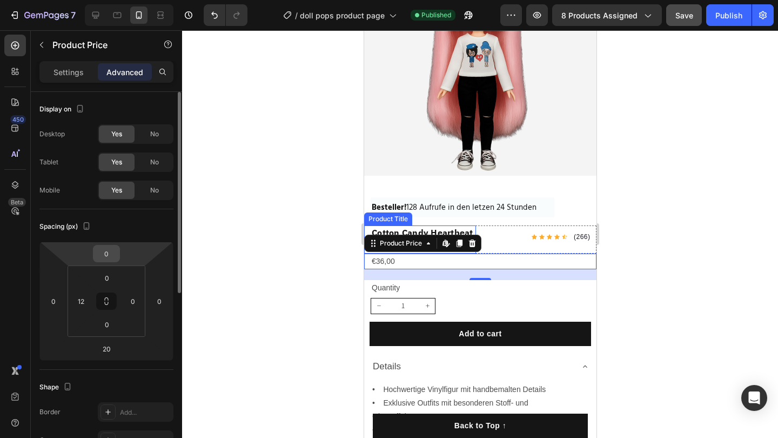
click at [107, 251] on input "0" at bounding box center [107, 253] width 22 height 16
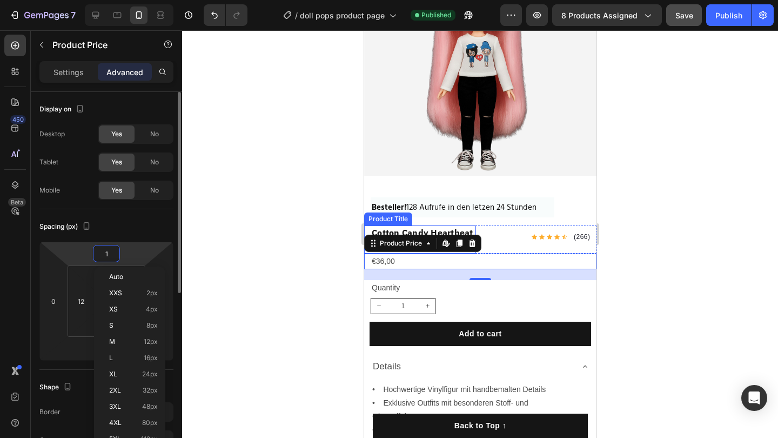
type input "10"
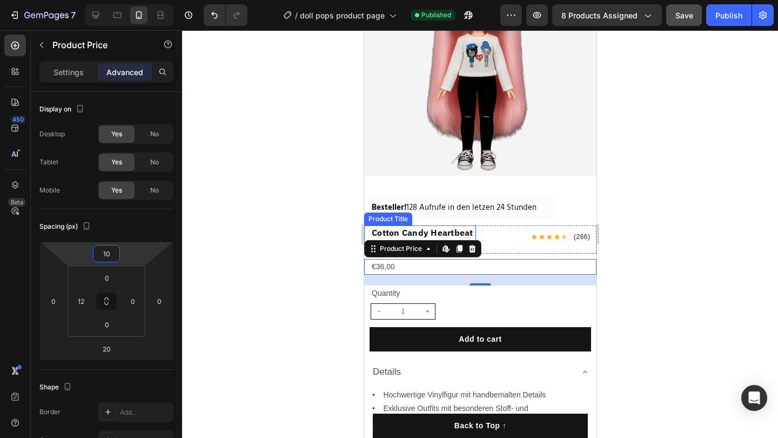
click at [192, 369] on div at bounding box center [480, 233] width 596 height 407
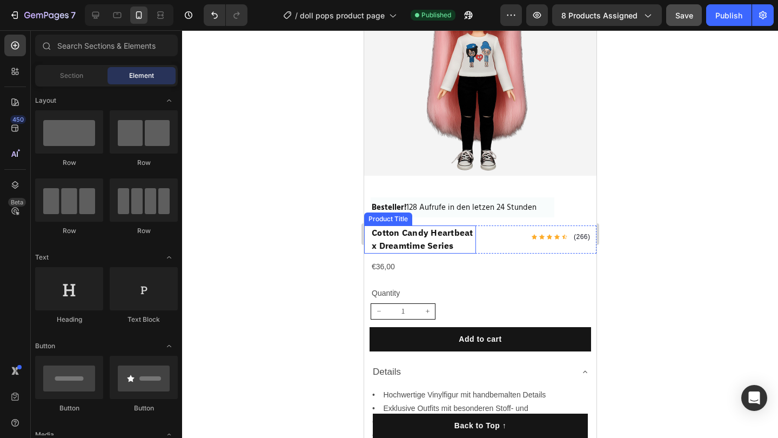
click at [311, 274] on div at bounding box center [480, 233] width 596 height 407
click at [723, 19] on div "Publish" at bounding box center [728, 15] width 27 height 11
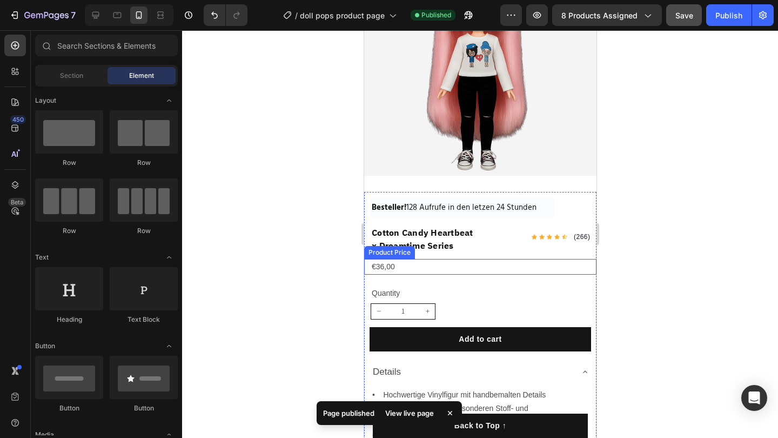
click at [398, 265] on div "€36,00" at bounding box center [483, 267] width 226 height 16
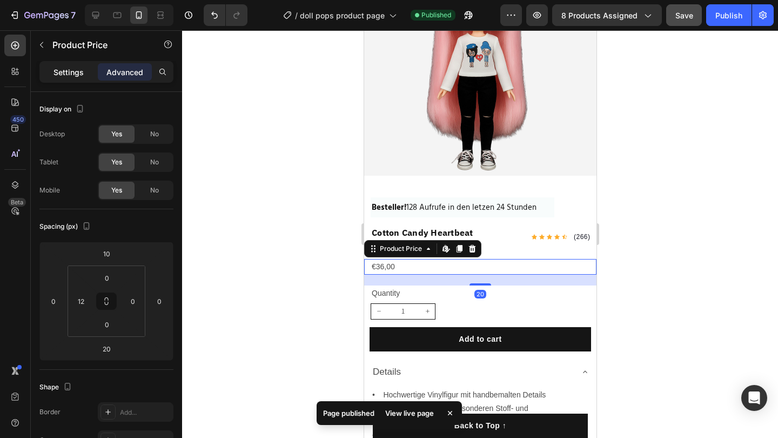
click at [75, 72] on p "Settings" at bounding box center [68, 71] width 30 height 11
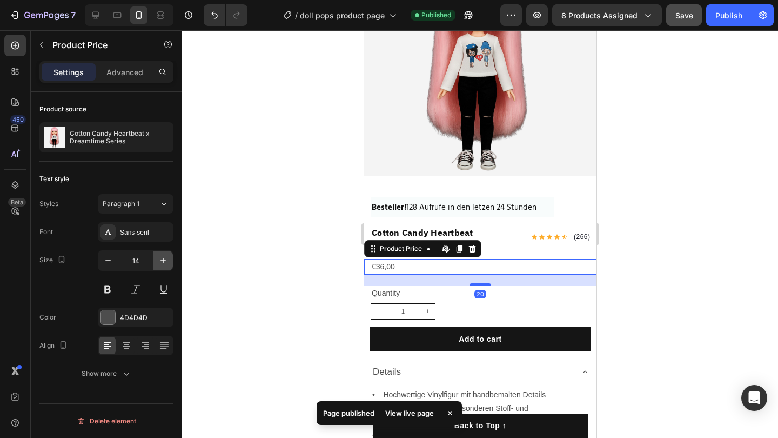
click at [165, 267] on button "button" at bounding box center [162, 260] width 19 height 19
type input "16"
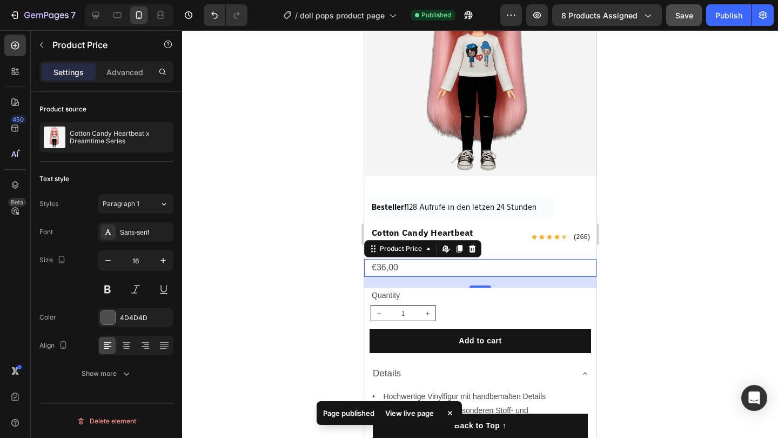
click at [248, 246] on div at bounding box center [480, 233] width 596 height 407
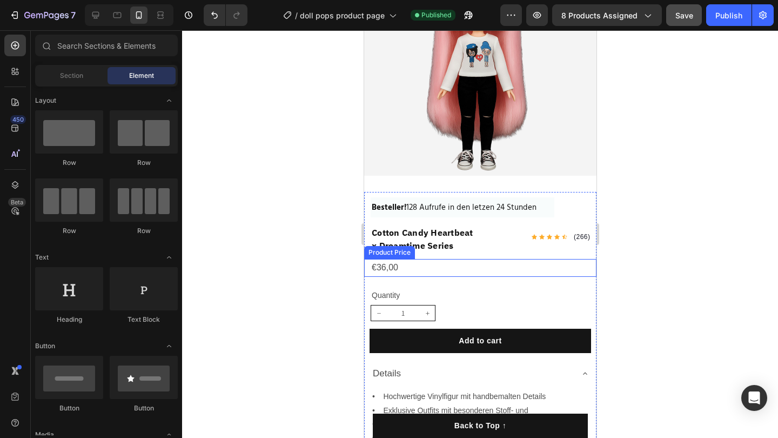
click at [419, 267] on div "€36,00" at bounding box center [483, 268] width 226 height 18
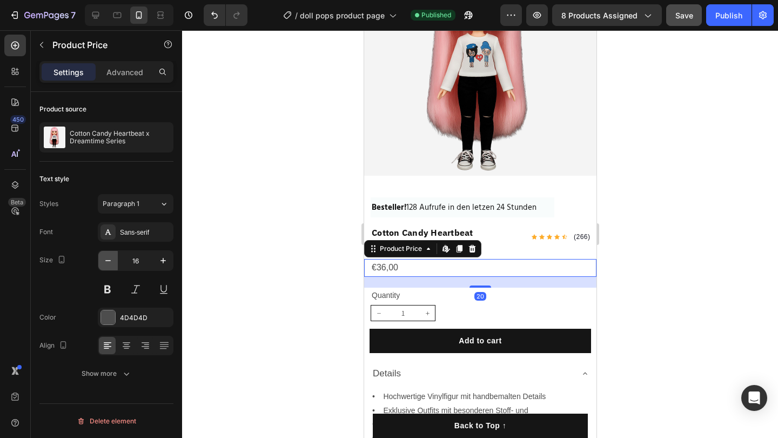
click at [104, 257] on icon "button" at bounding box center [108, 260] width 11 height 11
type input "15"
click at [226, 245] on div at bounding box center [480, 233] width 596 height 407
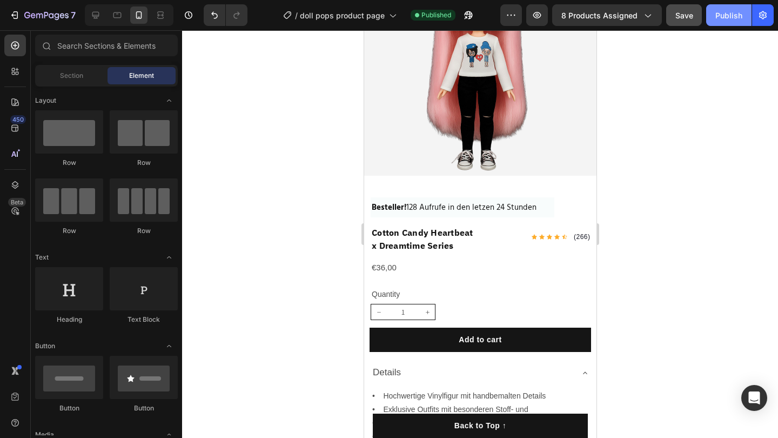
click at [723, 9] on button "Publish" at bounding box center [728, 15] width 45 height 22
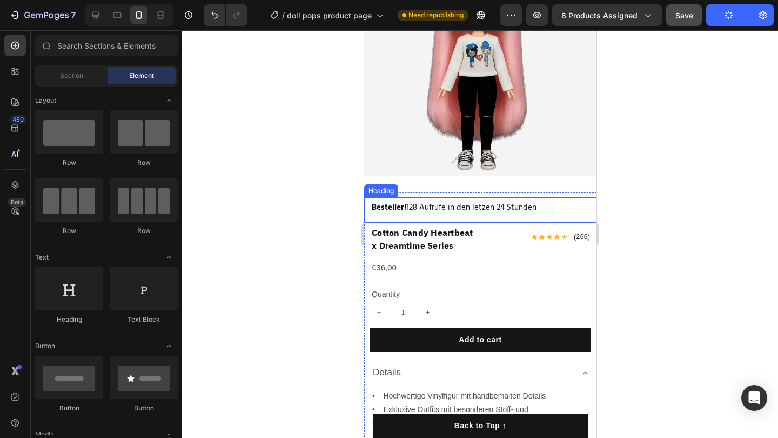
click at [553, 203] on h2 "Besteller! 128 Aufrufe in den letzen 24 Stunden" at bounding box center [462, 207] width 184 height 20
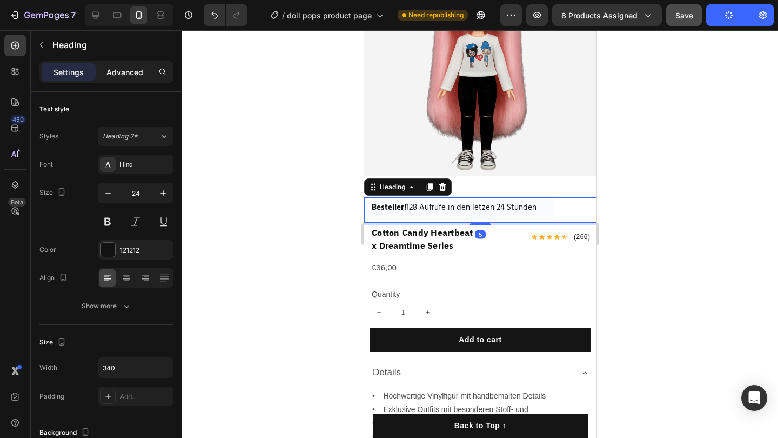
click at [138, 79] on div "Advanced" at bounding box center [125, 71] width 54 height 17
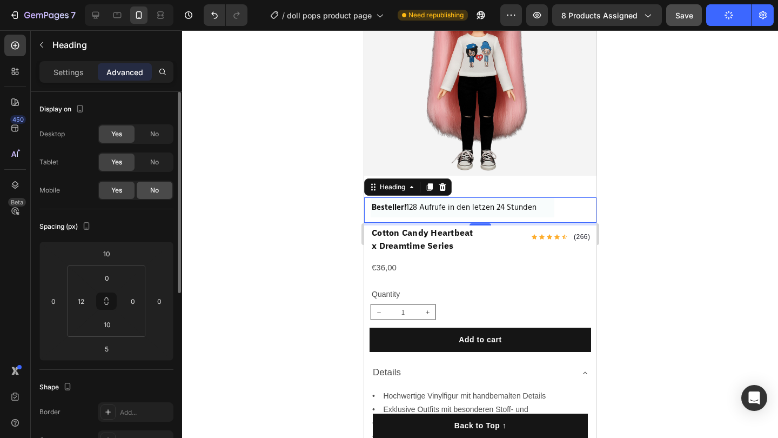
click at [158, 191] on span "No" at bounding box center [154, 190] width 9 height 10
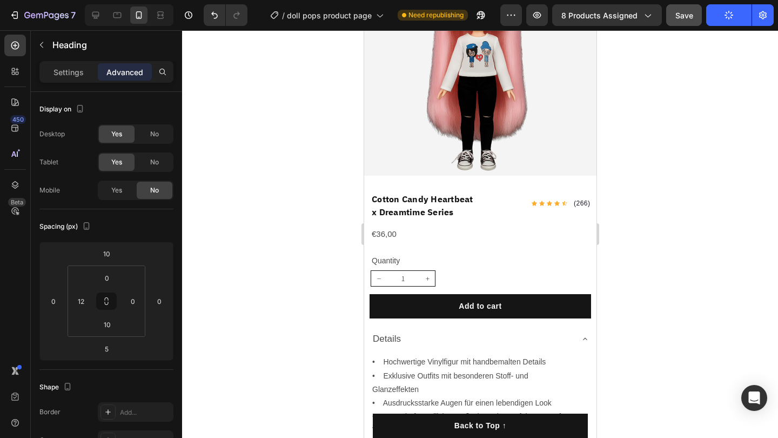
click at [270, 196] on div at bounding box center [480, 233] width 596 height 407
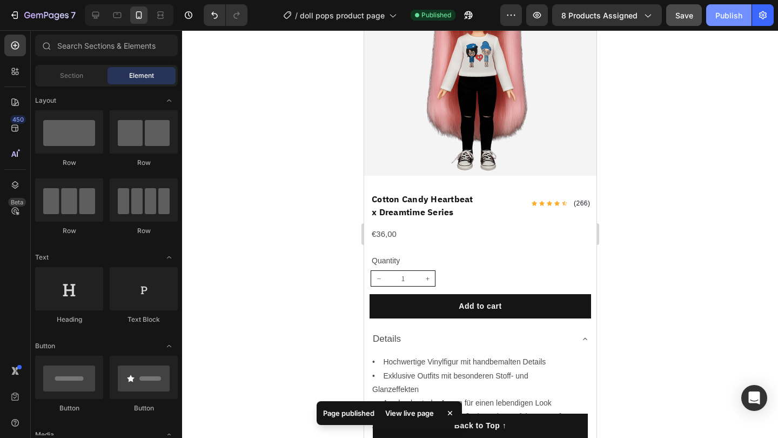
click at [725, 17] on div "Publish" at bounding box center [728, 15] width 27 height 11
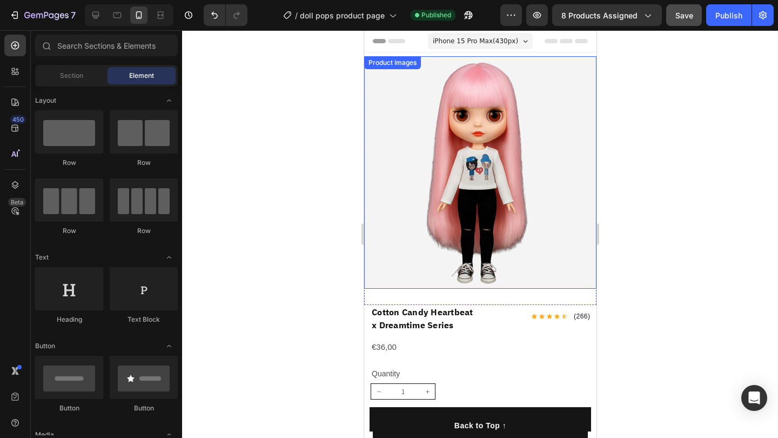
scroll to position [0, 0]
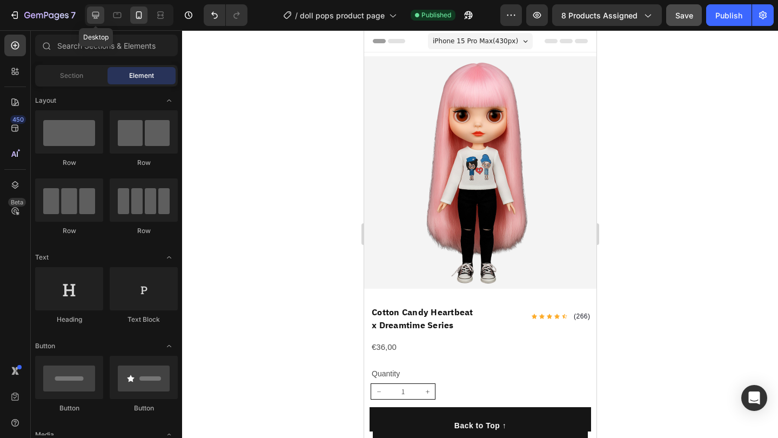
click at [100, 16] on icon at bounding box center [95, 15] width 11 height 11
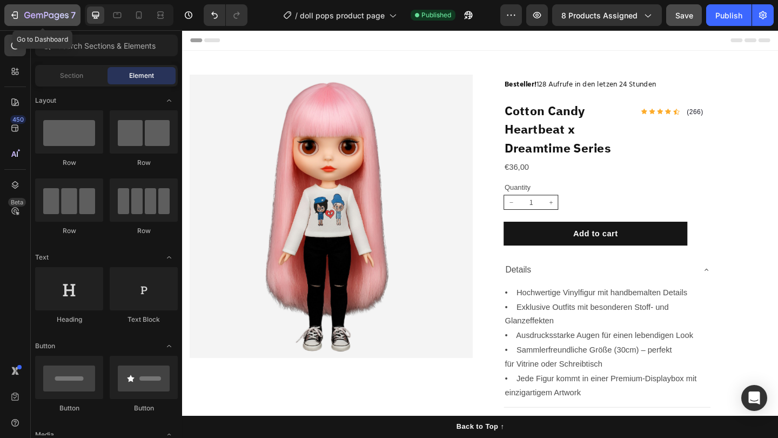
click at [29, 9] on div "7" at bounding box center [49, 15] width 51 height 13
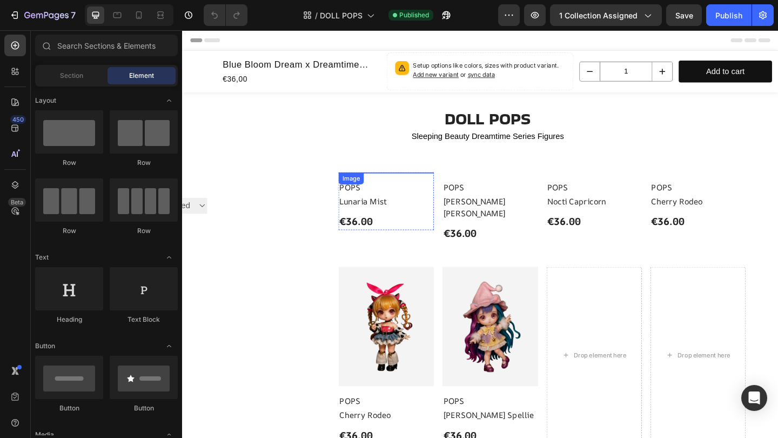
scroll to position [23, 0]
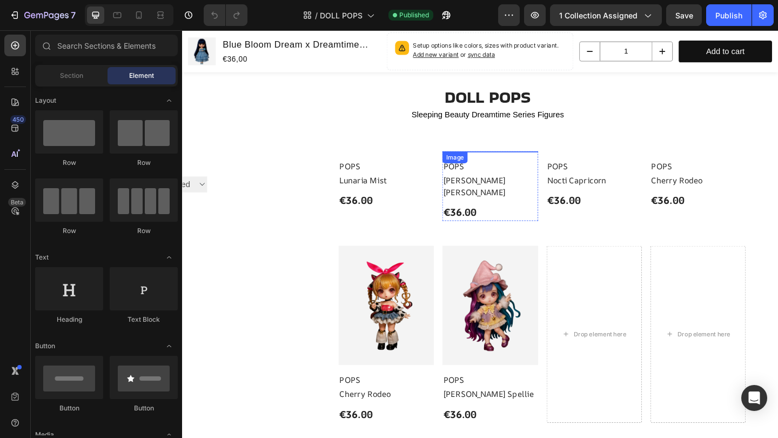
click at [486, 162] on img at bounding box center [517, 162] width 104 height 0
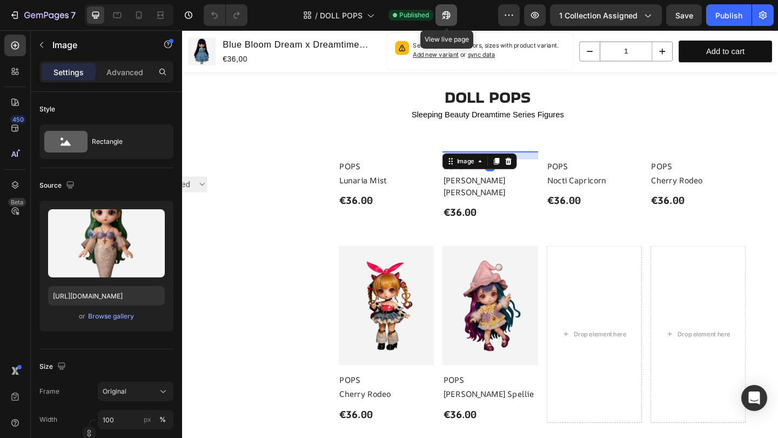
click at [444, 17] on icon "button" at bounding box center [443, 17] width 3 height 3
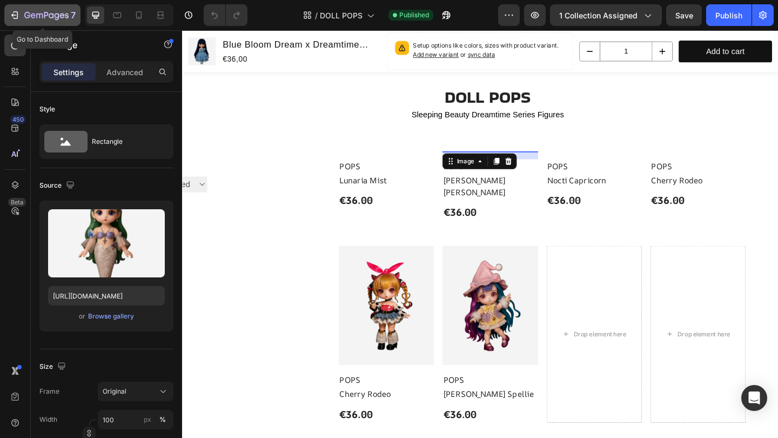
click at [30, 12] on icon "button" at bounding box center [46, 15] width 44 height 9
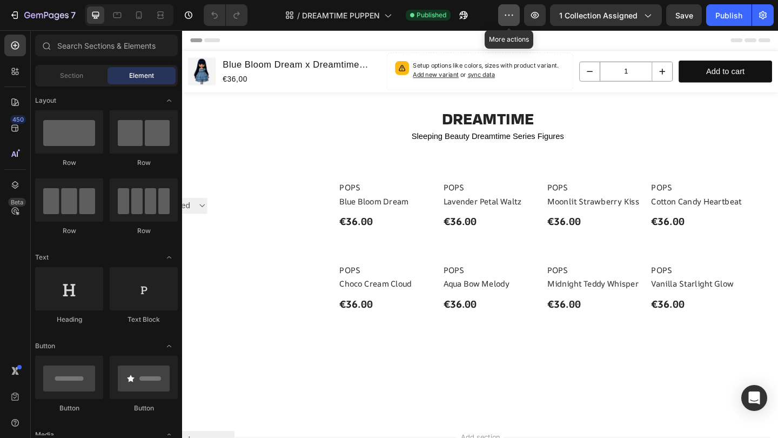
click at [520, 17] on button "button" at bounding box center [509, 15] width 22 height 22
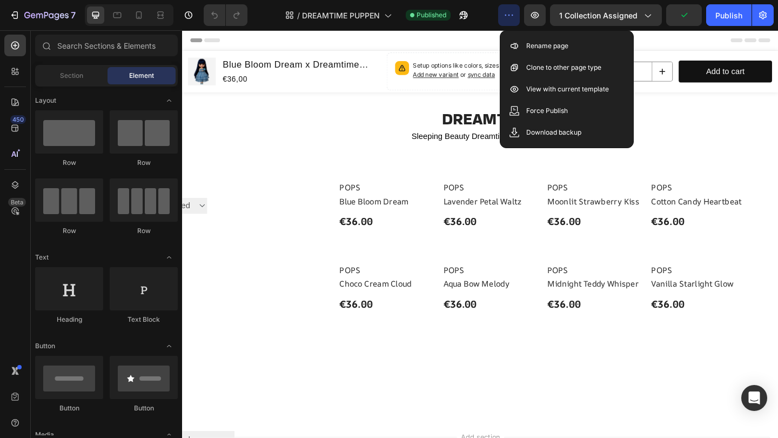
click at [519, 31] on div "Header" at bounding box center [506, 41] width 631 height 22
click at [494, 58] on div "Product Variants & Swatches" at bounding box center [453, 61] width 93 height 10
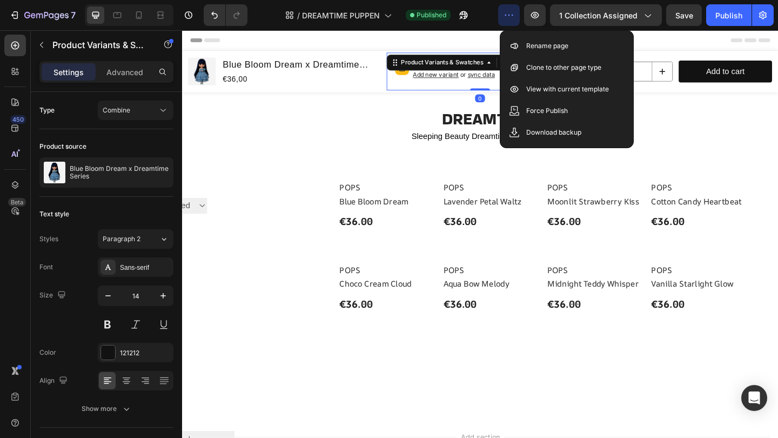
click at [502, 49] on div "Header" at bounding box center [506, 41] width 631 height 22
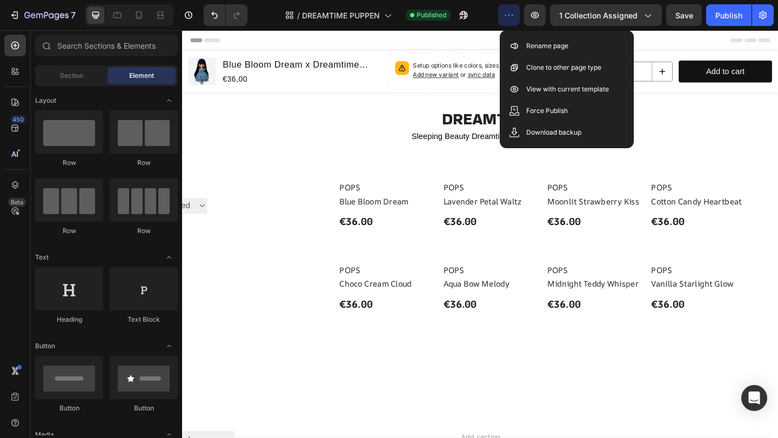
click at [721, 37] on div "Header" at bounding box center [506, 41] width 631 height 22
click at [740, 45] on div "Header" at bounding box center [506, 41] width 631 height 22
click at [762, 19] on icon "button" at bounding box center [762, 15] width 11 height 11
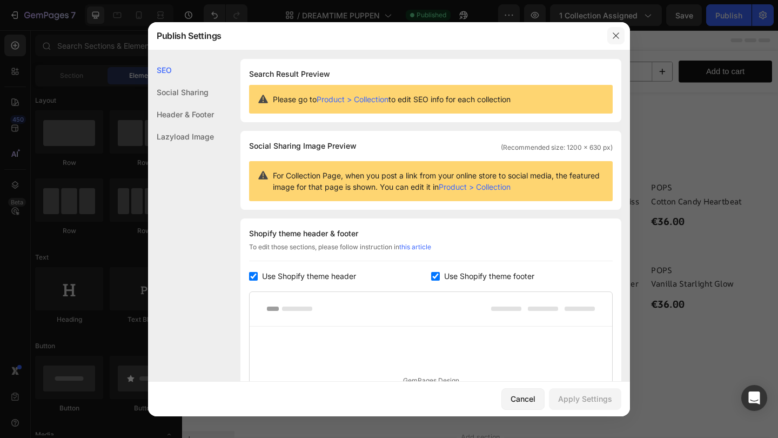
click at [610, 39] on button "button" at bounding box center [615, 35] width 17 height 17
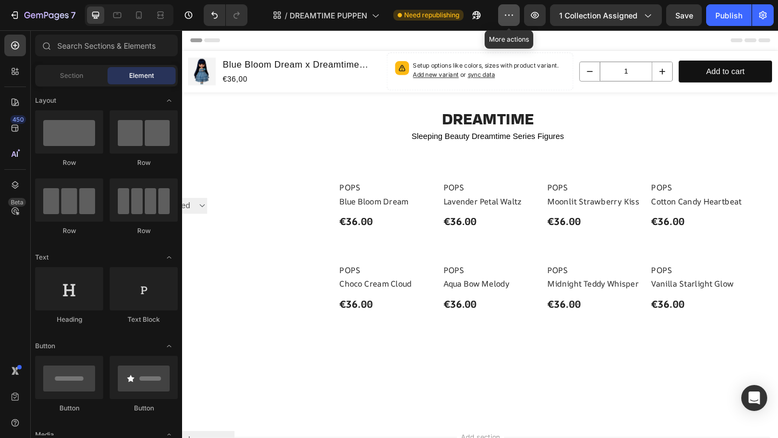
click at [506, 17] on icon "button" at bounding box center [508, 15] width 11 height 11
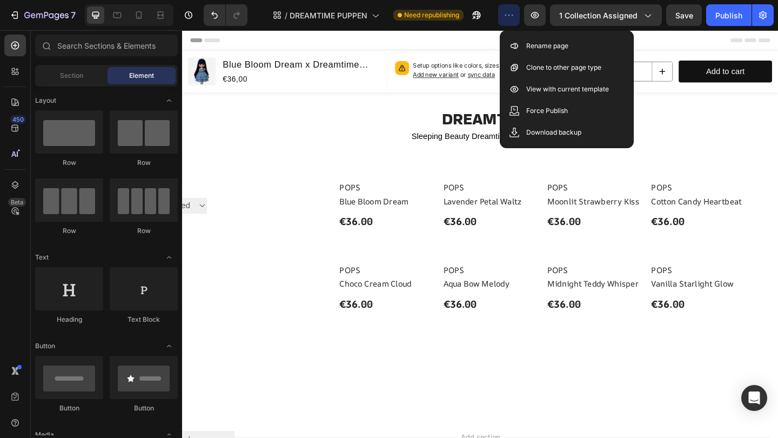
click at [510, 15] on icon "button" at bounding box center [509, 15] width 2 height 1
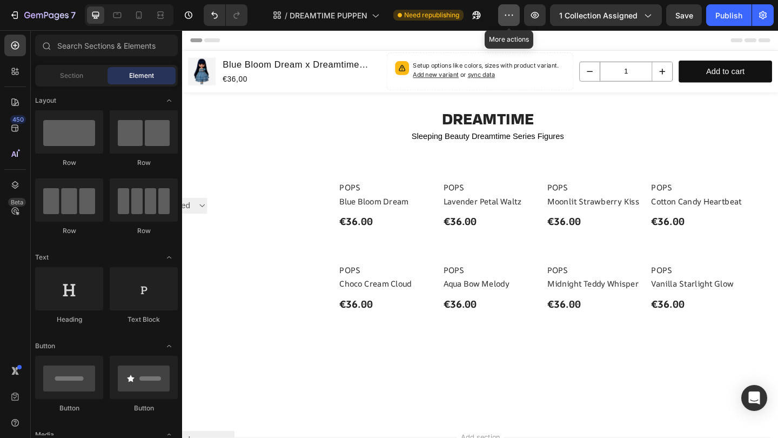
click at [510, 15] on icon "button" at bounding box center [509, 15] width 2 height 1
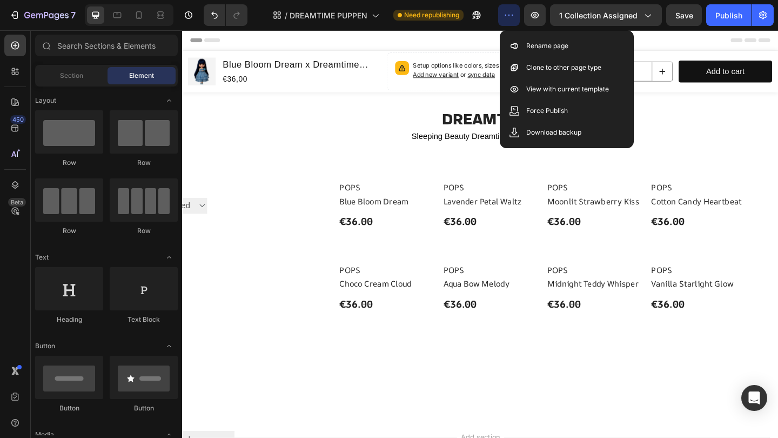
click at [359, 39] on div "Header" at bounding box center [506, 41] width 631 height 22
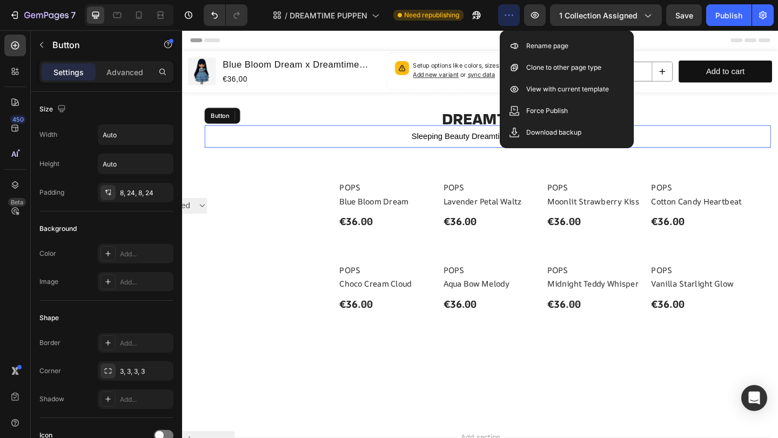
click at [221, 152] on div "Sleeping Beauty Dreamtime Series Figures Button" at bounding box center [514, 145] width 616 height 24
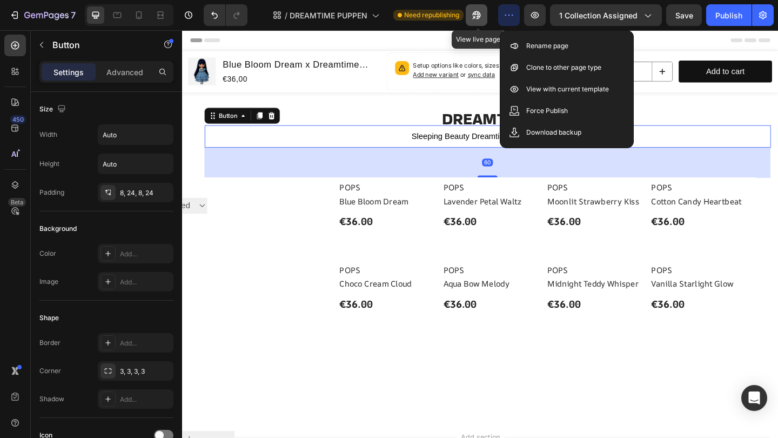
click at [476, 18] on icon "button" at bounding box center [476, 15] width 11 height 11
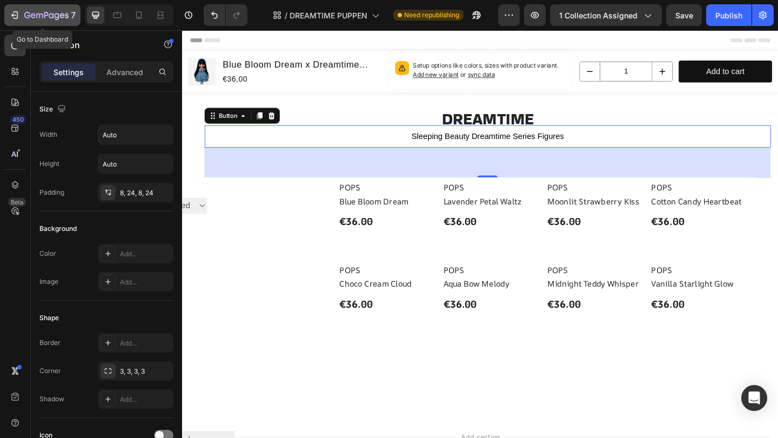
click at [32, 11] on div "7" at bounding box center [49, 15] width 51 height 13
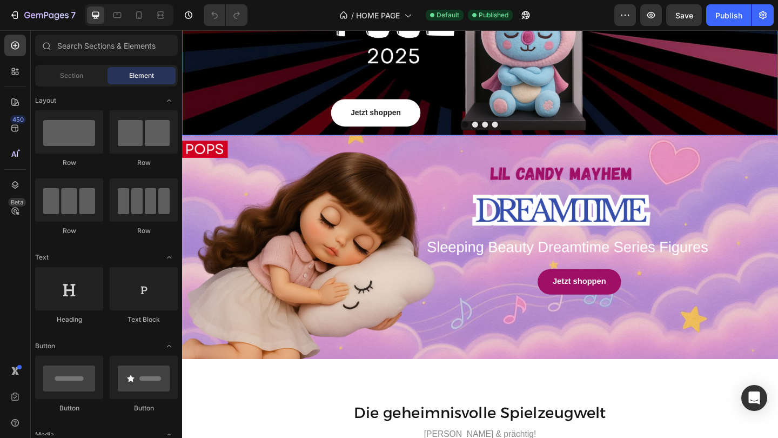
scroll to position [624, 0]
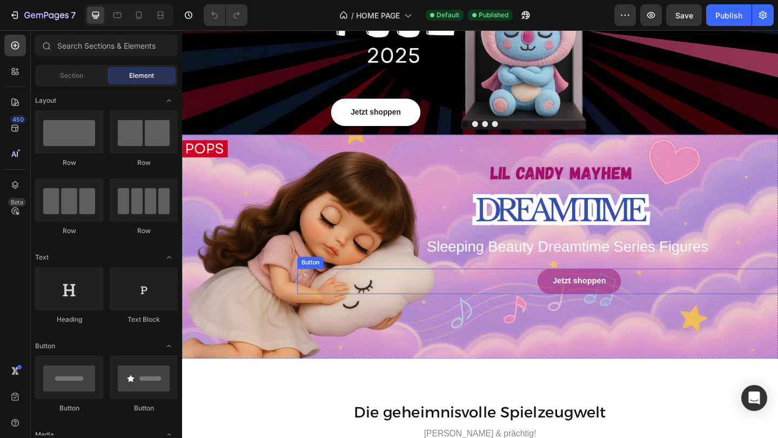
click at [609, 307] on span "Jetzt shoppen" at bounding box center [614, 302] width 58 height 9
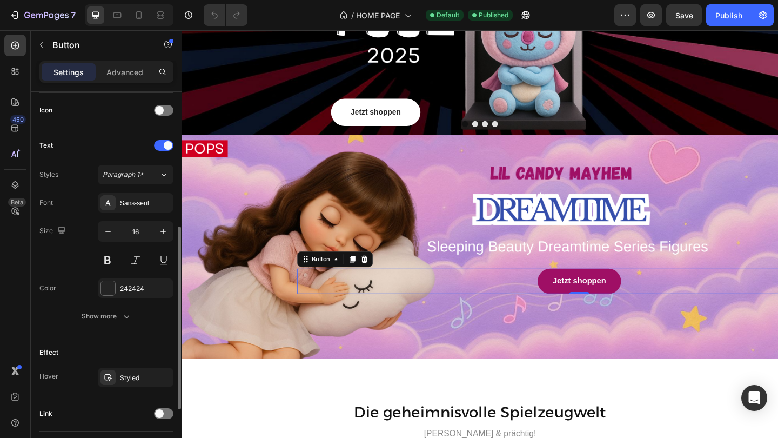
scroll to position [398, 0]
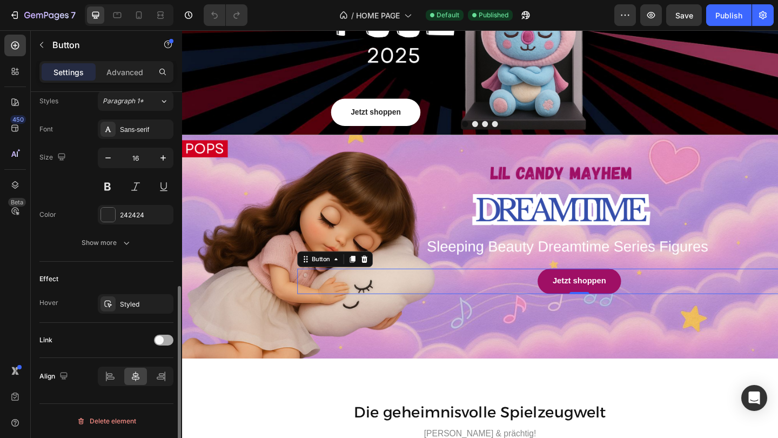
click at [169, 339] on div at bounding box center [163, 339] width 19 height 11
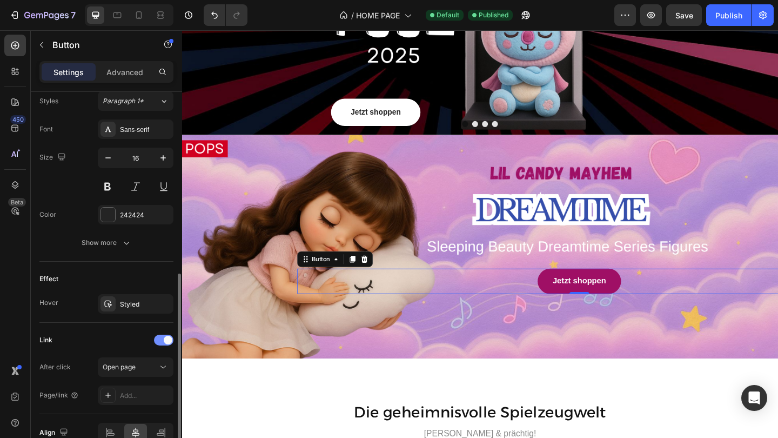
scroll to position [454, 0]
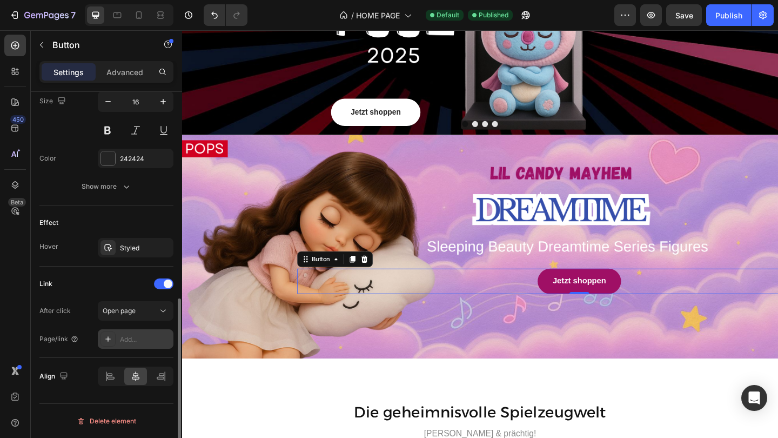
click at [150, 337] on div "Add..." at bounding box center [145, 339] width 51 height 10
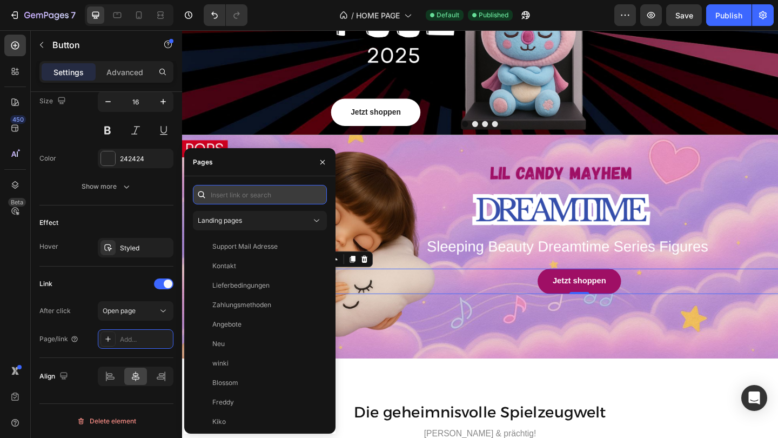
click at [246, 198] on input "text" at bounding box center [260, 194] width 134 height 19
paste input "[URL][DOMAIN_NAME]"
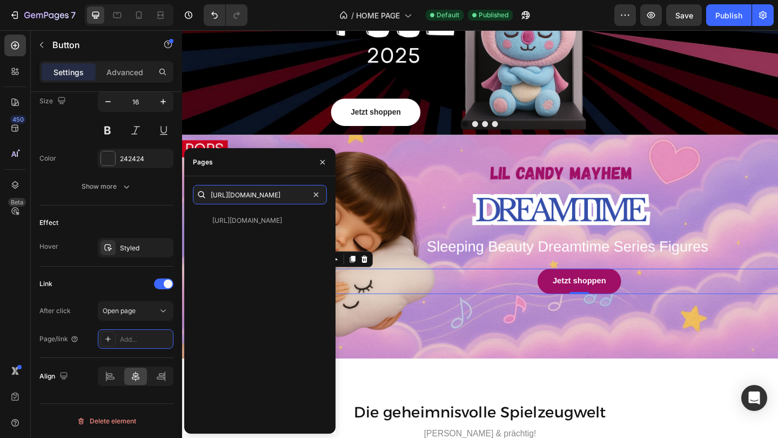
type input "[URL][DOMAIN_NAME]"
click at [244, 209] on div "[URL][DOMAIN_NAME] [URL][DOMAIN_NAME] View" at bounding box center [260, 305] width 134 height 240
click at [244, 218] on div "[URL][DOMAIN_NAME]" at bounding box center [247, 221] width 70 height 10
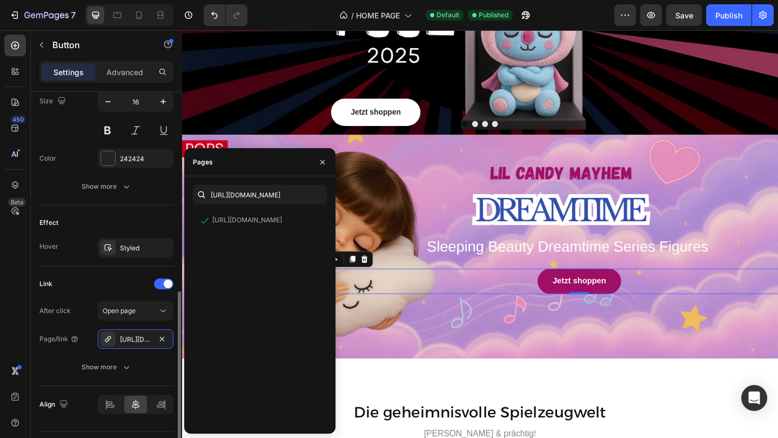
click at [140, 221] on div "Effect" at bounding box center [106, 222] width 134 height 17
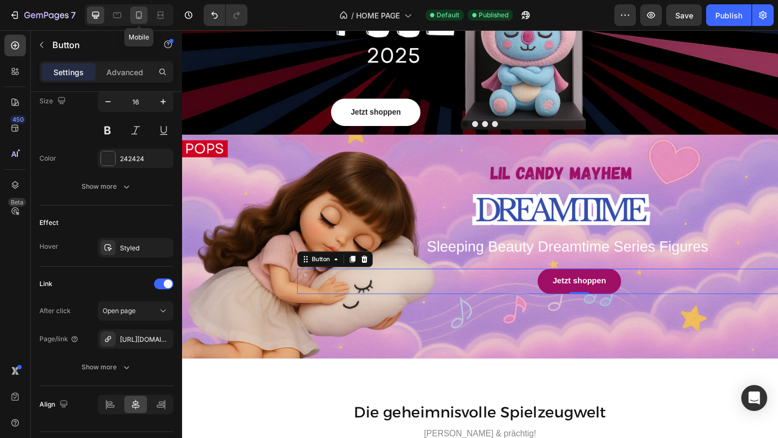
click at [139, 19] on icon at bounding box center [139, 15] width 6 height 8
type input "150"
type input "14"
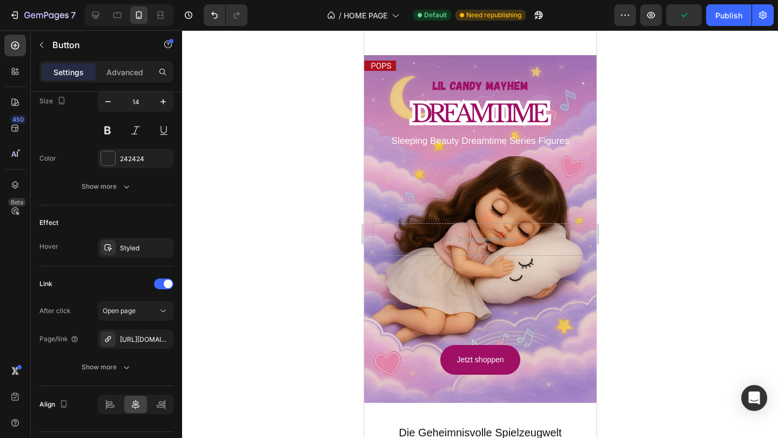
scroll to position [685, 0]
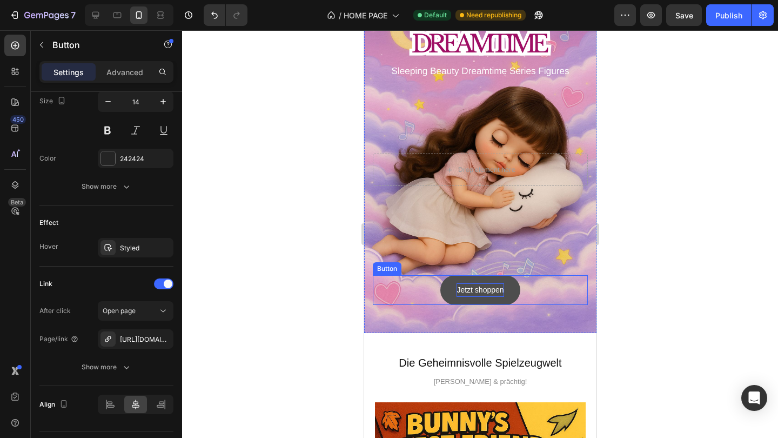
click at [458, 285] on p "Jetzt shoppen" at bounding box center [479, 290] width 47 height 14
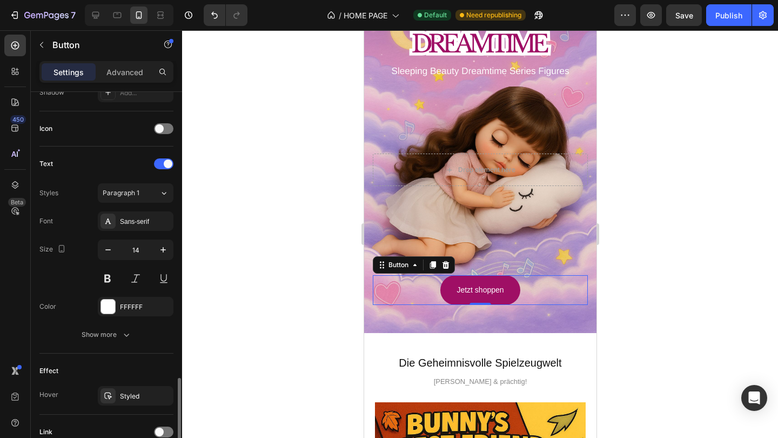
scroll to position [398, 0]
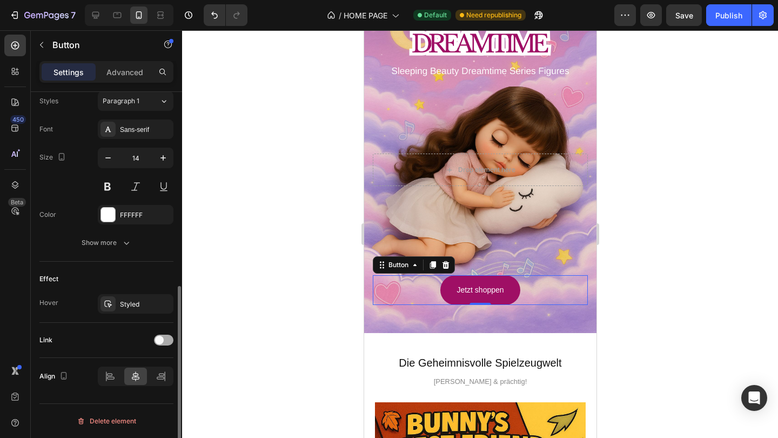
click at [157, 338] on span at bounding box center [159, 339] width 9 height 9
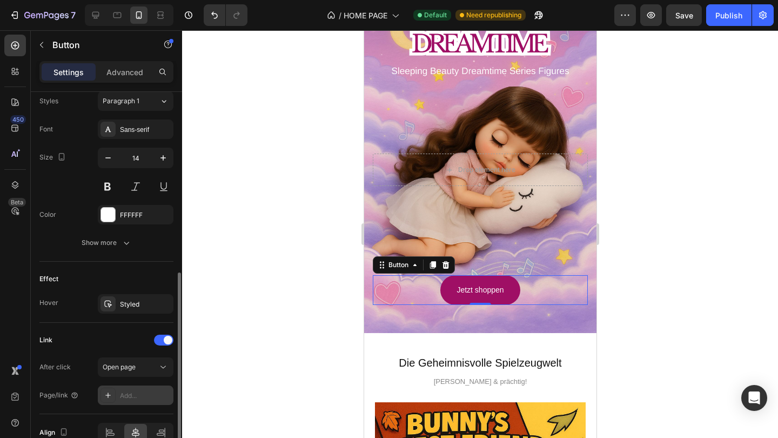
click at [138, 393] on div "Add..." at bounding box center [145, 396] width 51 height 10
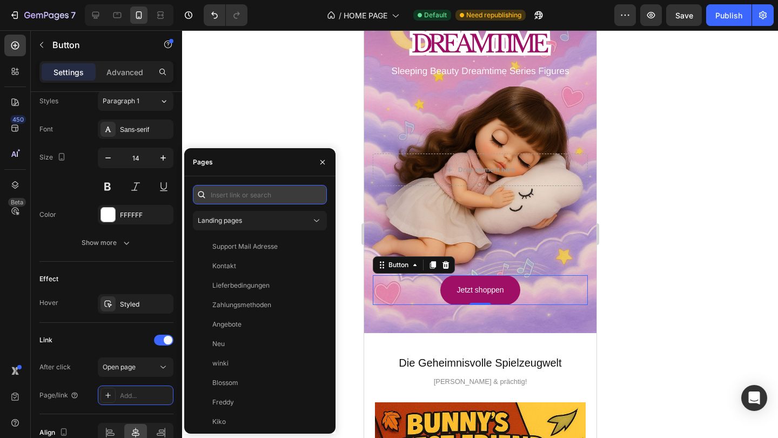
click at [248, 192] on input "text" at bounding box center [260, 194] width 134 height 19
paste input "[URL][DOMAIN_NAME]"
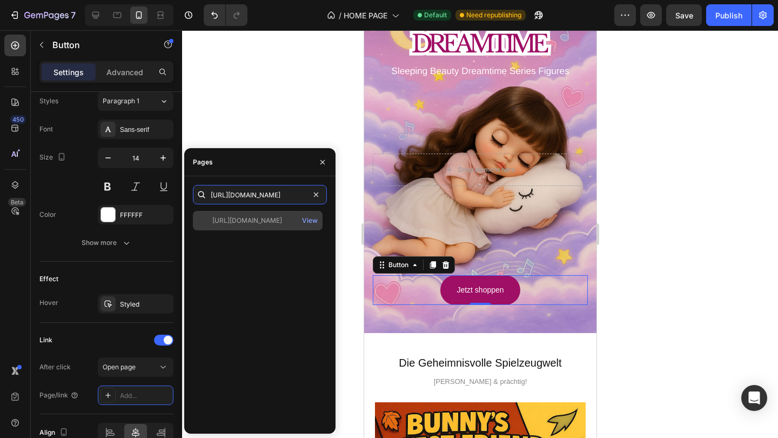
type input "[URL][DOMAIN_NAME]"
click at [237, 224] on div "[URL][DOMAIN_NAME]" at bounding box center [247, 221] width 70 height 10
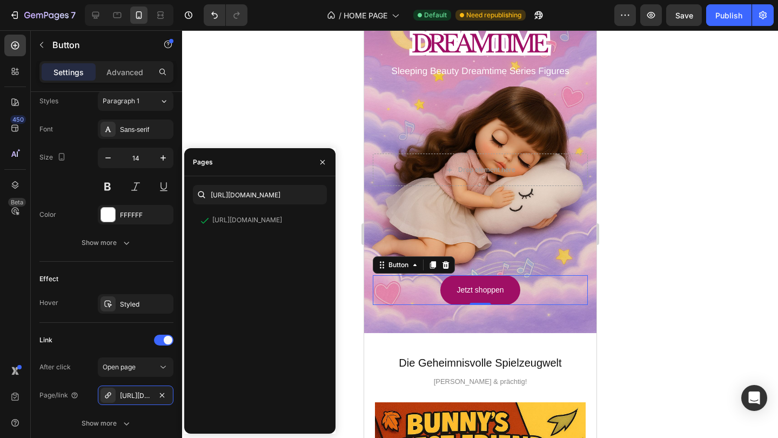
click at [238, 116] on div at bounding box center [480, 233] width 596 height 407
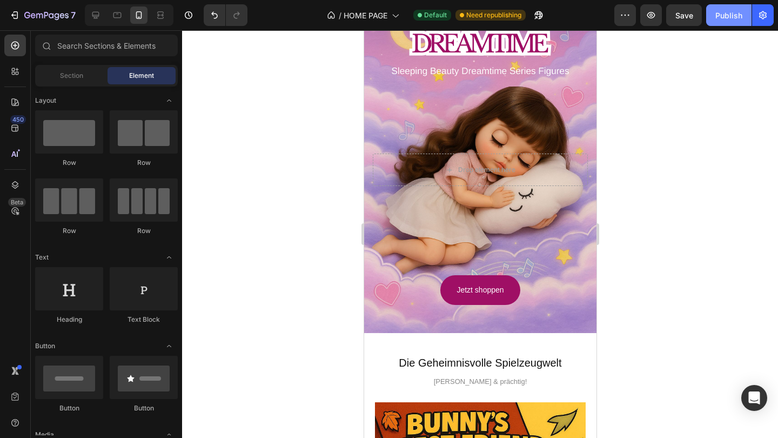
click at [718, 12] on div "Publish" at bounding box center [728, 15] width 27 height 11
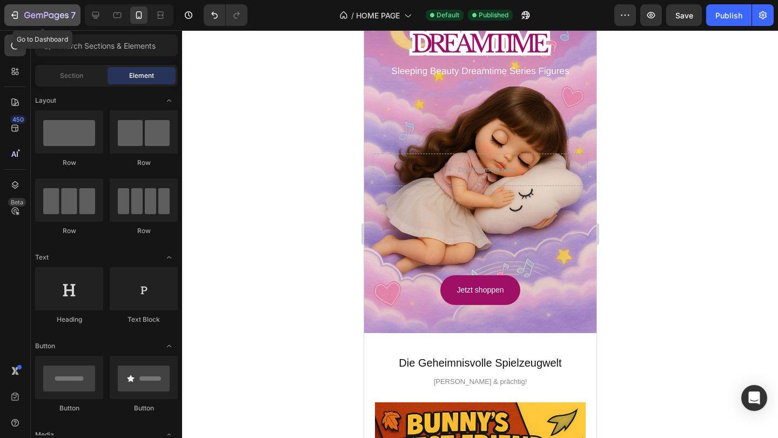
click at [33, 18] on icon "button" at bounding box center [46, 15] width 44 height 9
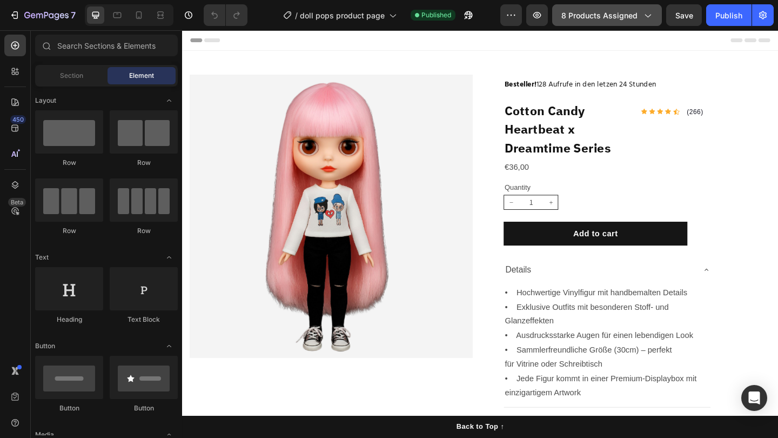
click at [603, 24] on button "8 products assigned" at bounding box center [607, 15] width 110 height 22
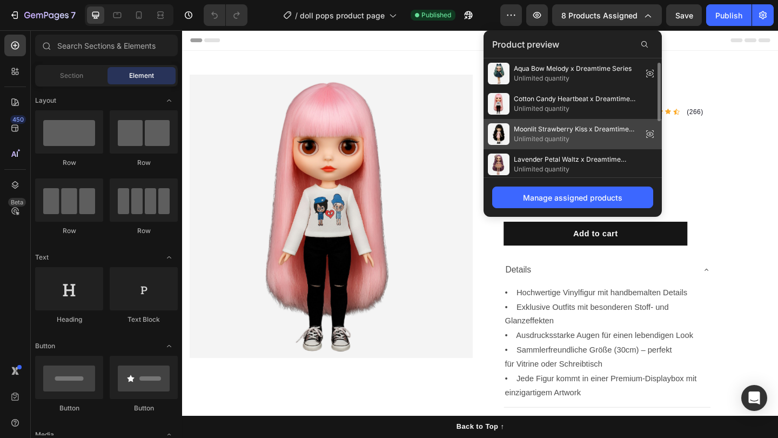
scroll to position [123, 0]
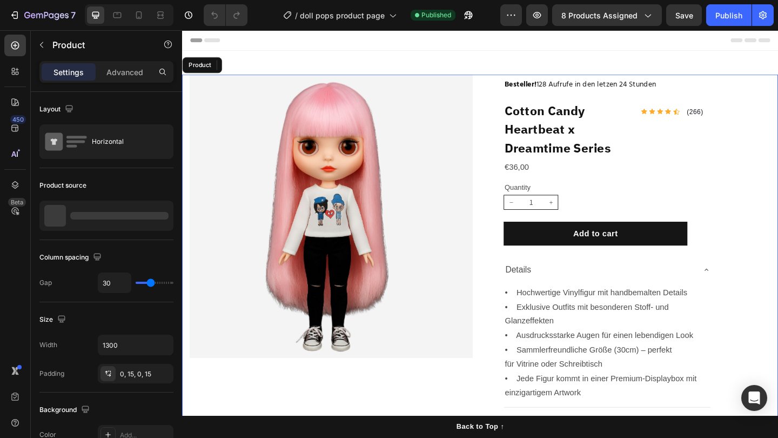
click at [501, 254] on div "Product Images Row Besteller! 128 Aufrufe in den letzen 24 Stunden Heading Cott…" at bounding box center [506, 311] width 648 height 467
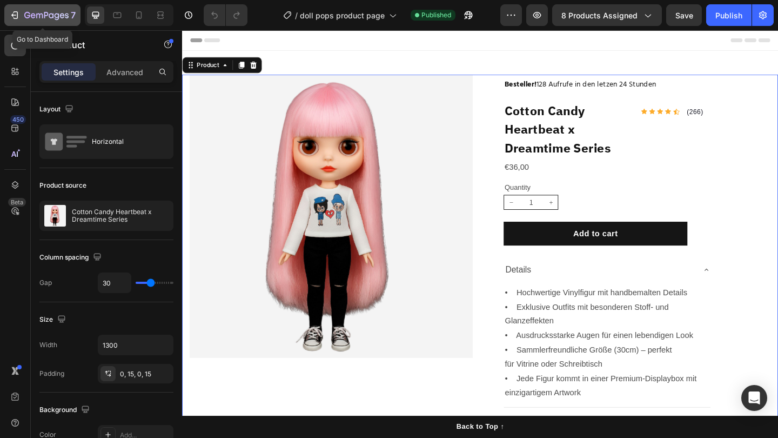
click at [30, 13] on icon "button" at bounding box center [46, 15] width 44 height 9
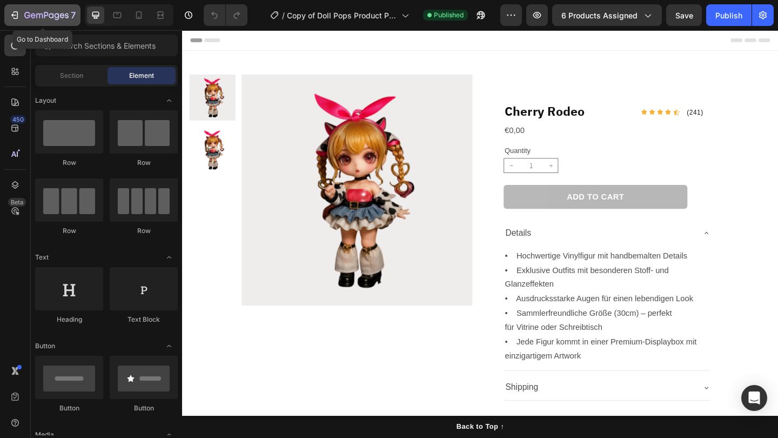
click at [16, 8] on button "7" at bounding box center [42, 15] width 76 height 22
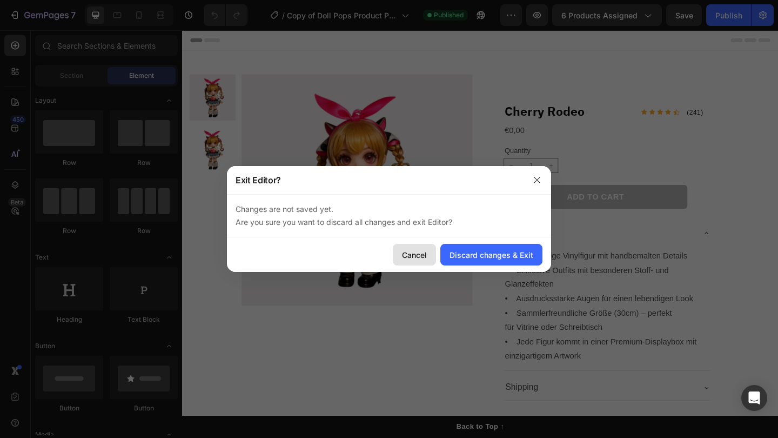
click at [419, 249] on div "Cancel" at bounding box center [414, 254] width 25 height 11
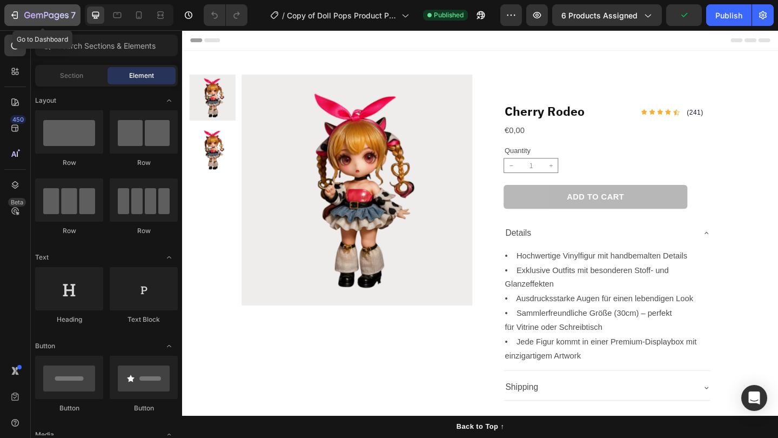
click at [56, 16] on icon "button" at bounding box center [46, 15] width 44 height 9
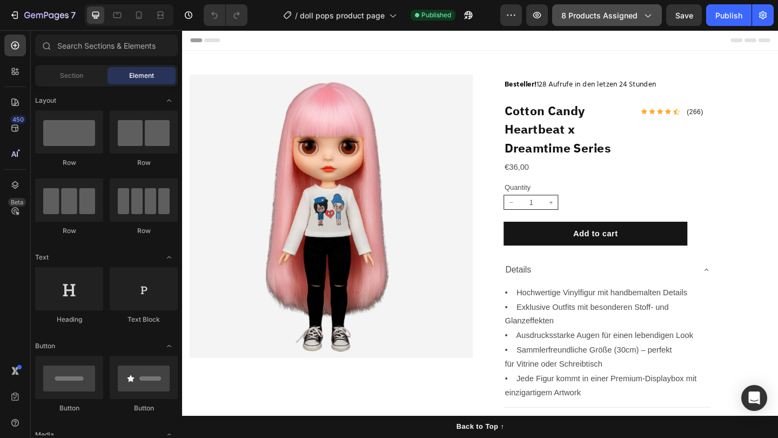
click at [587, 17] on span "8 products assigned" at bounding box center [599, 15] width 76 height 11
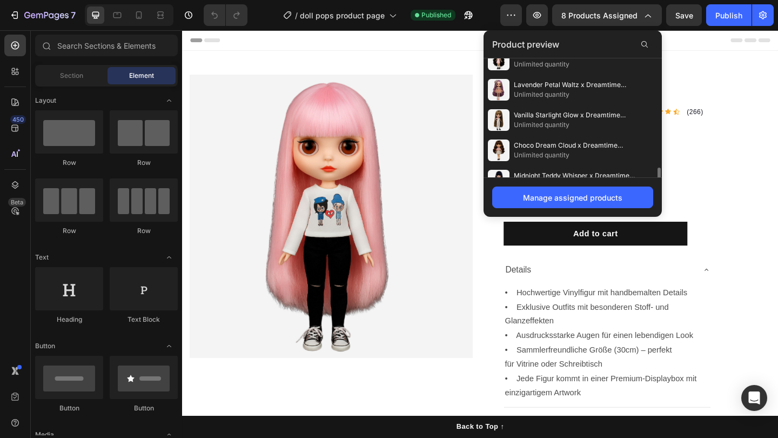
scroll to position [123, 0]
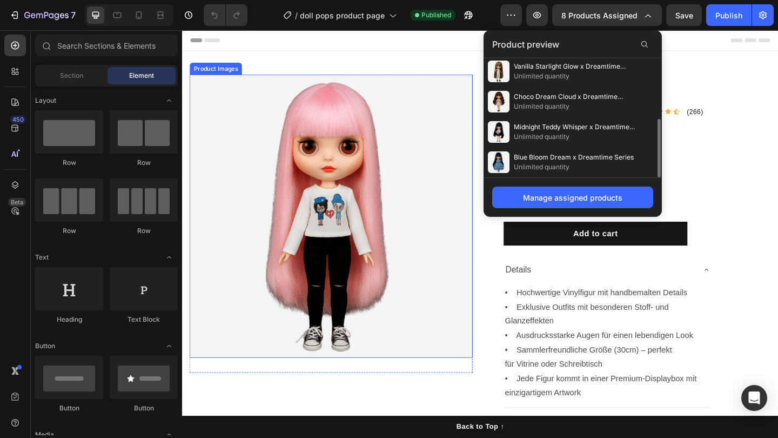
click at [382, 232] on img at bounding box center [344, 232] width 308 height 308
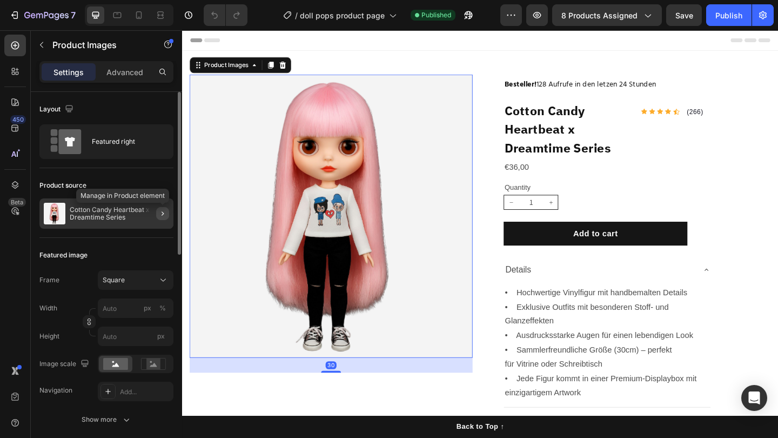
click at [160, 216] on icon "button" at bounding box center [162, 213] width 9 height 9
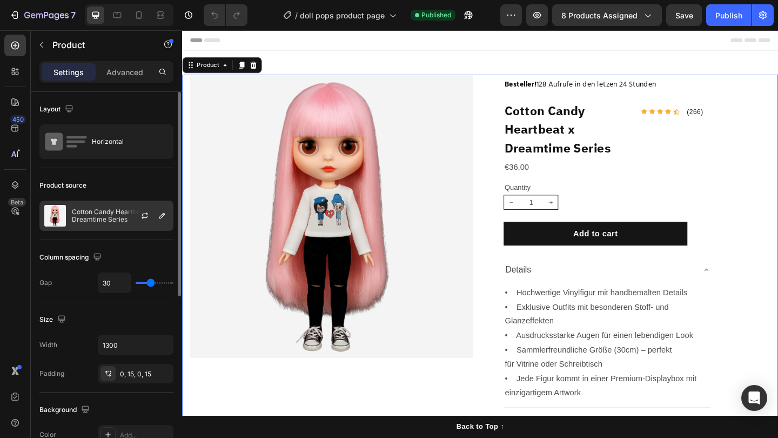
click at [128, 214] on div at bounding box center [149, 215] width 48 height 29
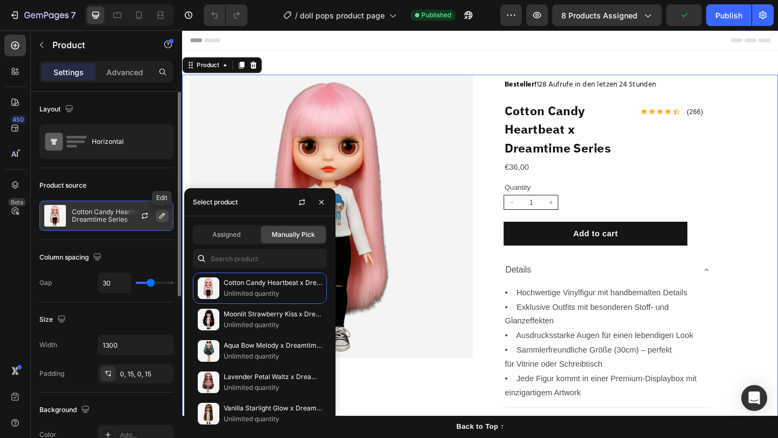
click at [159, 219] on icon "button" at bounding box center [162, 215] width 9 height 9
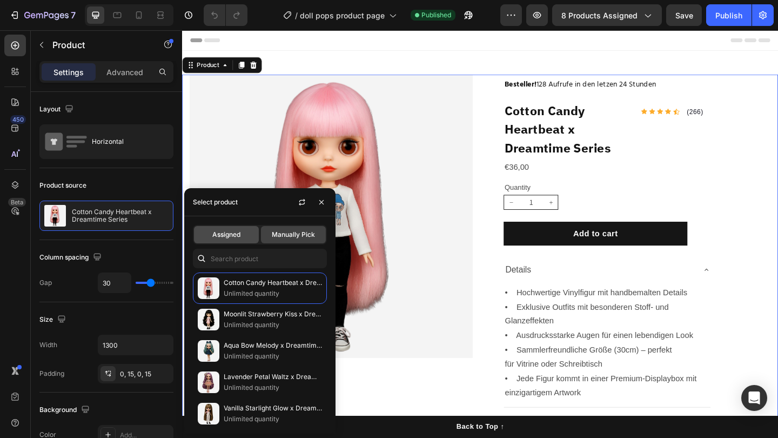
click at [234, 233] on span "Assigned" at bounding box center [226, 235] width 28 height 10
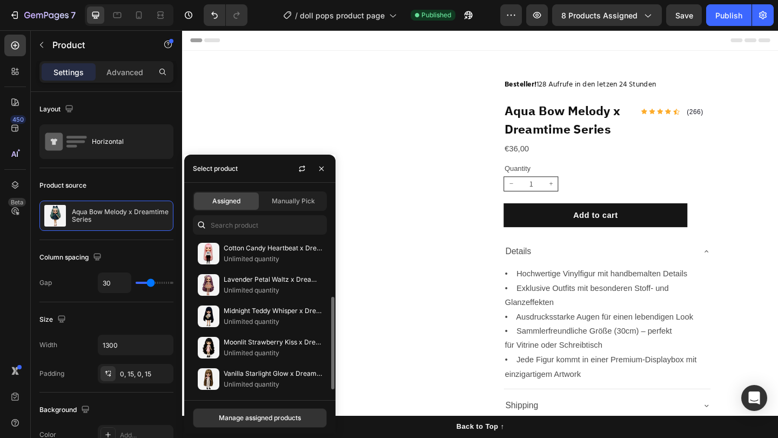
scroll to position [98, 0]
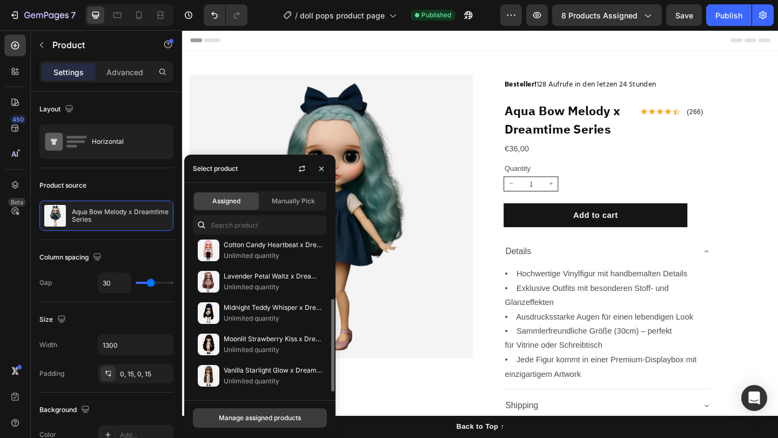
click at [244, 412] on button "Manage assigned products" at bounding box center [260, 417] width 134 height 19
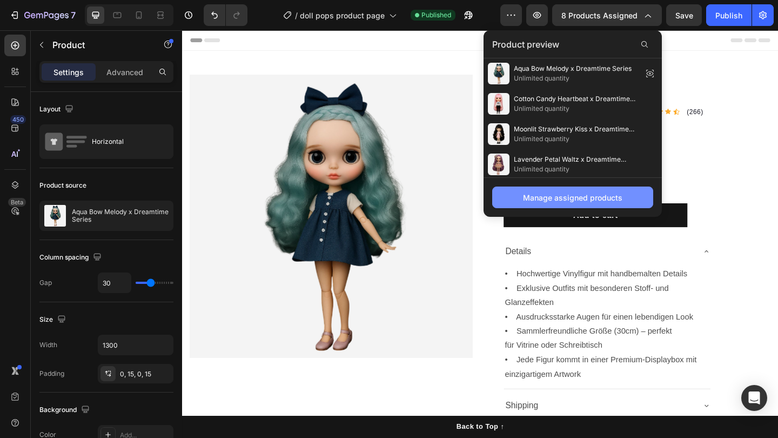
click at [544, 199] on div "Manage assigned products" at bounding box center [572, 197] width 99 height 11
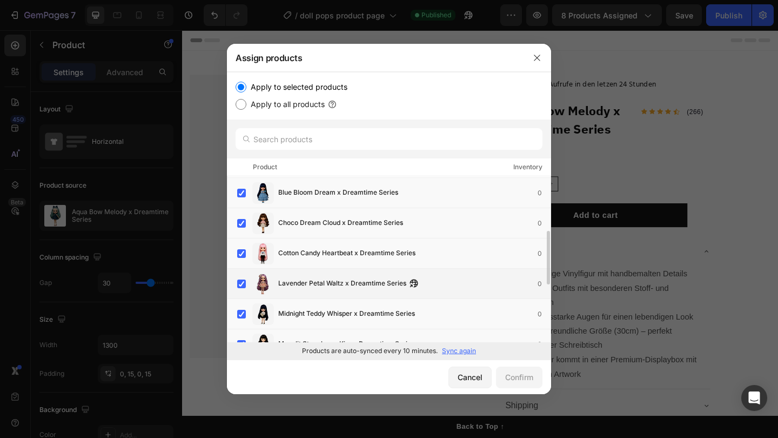
scroll to position [305, 0]
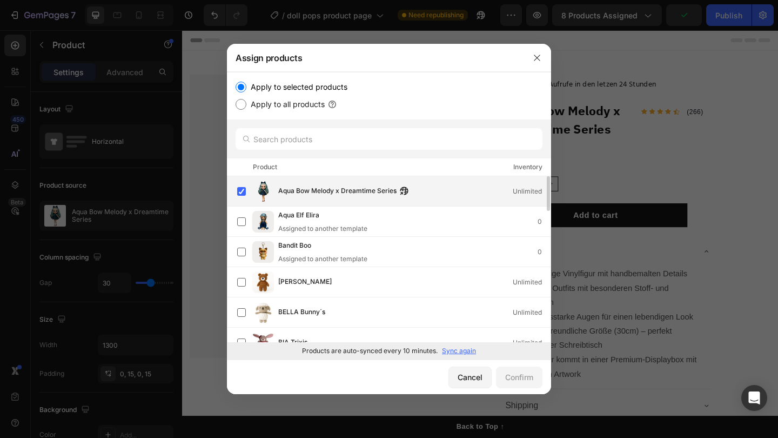
click at [247, 199] on div "Aqua Bow Melody x Dreamtime Series Unlimited" at bounding box center [393, 191] width 313 height 22
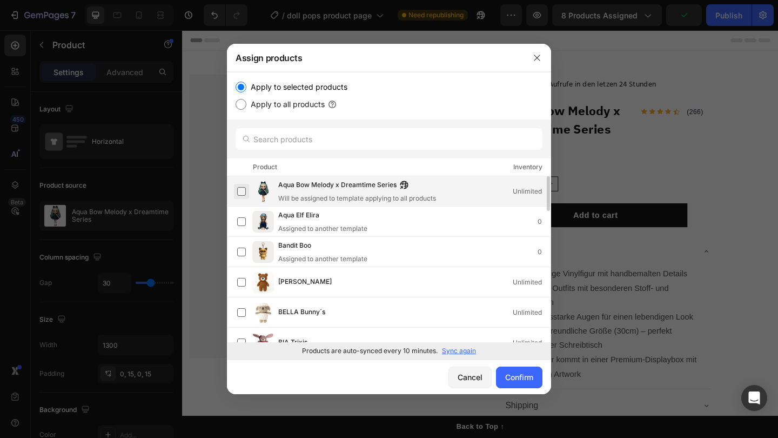
click at [243, 192] on label at bounding box center [241, 191] width 9 height 9
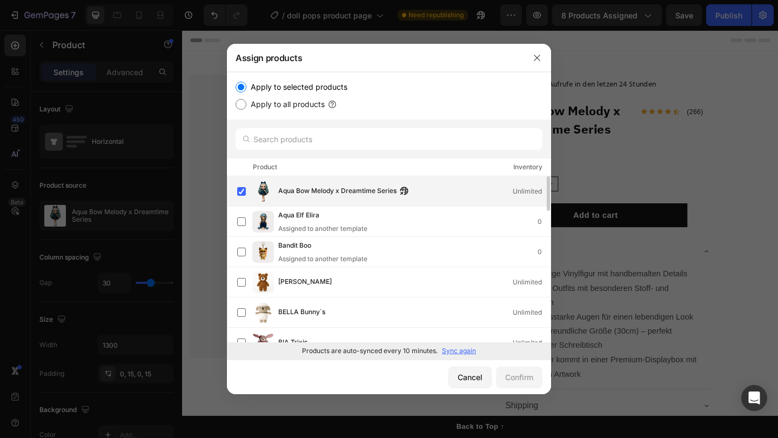
click at [319, 193] on span "Aqua Bow Melody x Dreamtime Series" at bounding box center [337, 191] width 118 height 12
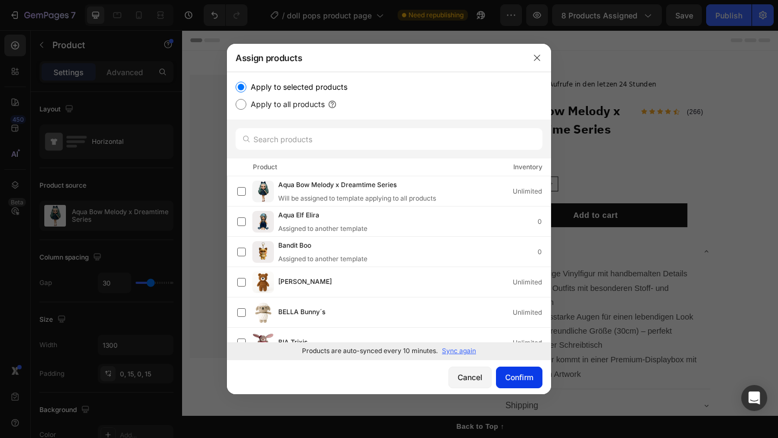
click at [527, 377] on div "Confirm" at bounding box center [519, 376] width 28 height 11
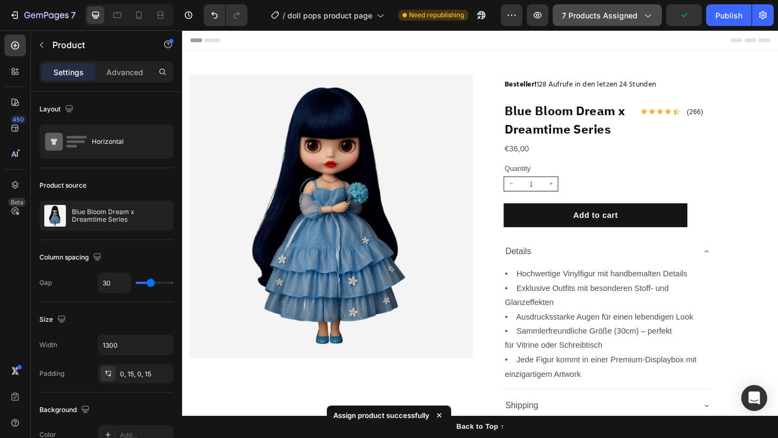
click at [635, 23] on button "7 products assigned" at bounding box center [607, 15] width 109 height 22
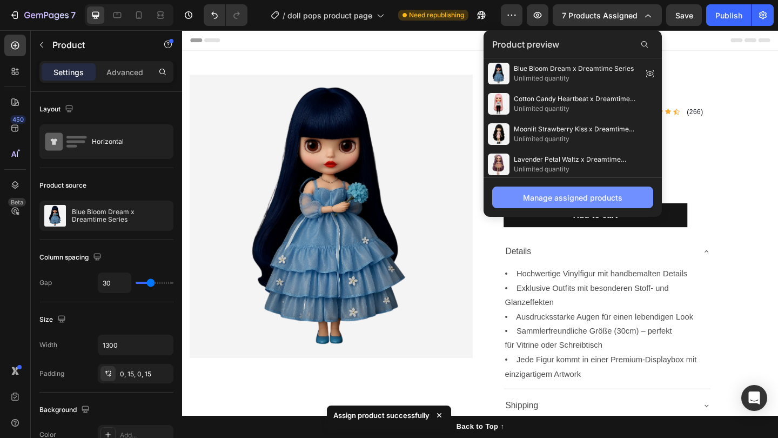
click at [576, 189] on button "Manage assigned products" at bounding box center [572, 197] width 161 height 22
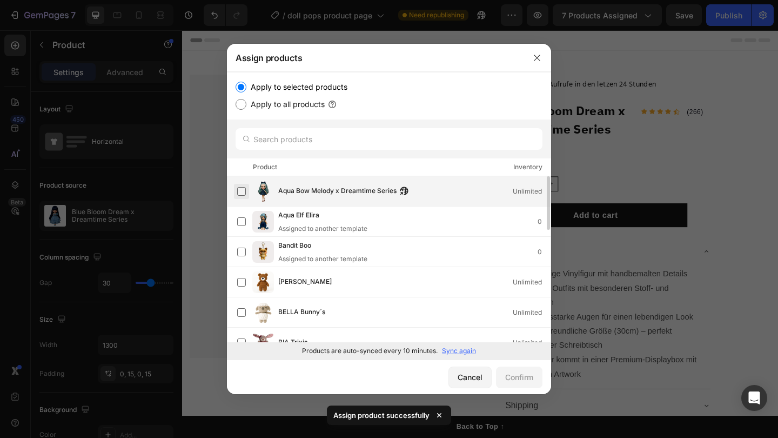
click at [238, 193] on label at bounding box center [241, 191] width 9 height 9
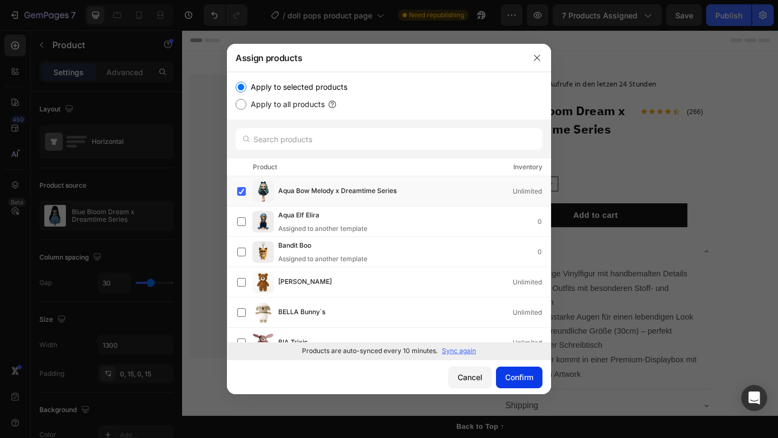
click at [507, 375] on div "Confirm" at bounding box center [519, 376] width 28 height 11
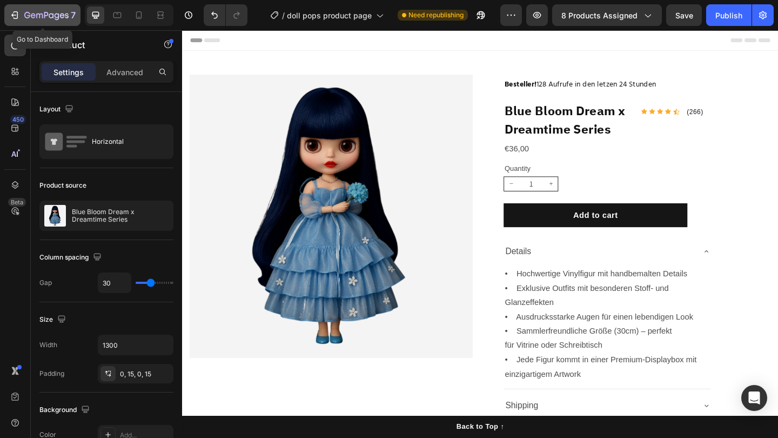
click at [36, 16] on icon "button" at bounding box center [46, 15] width 44 height 9
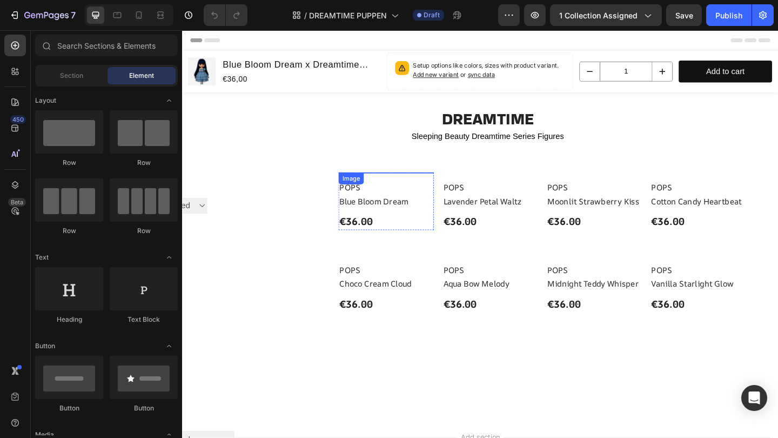
click at [394, 185] on img at bounding box center [404, 185] width 104 height 0
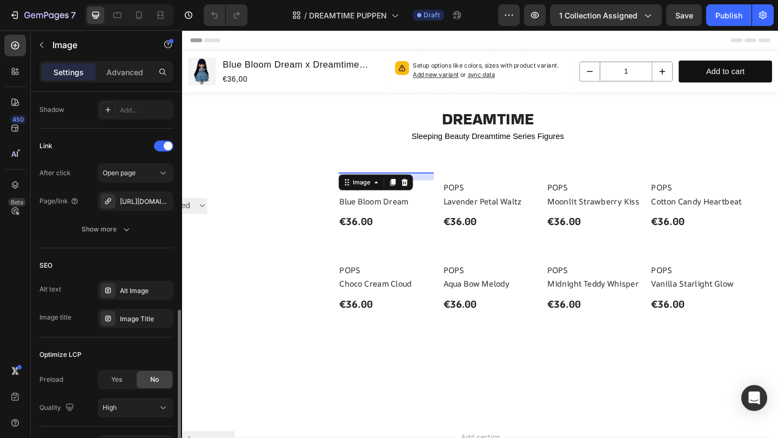
scroll to position [454, 0]
click at [145, 203] on div "[URL][DOMAIN_NAME]" at bounding box center [135, 203] width 31 height 10
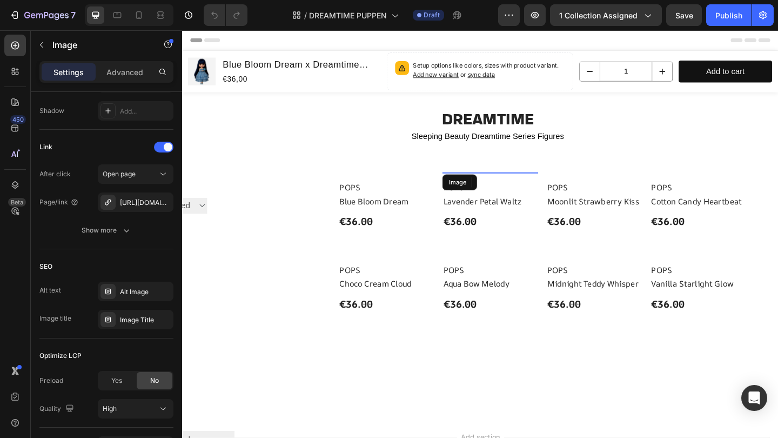
click at [510, 185] on img at bounding box center [517, 185] width 104 height 0
click at [149, 207] on div "[URL][DOMAIN_NAME]" at bounding box center [136, 201] width 76 height 19
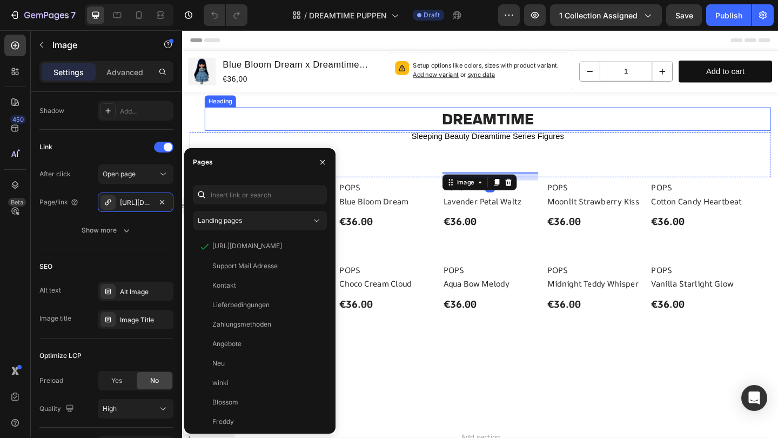
click at [285, 130] on h2 "DREAMTIME" at bounding box center [514, 126] width 616 height 25
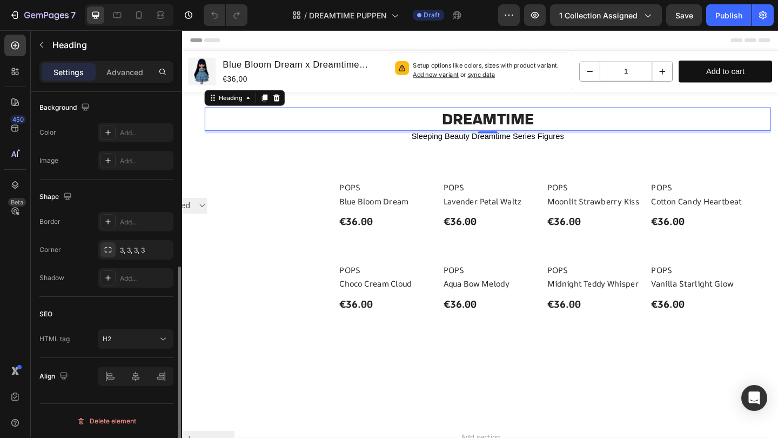
scroll to position [0, 0]
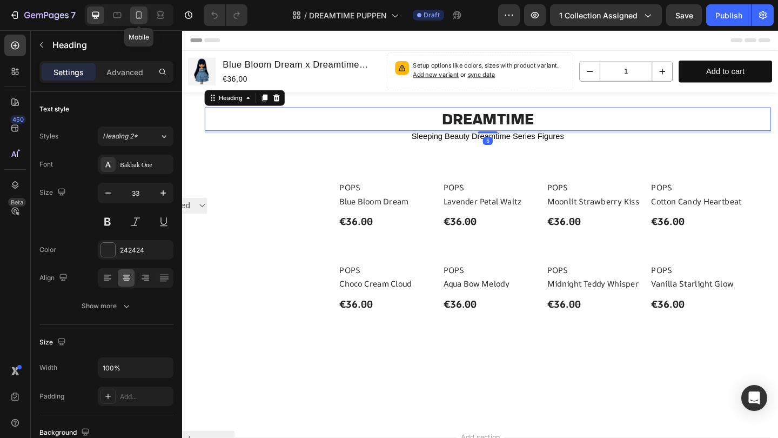
click at [138, 11] on icon at bounding box center [139, 15] width 6 height 8
type input "28"
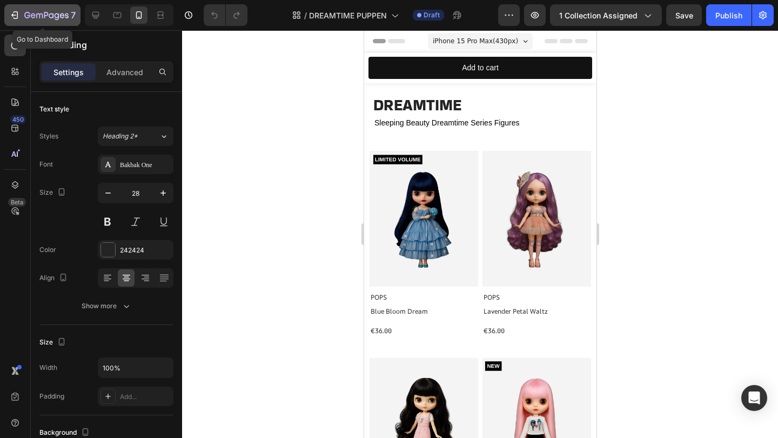
click at [24, 18] on icon "button" at bounding box center [46, 15] width 44 height 9
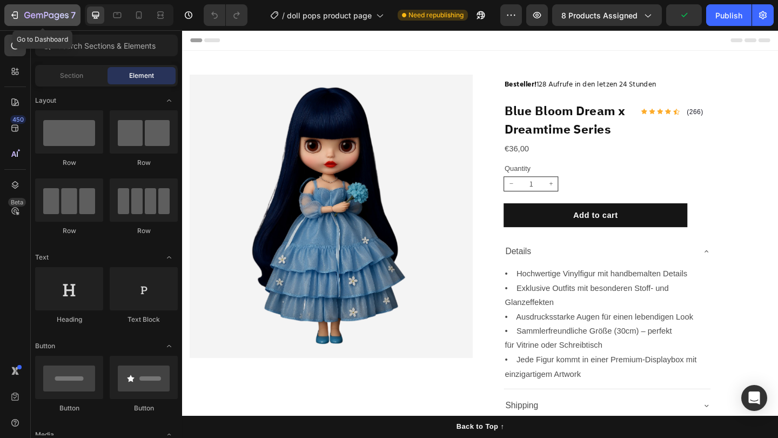
click at [23, 9] on div "7" at bounding box center [42, 15] width 66 height 13
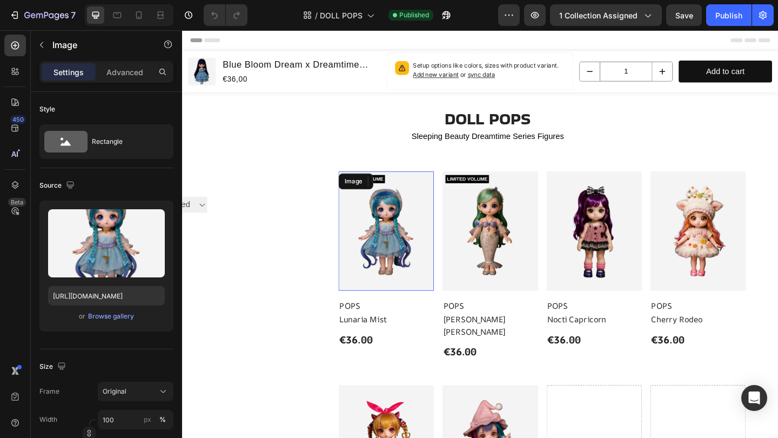
click at [405, 251] on img at bounding box center [404, 249] width 104 height 130
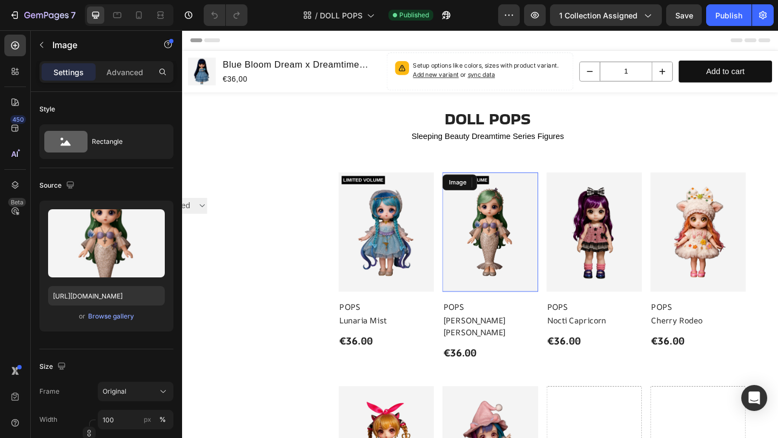
click at [490, 230] on img at bounding box center [517, 250] width 104 height 130
click at [613, 238] on img at bounding box center [631, 250] width 104 height 130
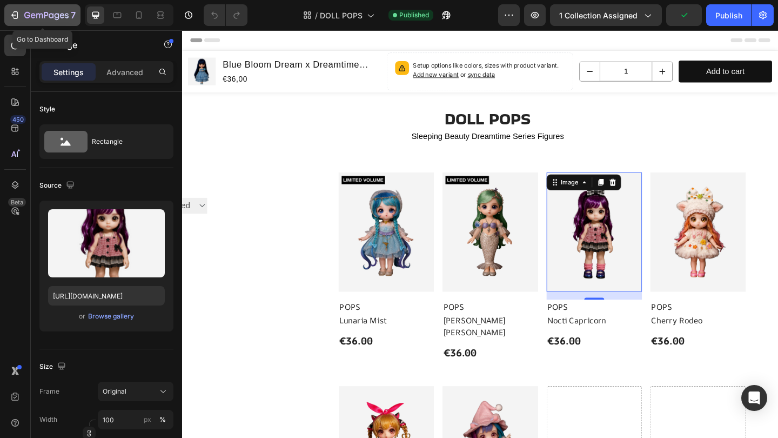
click at [29, 17] on icon "button" at bounding box center [27, 15] width 6 height 6
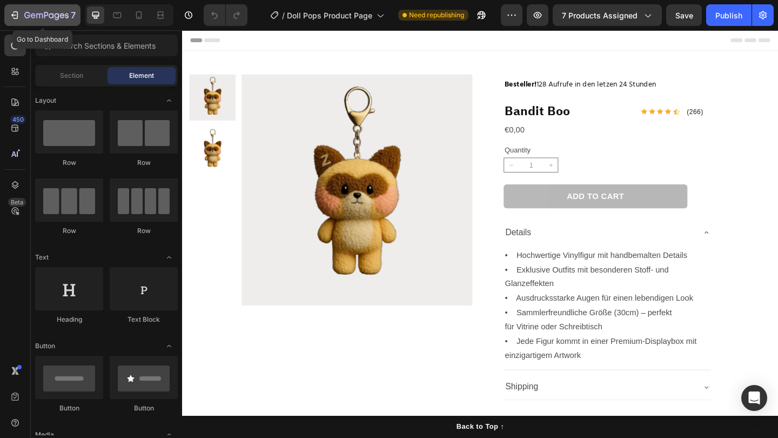
click at [28, 14] on icon "button" at bounding box center [46, 15] width 44 height 9
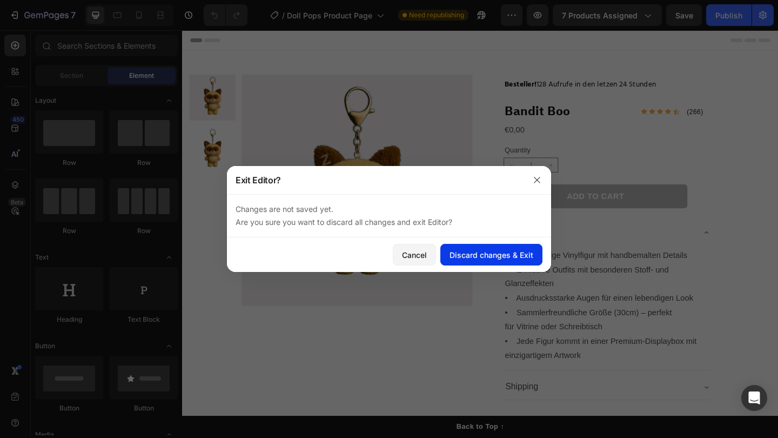
click at [458, 259] on div "Discard changes & Exit" at bounding box center [491, 254] width 84 height 11
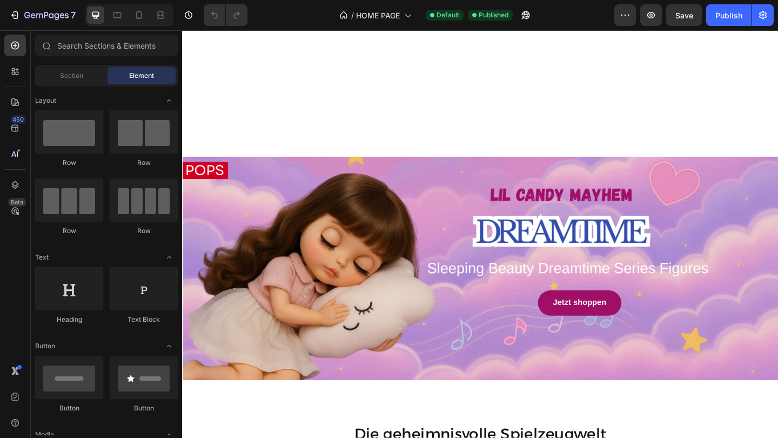
scroll to position [896, 0]
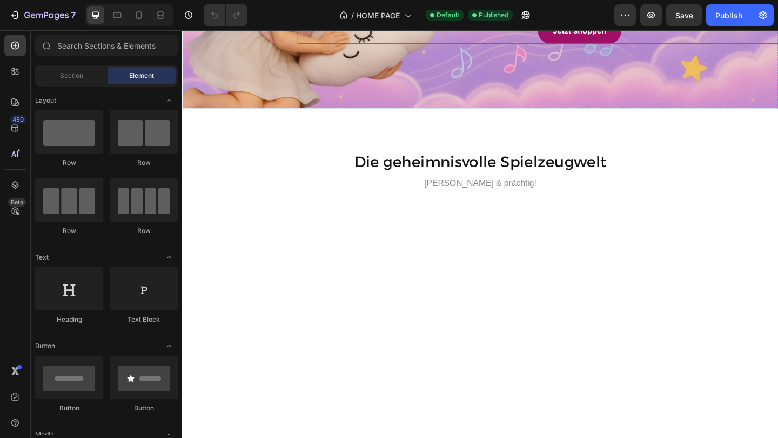
click at [557, 294] on div at bounding box center [506, 379] width 648 height 341
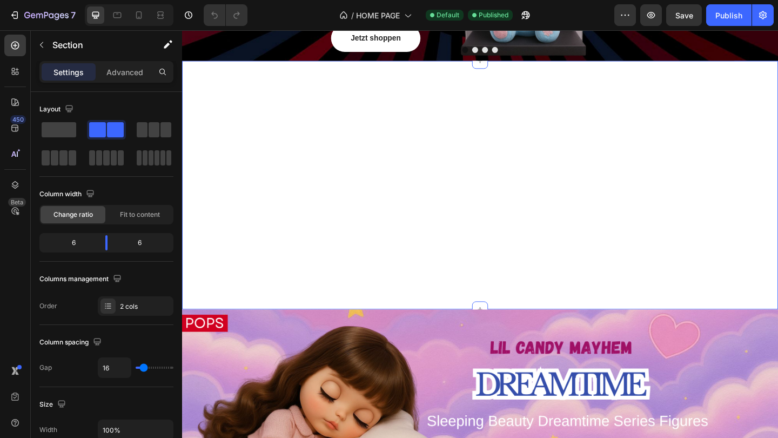
scroll to position [1041, 0]
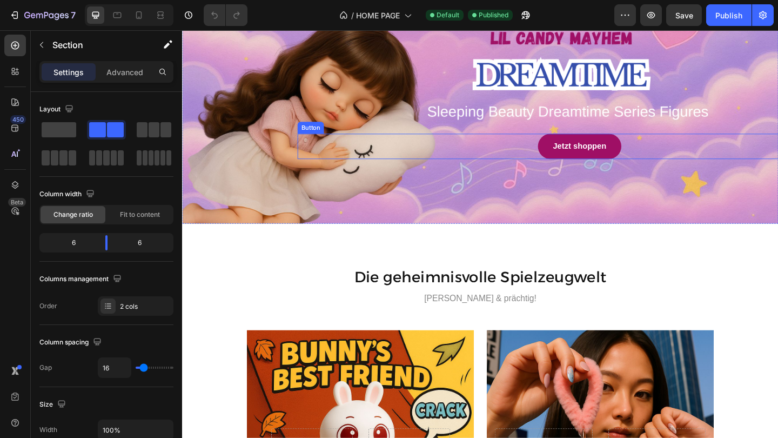
click at [563, 154] on div "Jetzt shoppen Button" at bounding box center [614, 157] width 614 height 28
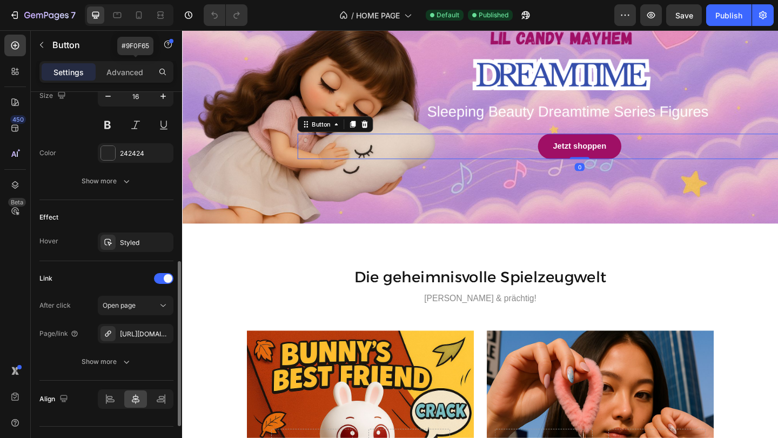
scroll to position [482, 0]
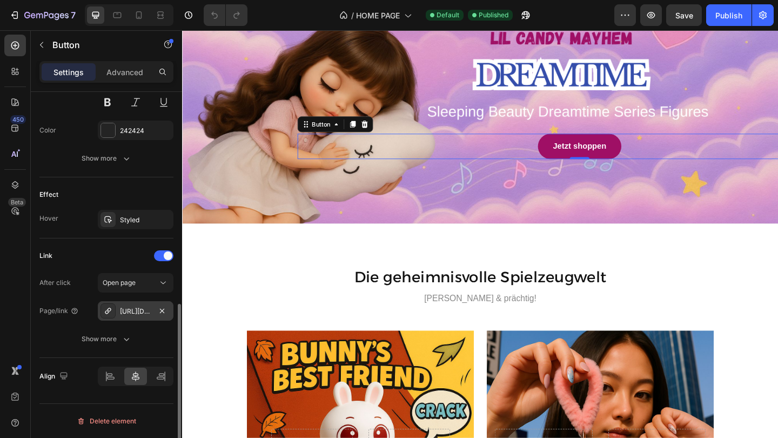
click at [142, 311] on div "https://trixi-pix.com/dreamtime-series?key=1758846477150" at bounding box center [135, 311] width 31 height 10
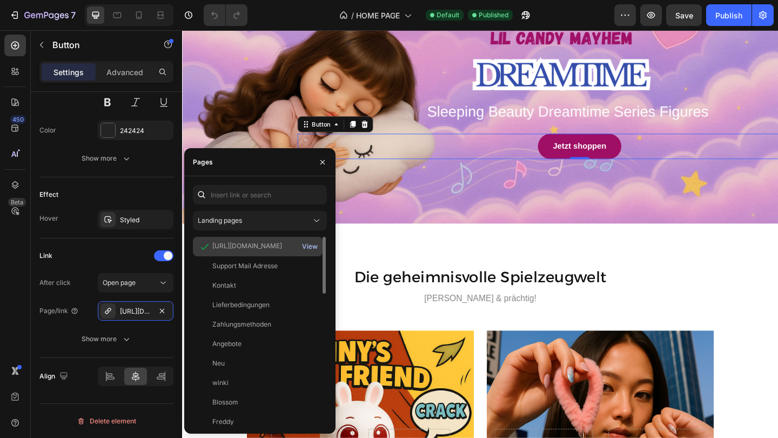
click at [309, 245] on div "View" at bounding box center [310, 246] width 16 height 10
click at [250, 250] on div "https://trixi-pix.com/collections/dreamtime-series?key=1758846477150" at bounding box center [247, 246] width 70 height 10
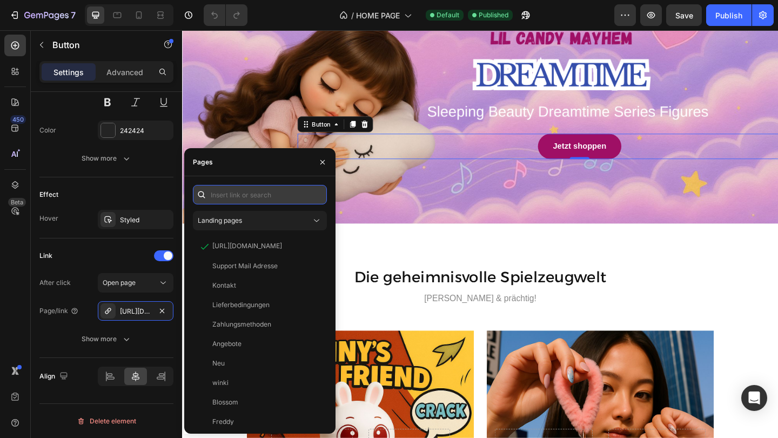
click at [287, 192] on input "text" at bounding box center [260, 194] width 134 height 19
paste input "https://trixi-pix.com/collections/dreamtime-series?key=1758846477150"
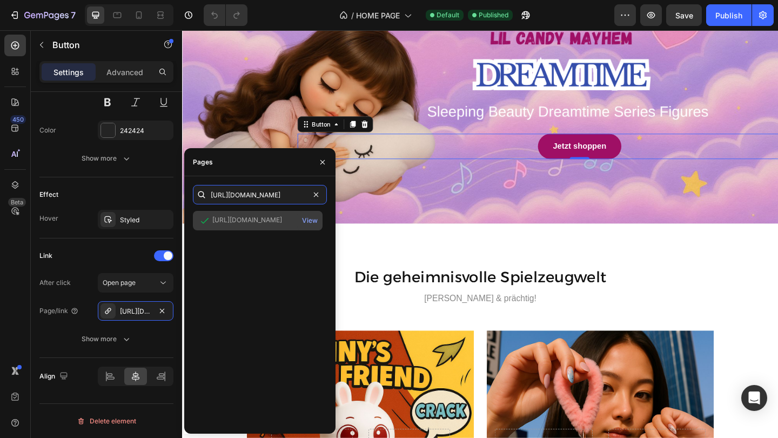
type input "https://trixi-pix.com/collections/dreamtime-series?key=1758846477150"
click at [275, 219] on div "https://trixi-pix.com/collections/dreamtime-series?key=1758846477150" at bounding box center [247, 220] width 70 height 10
click at [310, 221] on div "View" at bounding box center [310, 221] width 16 height 10
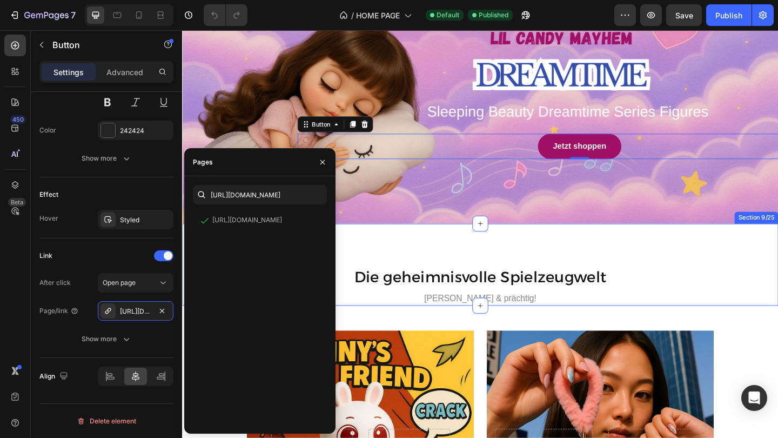
click at [464, 262] on div "Die geheimnisvolle Spielzeugwelt Heading Bezaubert & prächtig! Heading Section …" at bounding box center [506, 284] width 648 height 89
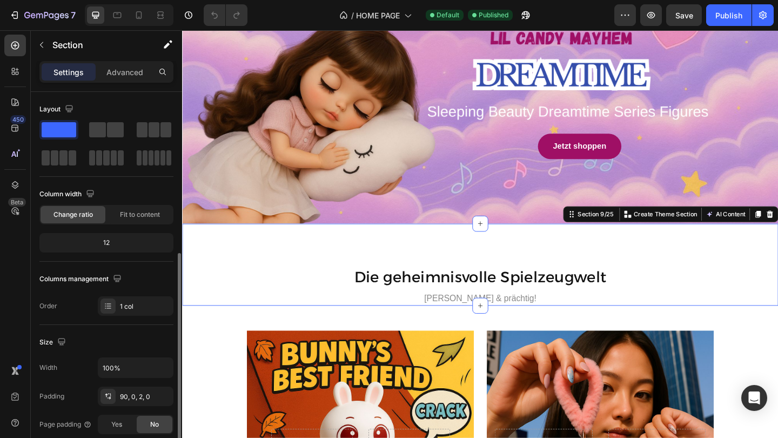
scroll to position [283, 0]
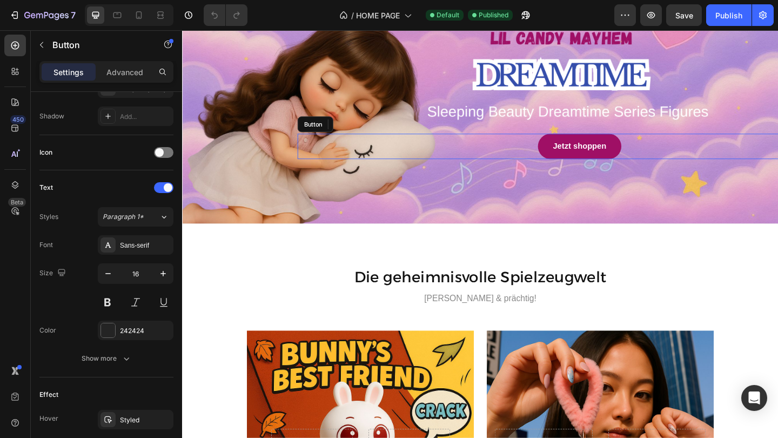
click at [560, 163] on div "Jetzt shoppen Button" at bounding box center [614, 157] width 614 height 28
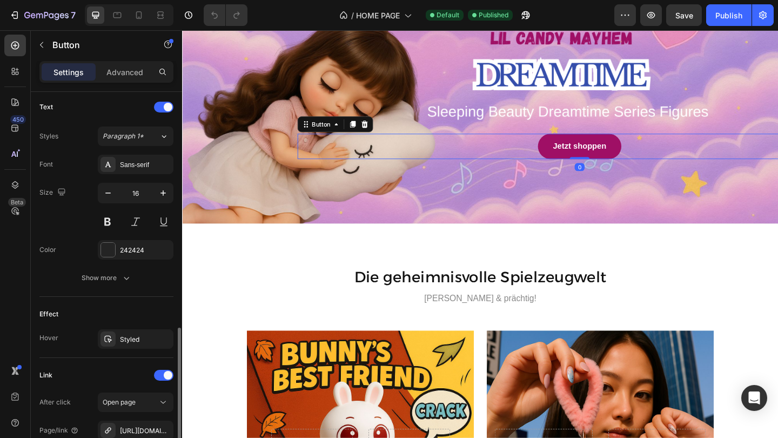
scroll to position [482, 0]
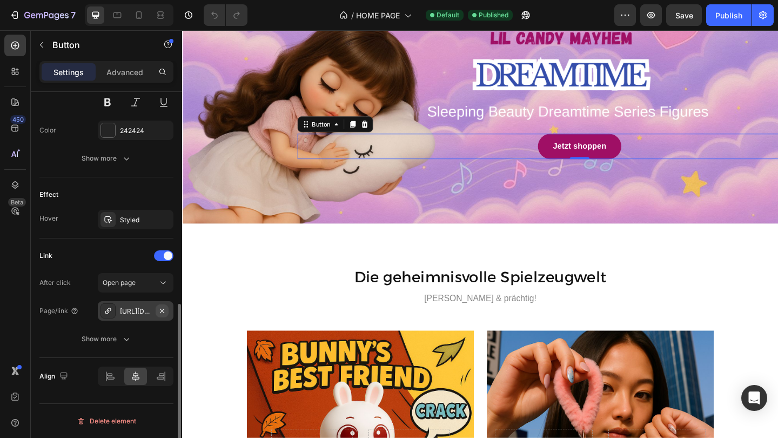
click at [164, 310] on icon "button" at bounding box center [162, 310] width 9 height 9
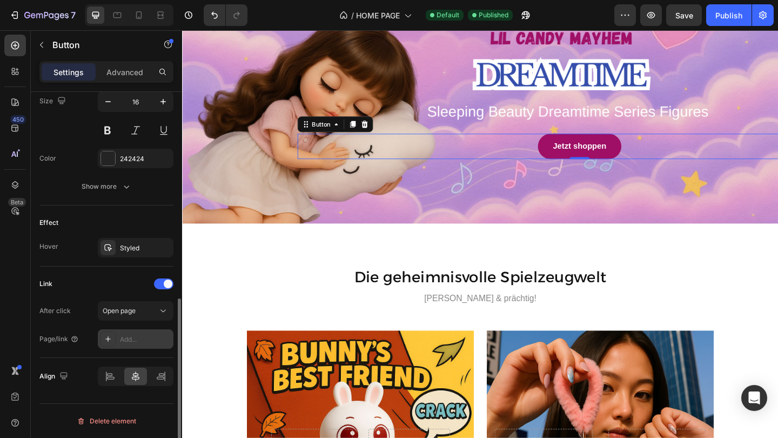
scroll to position [454, 0]
click at [140, 343] on div "Add..." at bounding box center [145, 339] width 51 height 10
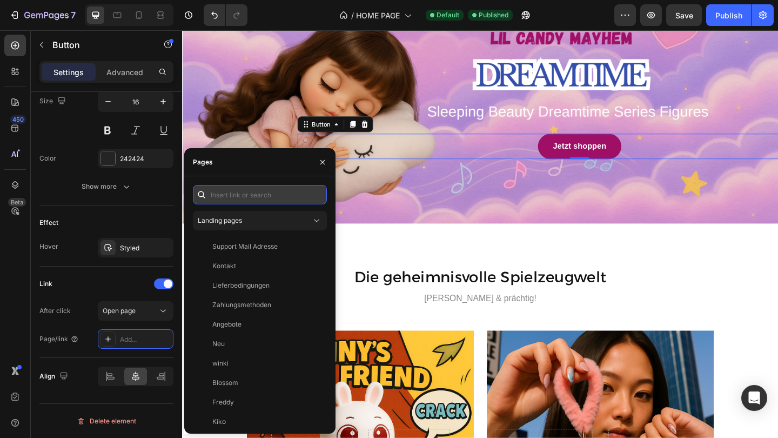
click at [233, 192] on input "text" at bounding box center [260, 194] width 134 height 19
paste input "https://trixi-pix.com/collections/dreamtime-series?key=1758846477150"
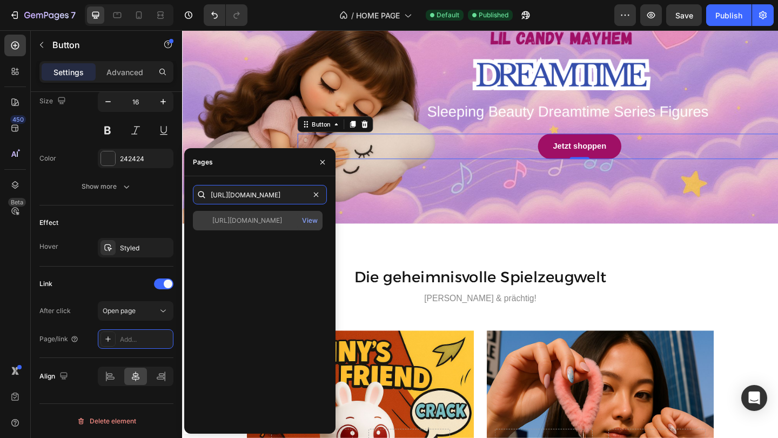
type input "https://trixi-pix.com/collections/dreamtime-series?key=1758846477150"
click at [240, 218] on div "https://trixi-pix.com/collections/dreamtime-series?key=1758846477150" at bounding box center [247, 221] width 70 height 10
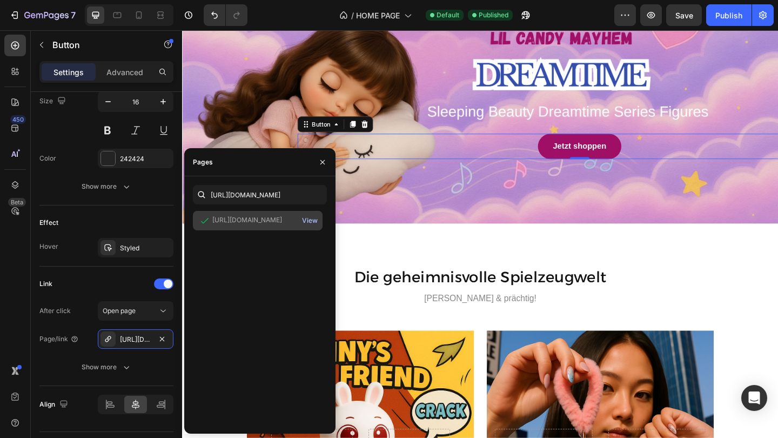
click at [306, 222] on div "View" at bounding box center [310, 221] width 16 height 10
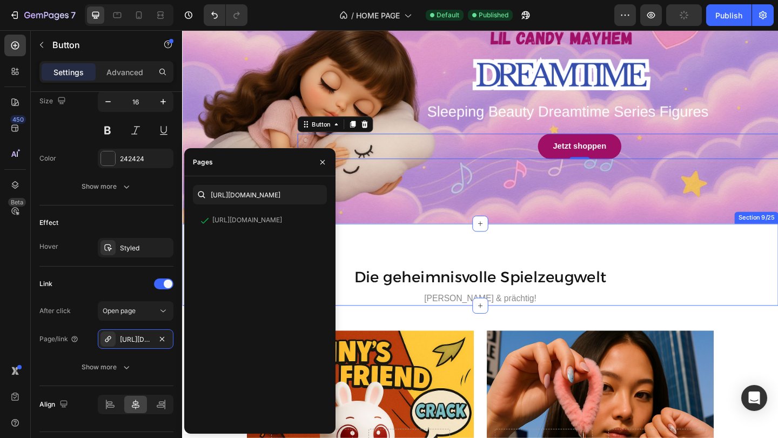
click at [448, 249] on div "Die geheimnisvolle Spielzeugwelt Heading Bezaubert & prächtig! Heading Section …" at bounding box center [506, 284] width 648 height 89
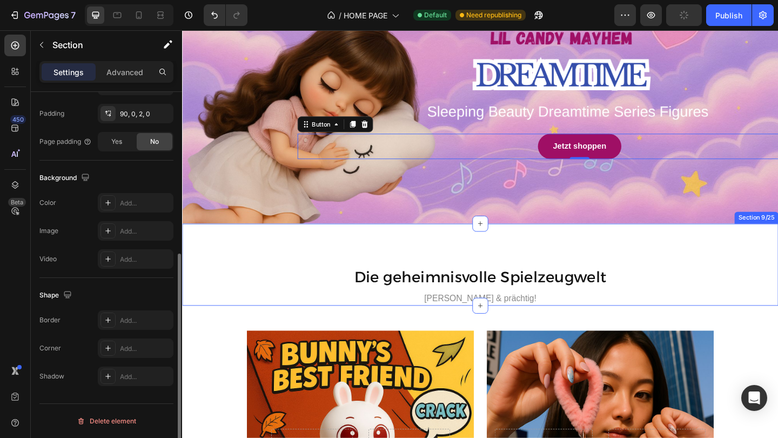
scroll to position [0, 0]
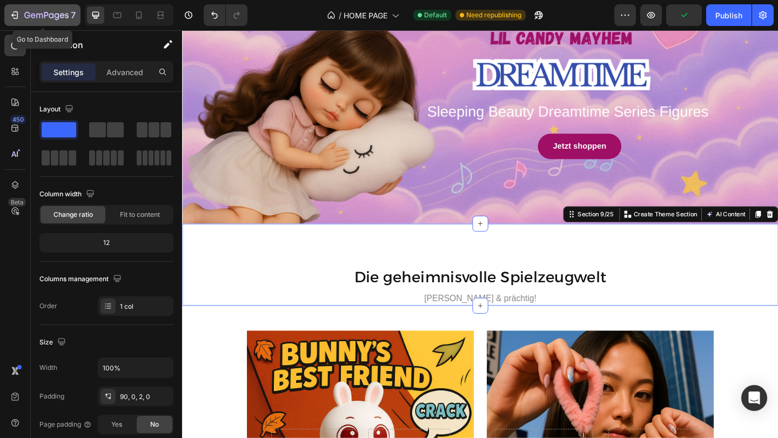
click at [36, 10] on div "7" at bounding box center [49, 15] width 51 height 13
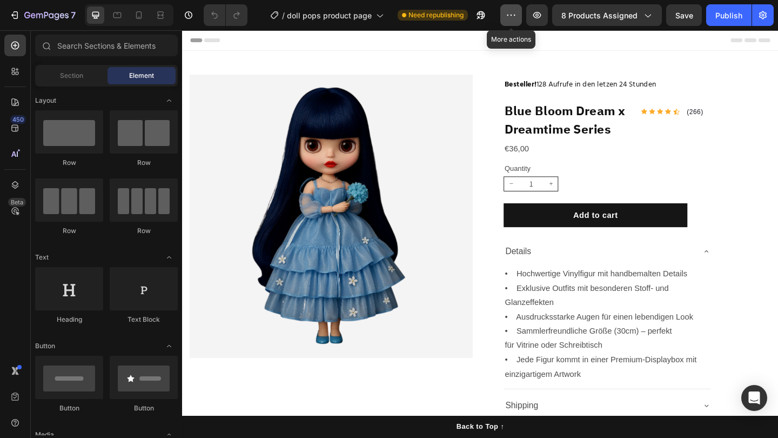
click at [507, 19] on icon "button" at bounding box center [511, 15] width 11 height 11
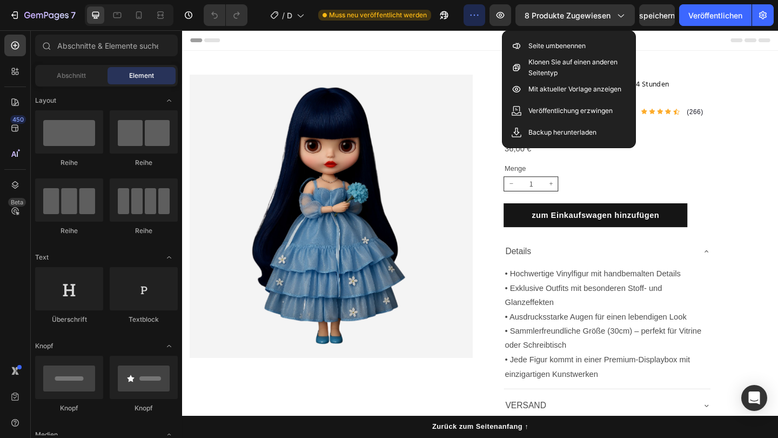
click at [474, 12] on icon "button" at bounding box center [474, 15] width 11 height 11
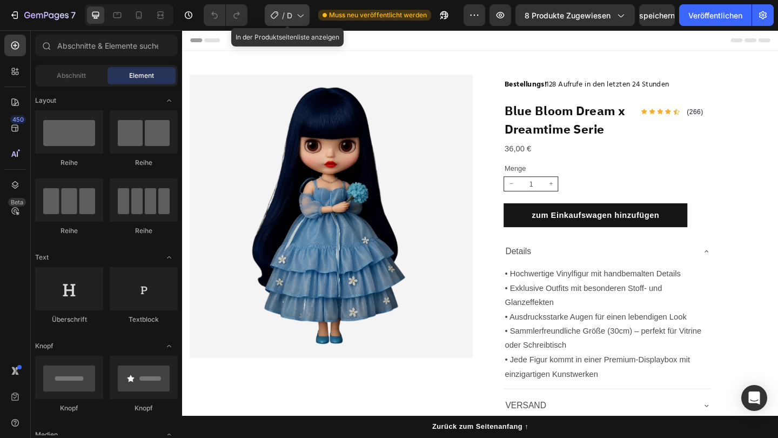
click at [301, 12] on icon at bounding box center [299, 15] width 11 height 11
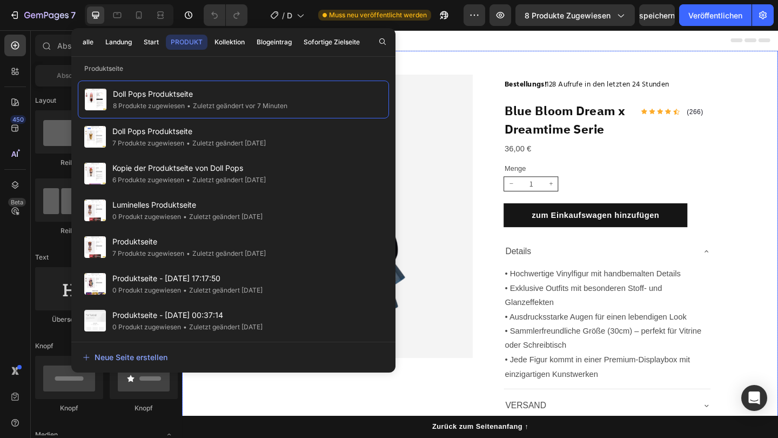
click at [428, 72] on div "Produktbilder Reihe Bestellungs! 128 Aufrufe in den letzten 24 Stunden Überschr…" at bounding box center [506, 288] width 648 height 473
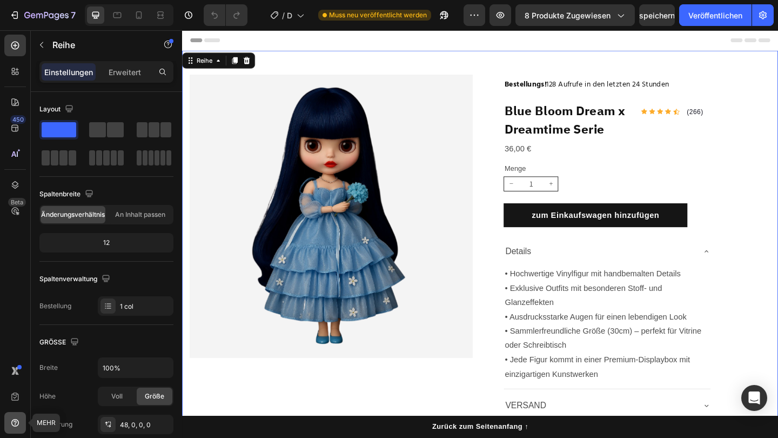
click at [15, 423] on icon at bounding box center [15, 421] width 3 height 3
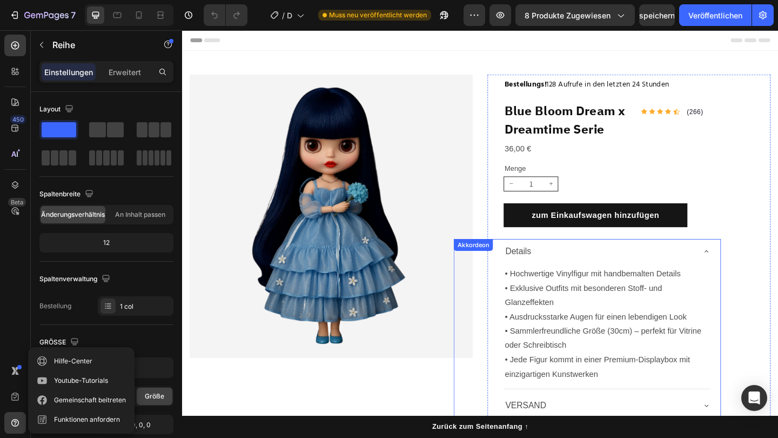
scroll to position [-2, 0]
click at [766, 15] on icon "button" at bounding box center [762, 15] width 11 height 11
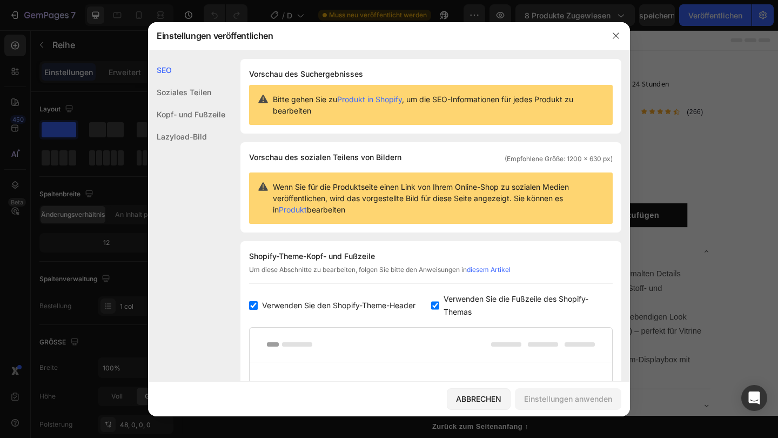
click at [201, 95] on div "Soziales Teilen" at bounding box center [186, 92] width 77 height 22
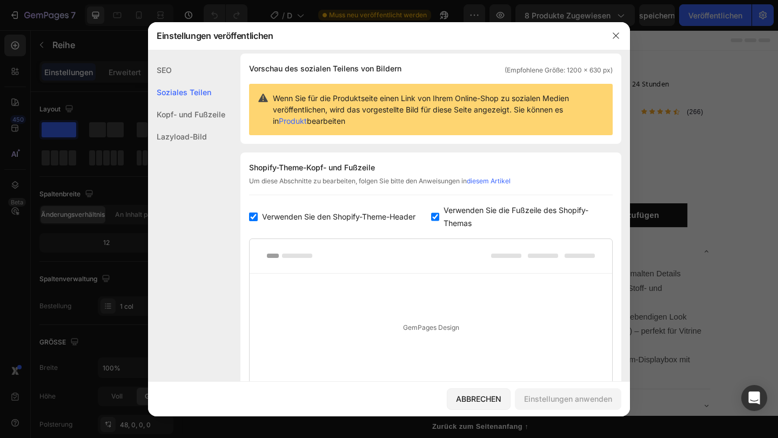
scroll to position [88, 0]
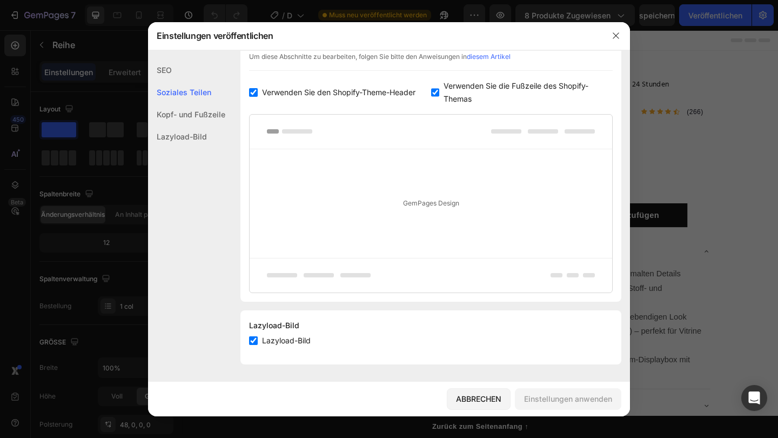
click at [201, 111] on div "Kopf- und Fußzeile" at bounding box center [186, 114] width 77 height 22
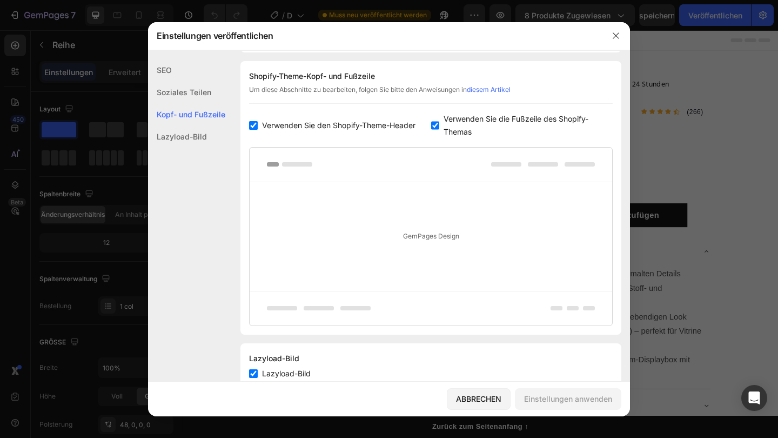
click at [196, 133] on div "Lazyload-Bild" at bounding box center [186, 136] width 77 height 22
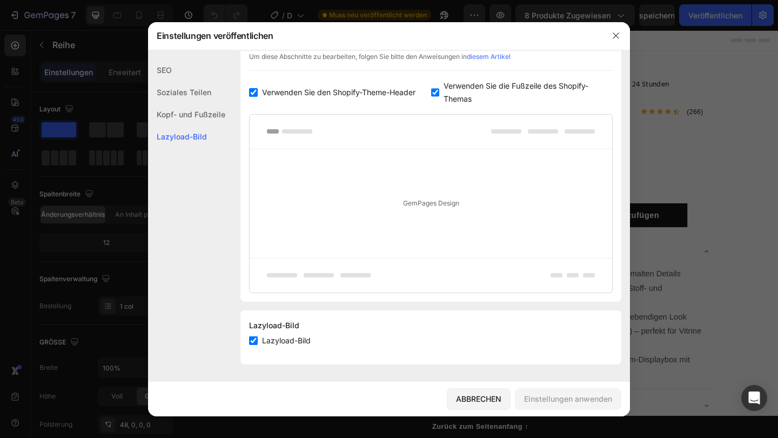
click at [214, 118] on div "Kopf- und Fußzeile" at bounding box center [186, 114] width 77 height 22
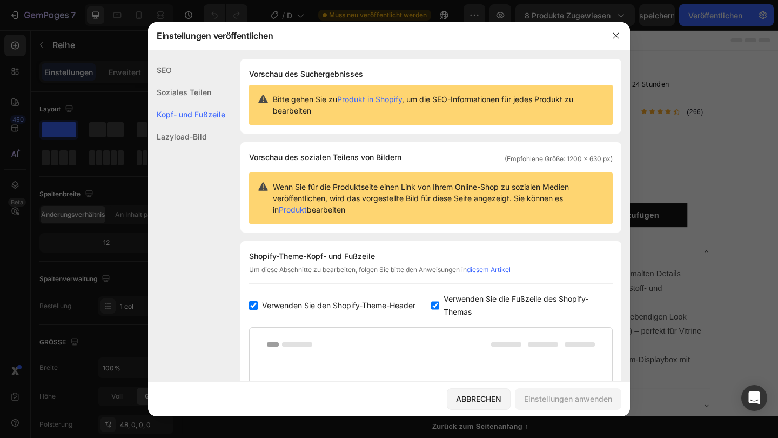
scroll to position [0, 0]
click at [613, 31] on icon "button" at bounding box center [615, 35] width 9 height 9
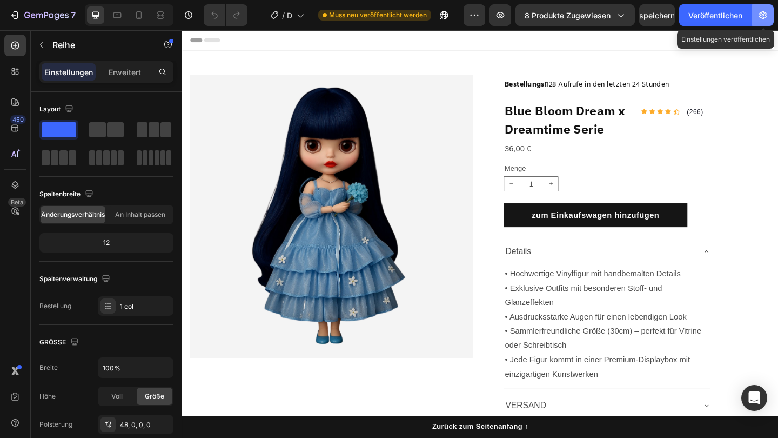
click at [759, 22] on button "button" at bounding box center [763, 15] width 22 height 22
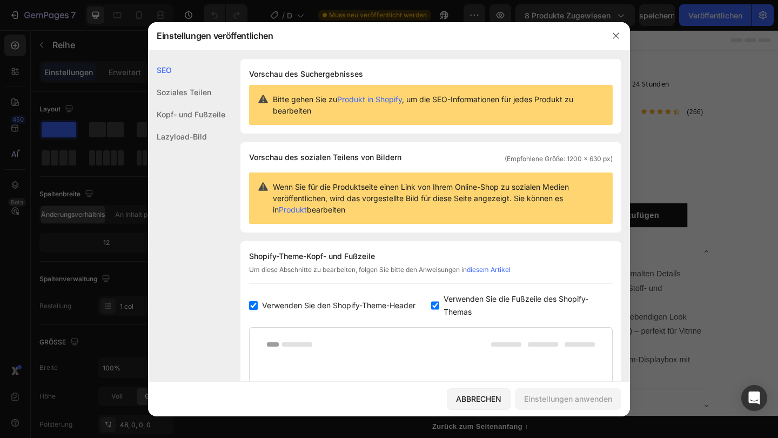
click at [690, 71] on div at bounding box center [389, 219] width 778 height 438
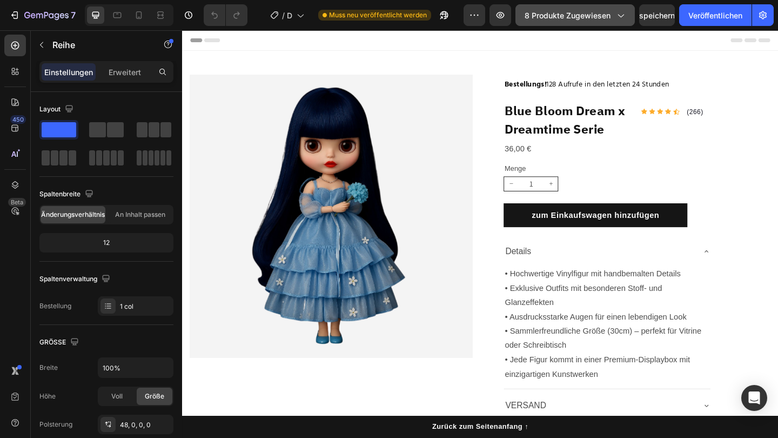
click at [604, 15] on span "8 Produkte zugewiesen" at bounding box center [568, 15] width 86 height 11
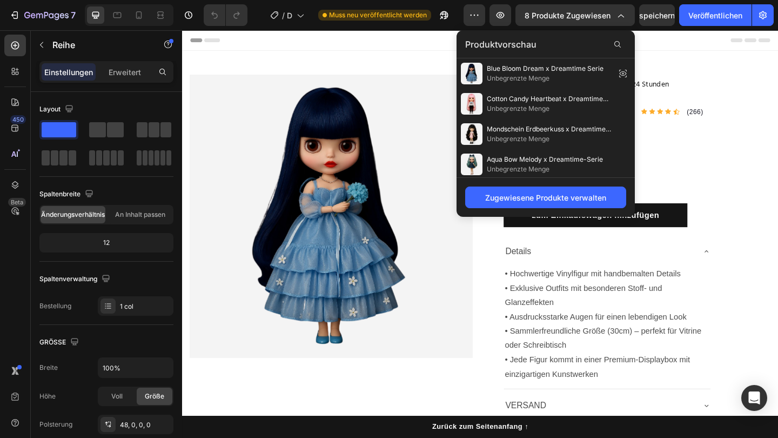
click at [741, 55] on div "Produktbilder Reihe Bestellungs! 128 Aufrufe in den letzten 24 Stunden Überschr…" at bounding box center [506, 288] width 648 height 473
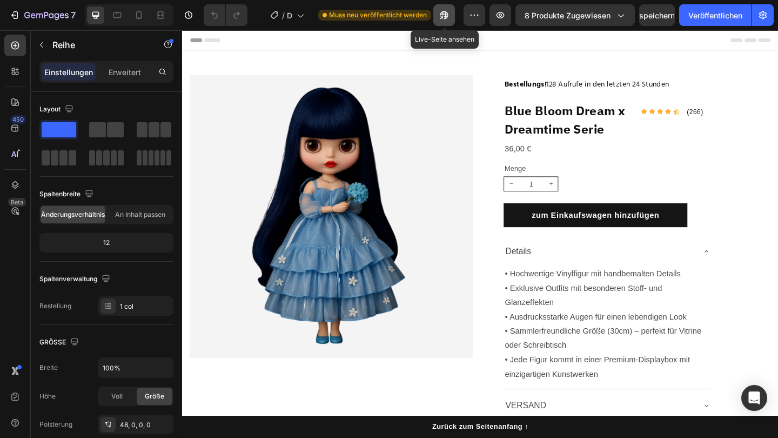
click at [443, 15] on icon "button" at bounding box center [444, 15] width 8 height 8
click at [448, 18] on icon "button" at bounding box center [444, 15] width 11 height 11
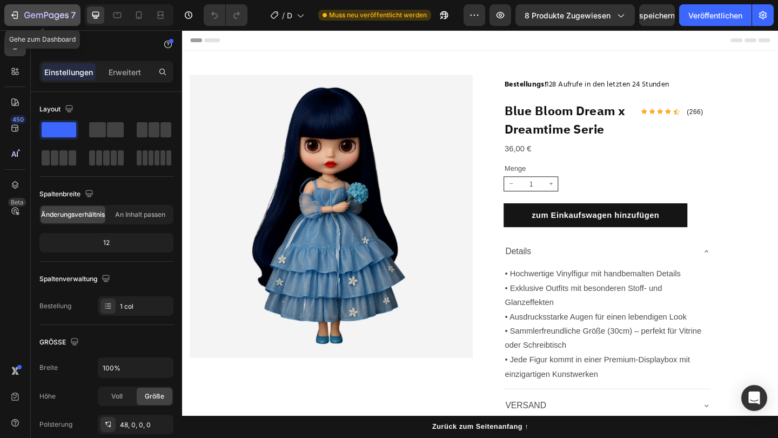
click at [13, 14] on icon "button" at bounding box center [13, 15] width 5 height 3
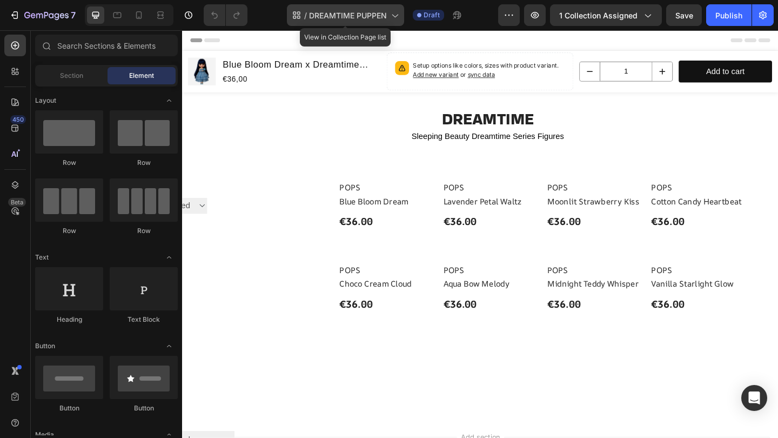
click at [394, 21] on div "/ DREAMTIME PUPPEN" at bounding box center [345, 15] width 117 height 22
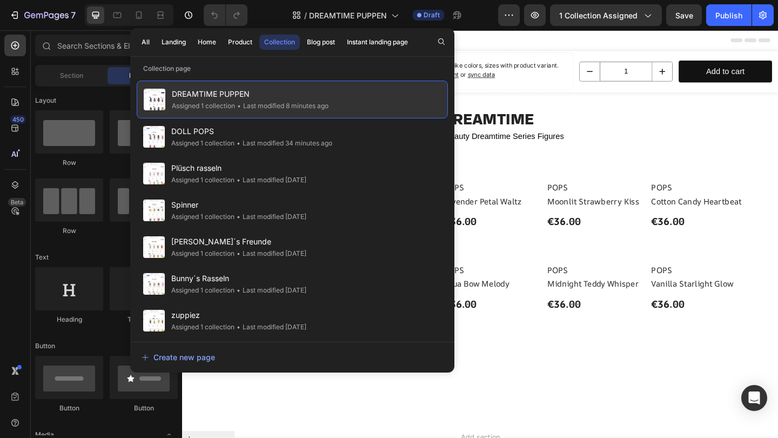
click at [328, 89] on span "DREAMTIME PUPPEN" at bounding box center [250, 94] width 157 height 13
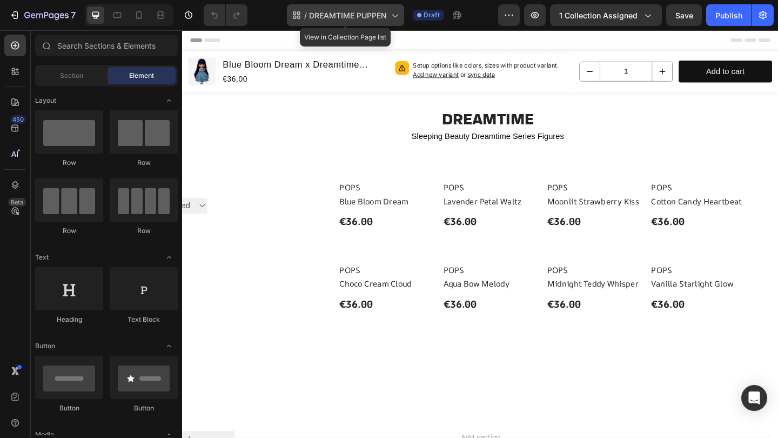
click at [375, 18] on span "DREAMTIME PUPPEN" at bounding box center [348, 15] width 78 height 11
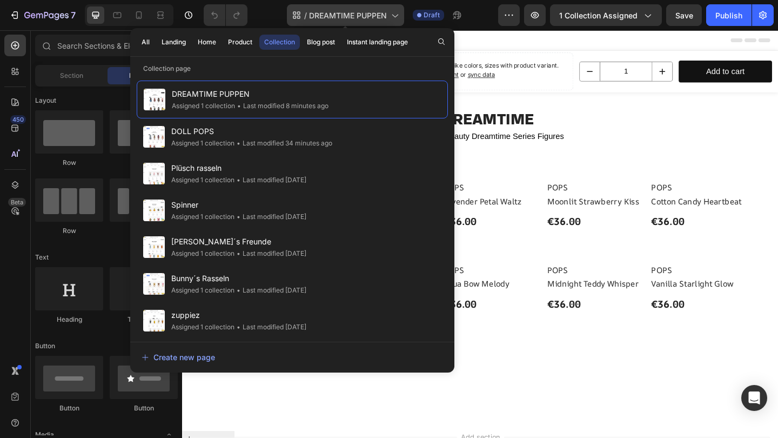
click at [375, 18] on span "DREAMTIME PUPPEN" at bounding box center [348, 15] width 78 height 11
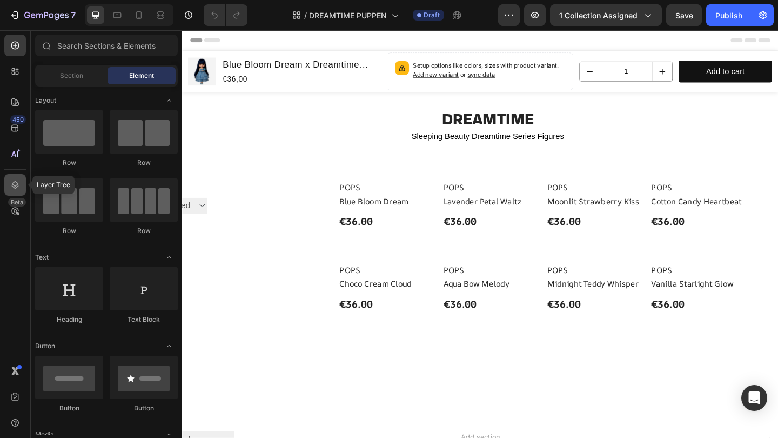
click at [16, 178] on div at bounding box center [15, 185] width 22 height 22
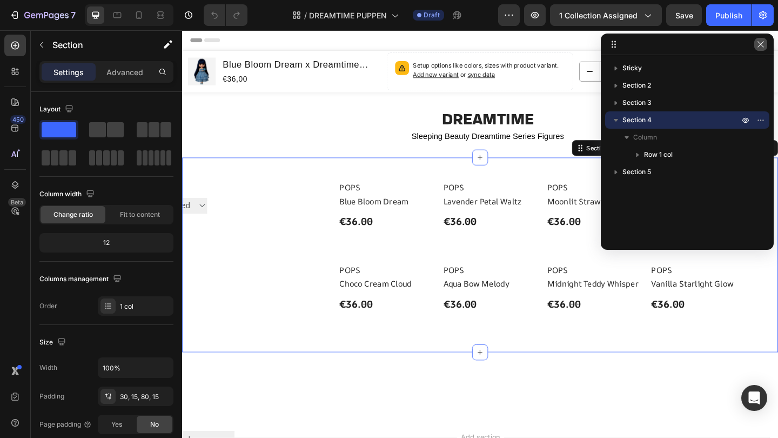
click at [763, 43] on icon "button" at bounding box center [760, 44] width 9 height 9
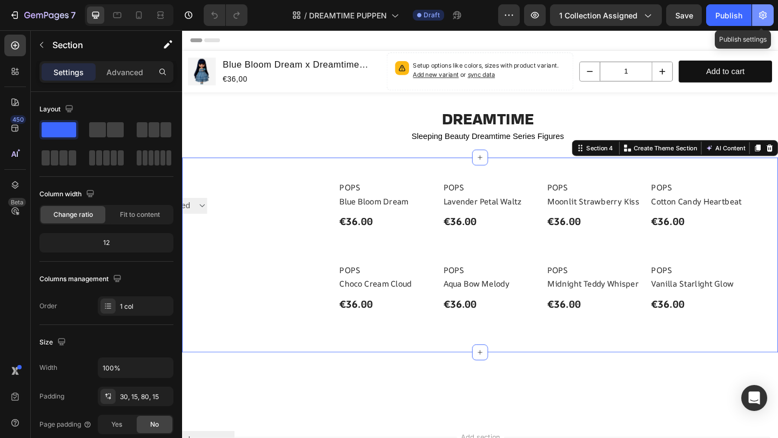
click at [763, 13] on icon "button" at bounding box center [762, 15] width 11 height 11
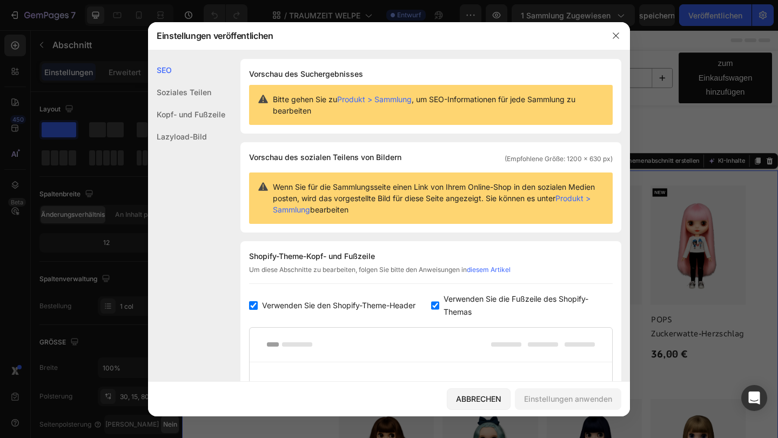
click at [575, 198] on link "Produkt > Sammlung" at bounding box center [432, 203] width 318 height 21
click at [613, 36] on icon "button" at bounding box center [615, 35] width 9 height 9
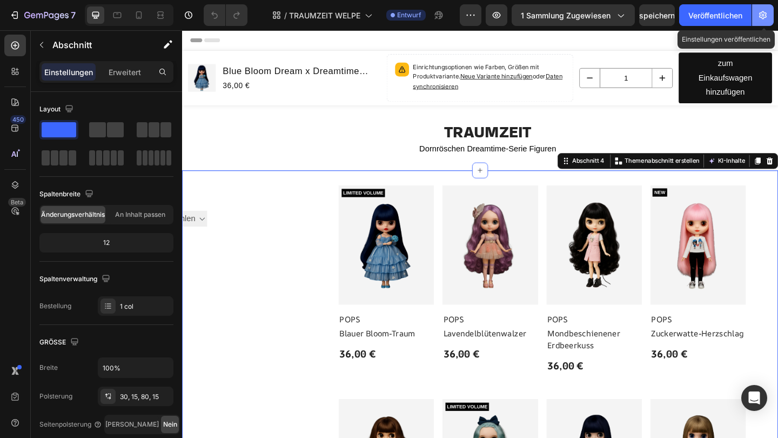
click at [766, 16] on icon "button" at bounding box center [763, 15] width 8 height 8
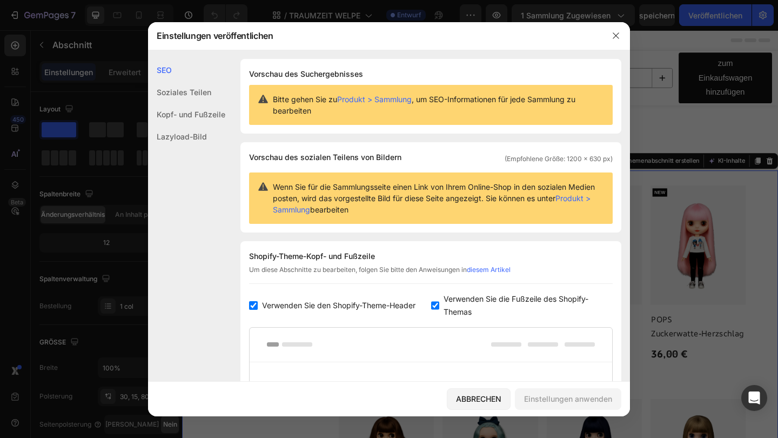
click at [176, 133] on div "Lazyload-Bild" at bounding box center [186, 136] width 77 height 22
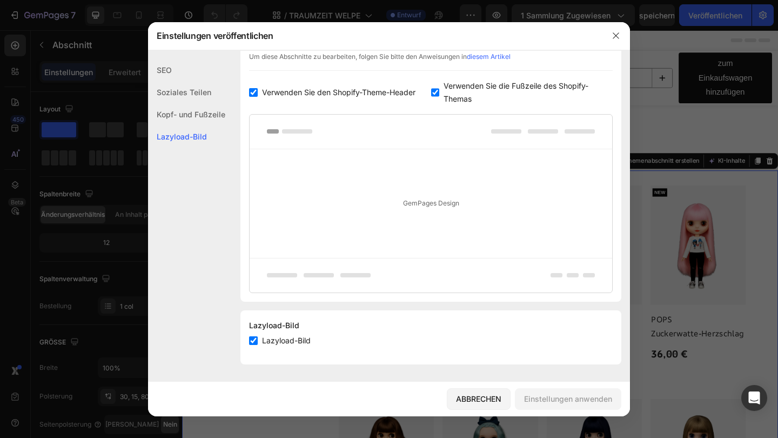
click at [186, 111] on div "Kopf- und Fußzeile" at bounding box center [186, 114] width 77 height 22
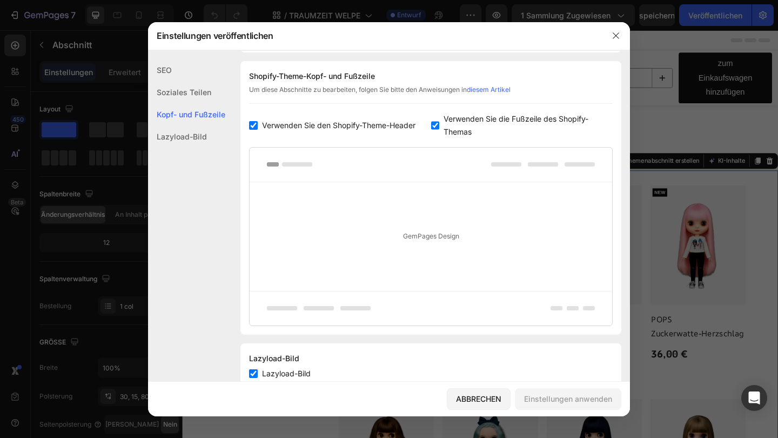
click at [194, 92] on div "Soziales Teilen" at bounding box center [186, 92] width 77 height 22
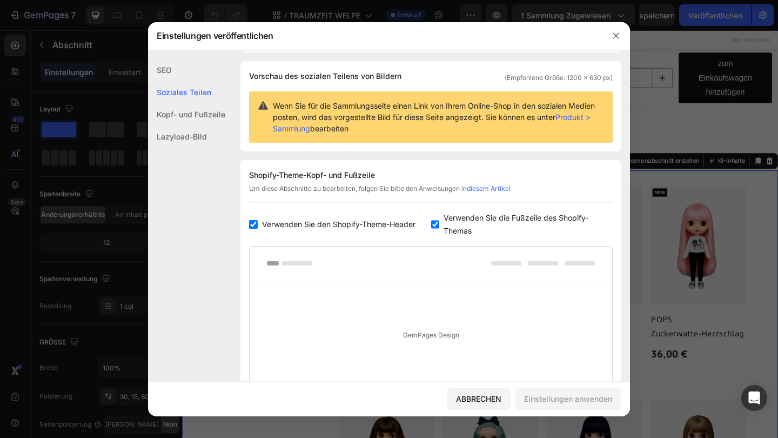
click at [196, 78] on div "SEO" at bounding box center [186, 70] width 77 height 22
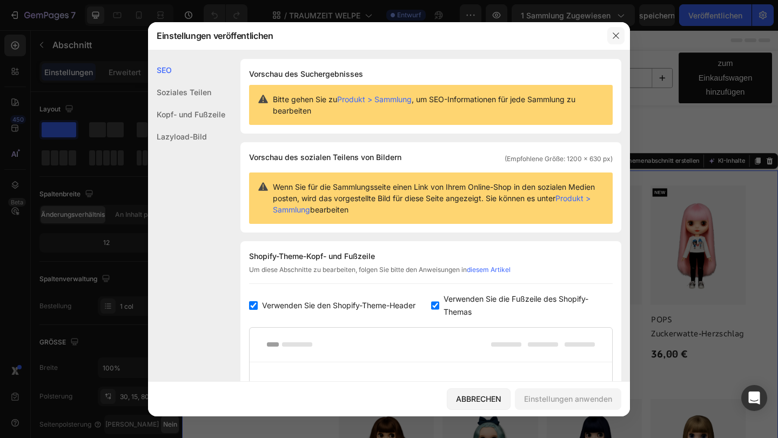
click at [609, 36] on button "button" at bounding box center [615, 35] width 17 height 17
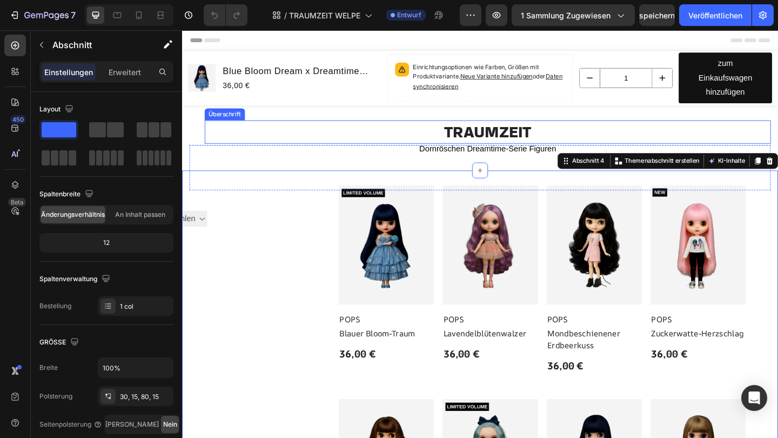
click at [700, 144] on h2 "TRAUMZEIT" at bounding box center [514, 140] width 616 height 25
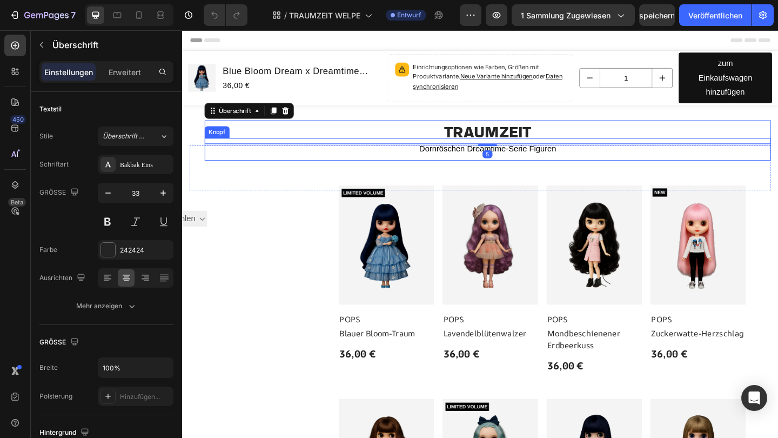
click at [322, 169] on div "Dornröschen Dreamtime-Serie Figuren Knopf" at bounding box center [514, 159] width 616 height 24
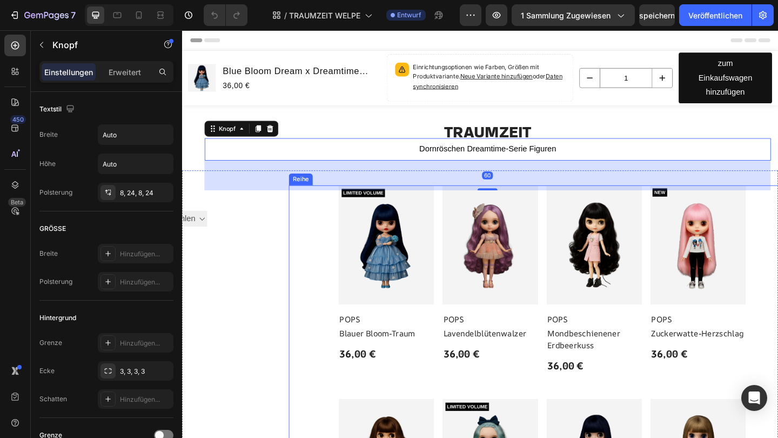
click at [332, 239] on div "Bild POPS Textblock Blauer Bloom-Traum Textblock 36,00 € Textblock Reihe Bild P…" at bounding box center [573, 301] width 551 height 205
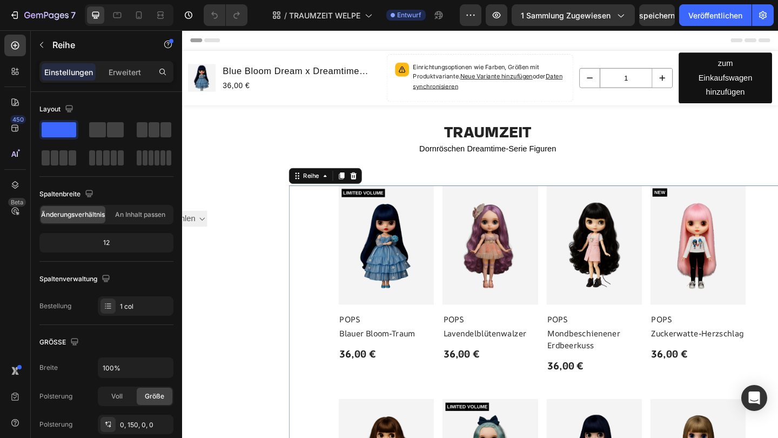
click at [224, 43] on span "Kopfzeile" at bounding box center [217, 41] width 29 height 11
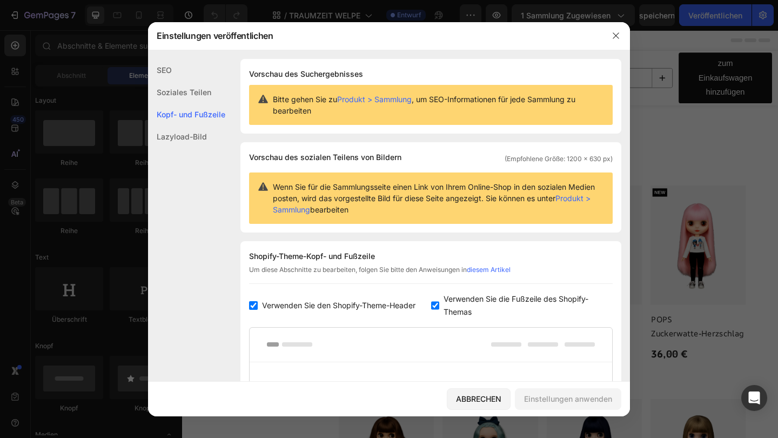
click at [203, 133] on div "Lazyload-Bild" at bounding box center [186, 136] width 77 height 22
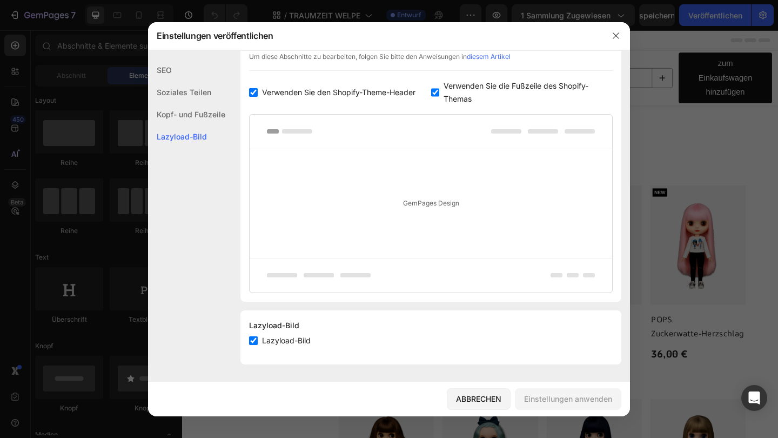
click at [209, 110] on div "Kopf- und Fußzeile" at bounding box center [186, 114] width 77 height 22
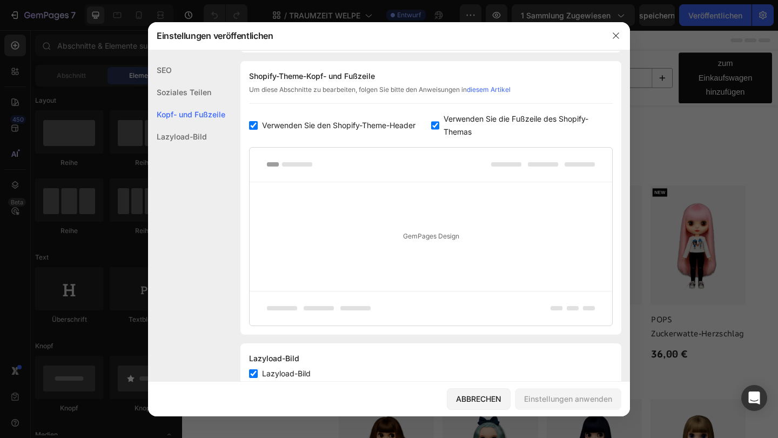
click at [209, 102] on div "Soziales Teilen" at bounding box center [186, 92] width 77 height 22
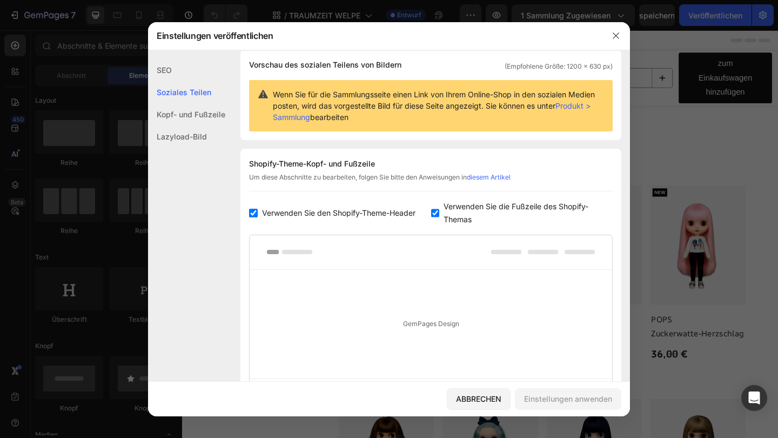
scroll to position [81, 0]
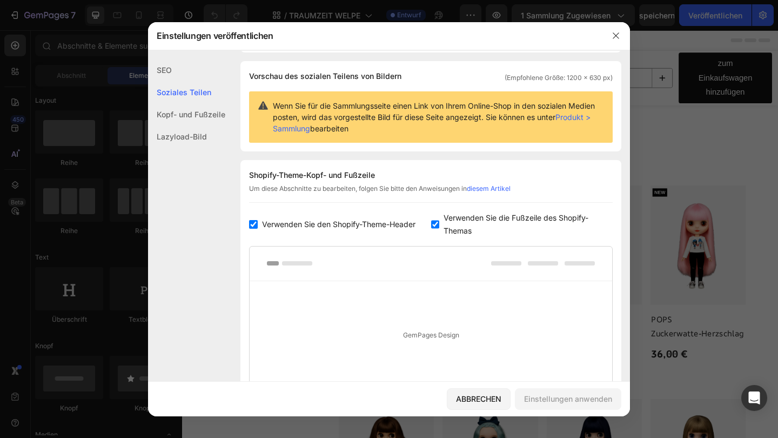
click at [207, 73] on div "SEO" at bounding box center [186, 70] width 77 height 22
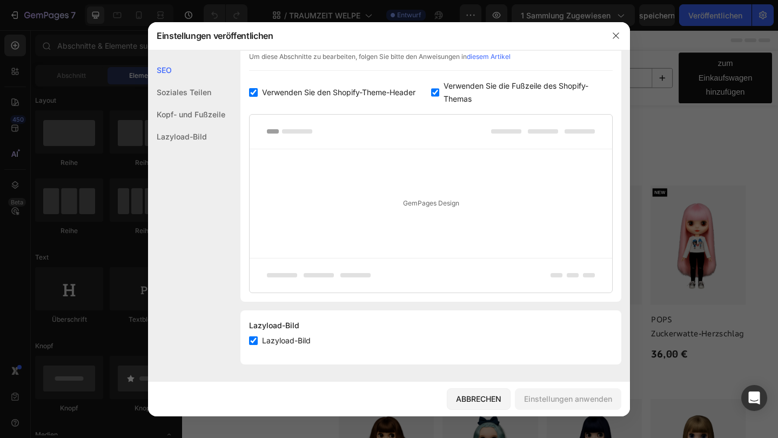
scroll to position [213, 0]
click at [225, 142] on div "Lazyload-Bild" at bounding box center [186, 136] width 77 height 22
click at [221, 116] on div "Kopf- und Fußzeile" at bounding box center [186, 114] width 77 height 22
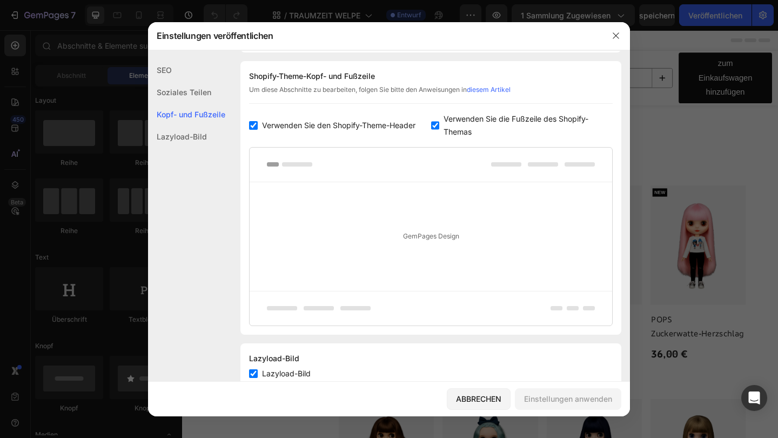
click at [198, 92] on div "Soziales Teilen" at bounding box center [186, 92] width 77 height 22
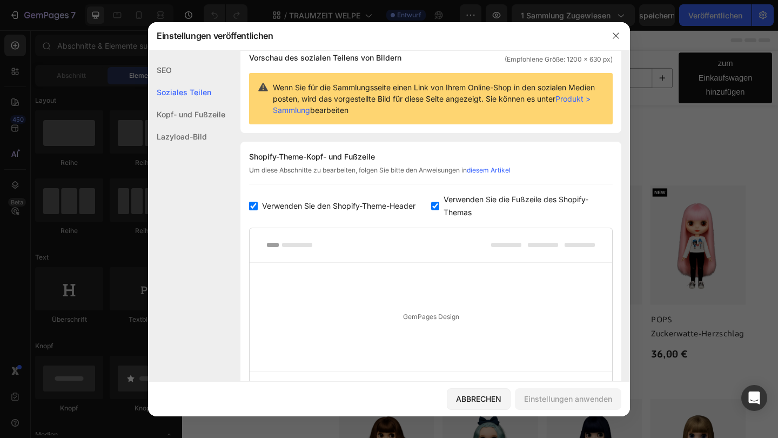
scroll to position [81, 0]
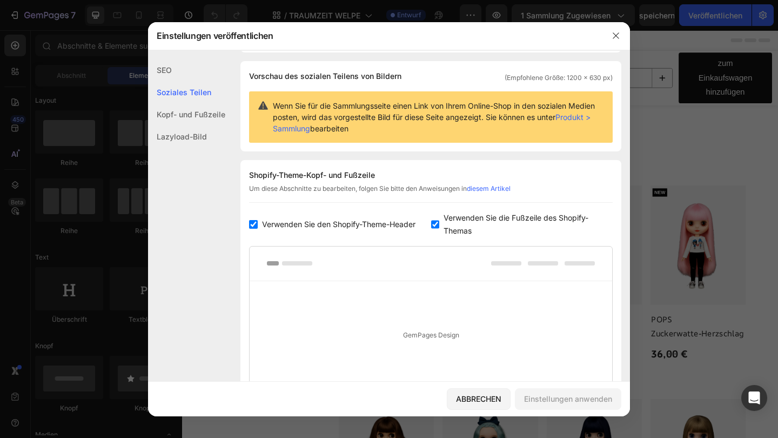
click at [172, 71] on div "SEO" at bounding box center [186, 70] width 77 height 22
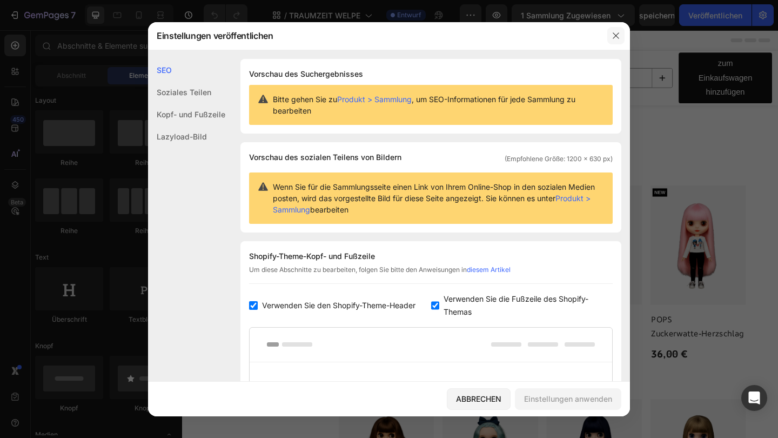
click at [612, 39] on icon "button" at bounding box center [615, 35] width 9 height 9
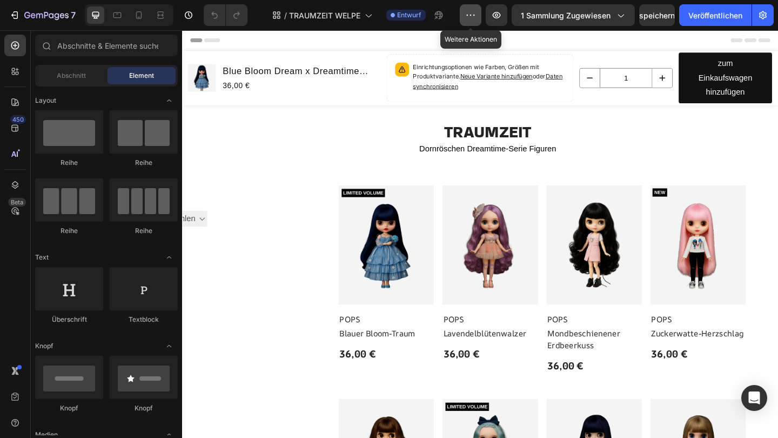
click at [469, 16] on icon "button" at bounding box center [470, 15] width 11 height 11
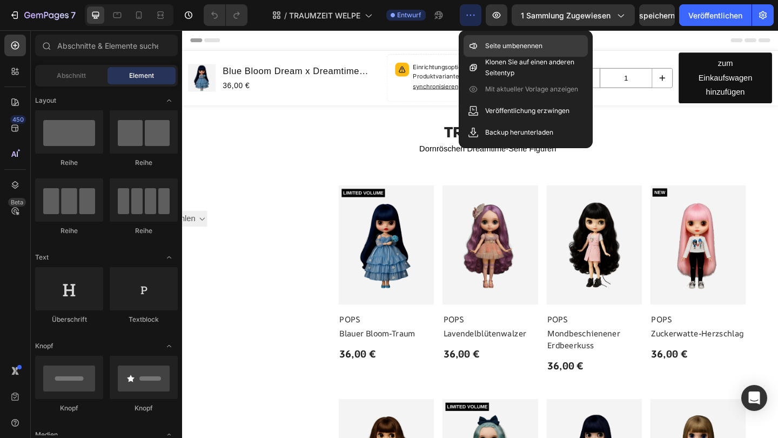
click at [493, 41] on p "Seite umbenennen" at bounding box center [513, 46] width 57 height 11
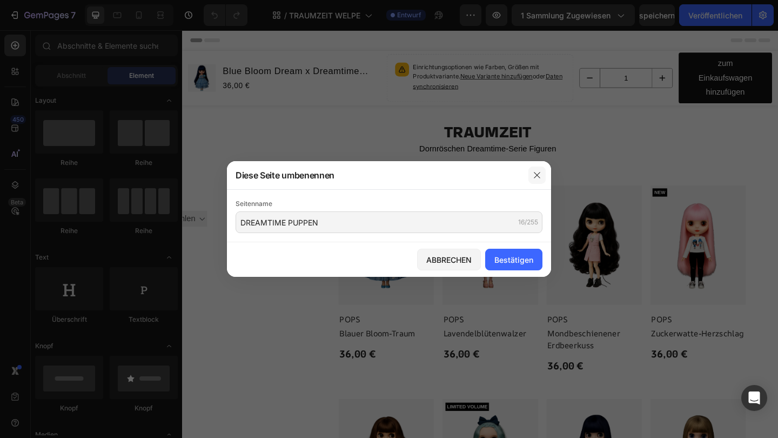
click at [536, 172] on icon "button" at bounding box center [537, 175] width 9 height 9
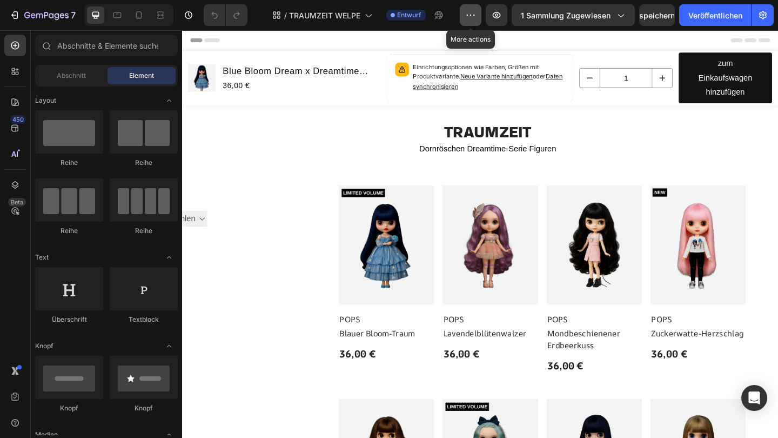
click at [467, 10] on icon "button" at bounding box center [470, 15] width 11 height 11
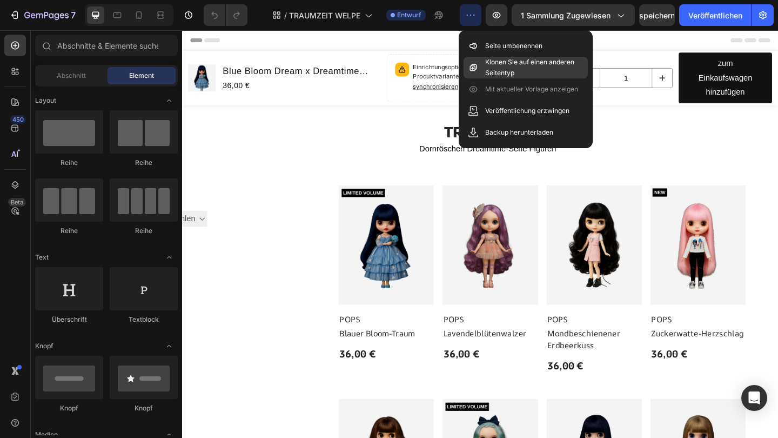
click at [482, 61] on div "Klonen Sie auf einen anderen Seitentyp" at bounding box center [525, 68] width 124 height 22
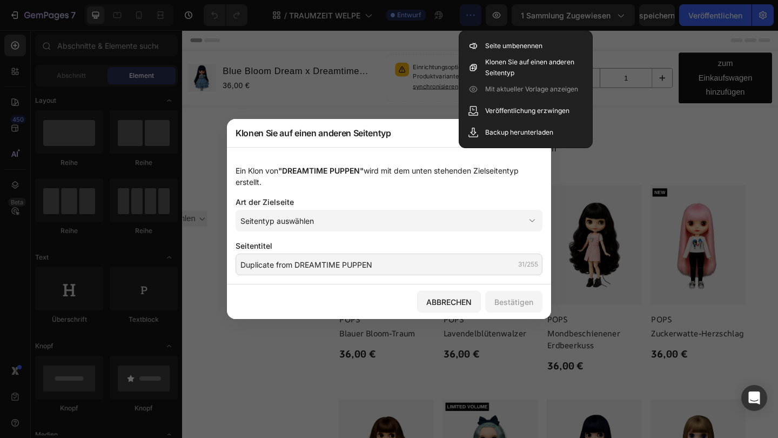
click at [384, 155] on div "Ein Klon von "DREAMTIME PUPPEN" wird mit dem unten stehenden Zielseitentyp erst…" at bounding box center [389, 215] width 324 height 137
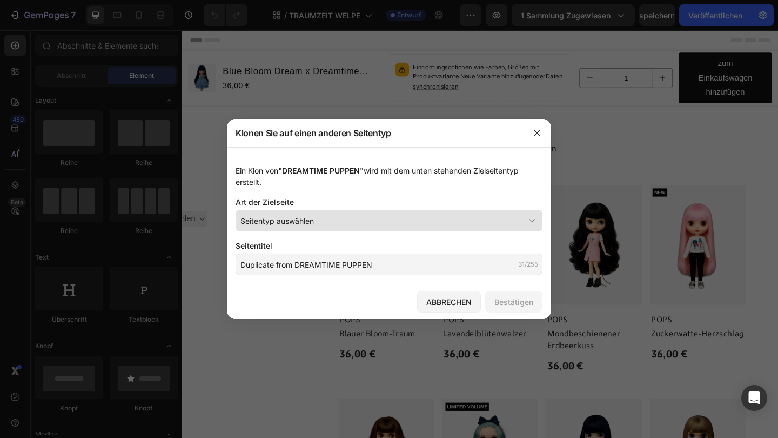
click at [389, 224] on div "Seitentyp auswählen" at bounding box center [382, 220] width 284 height 11
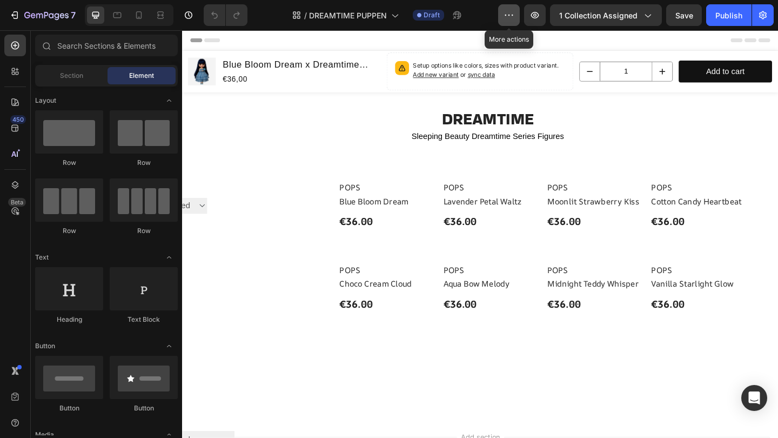
click at [517, 14] on button "button" at bounding box center [509, 15] width 22 height 22
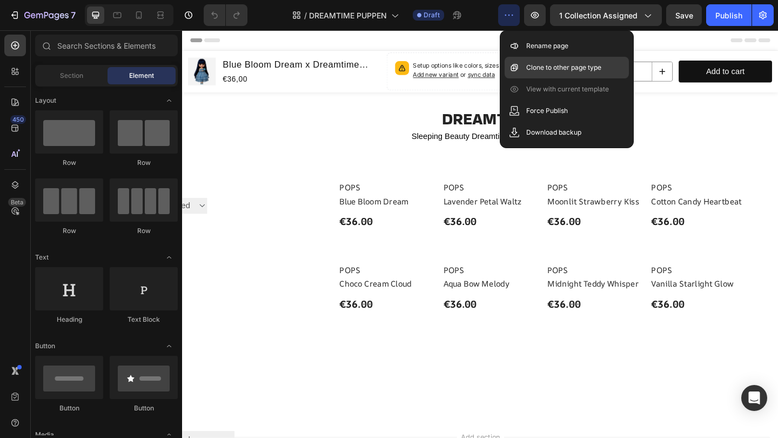
click at [528, 62] on p "Clone to other page type" at bounding box center [563, 67] width 75 height 11
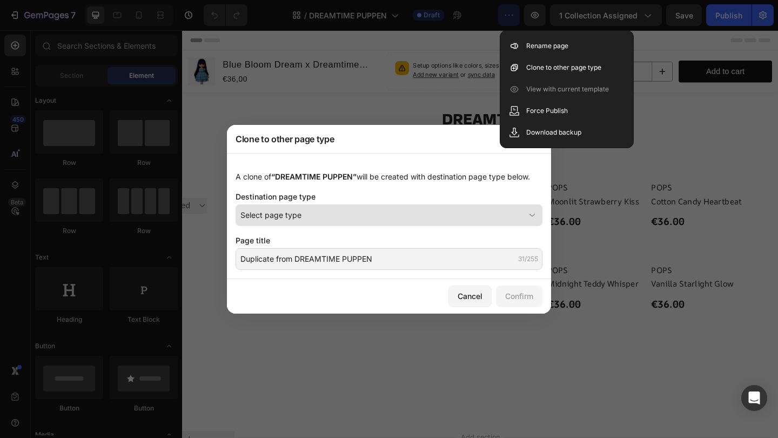
click at [415, 212] on div "Select page type" at bounding box center [382, 214] width 284 height 11
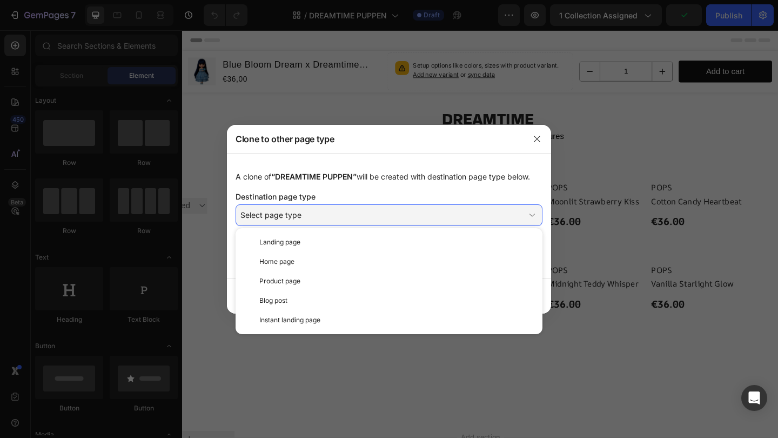
click at [415, 191] on div "Destination page type" at bounding box center [389, 196] width 307 height 11
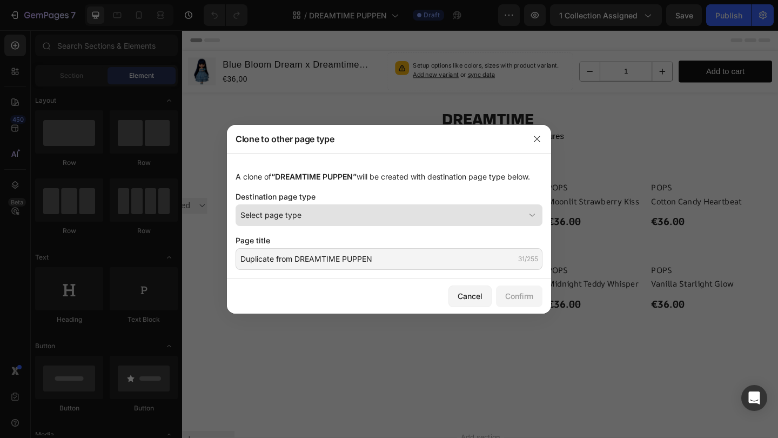
click at [427, 221] on button "Select page type" at bounding box center [389, 215] width 307 height 22
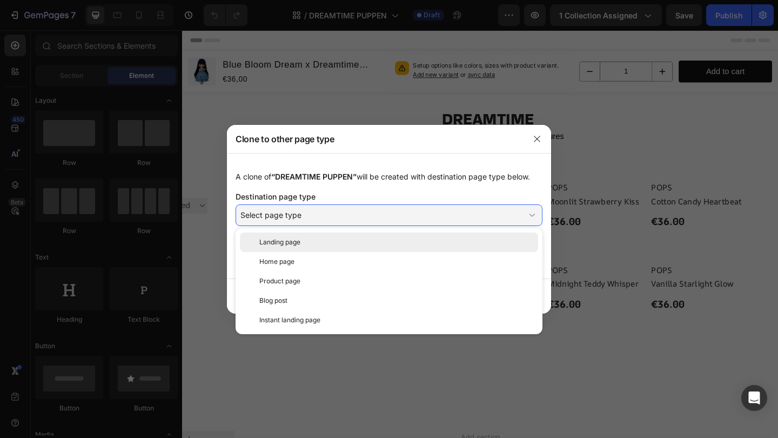
click at [424, 232] on div "Landing page" at bounding box center [389, 241] width 298 height 19
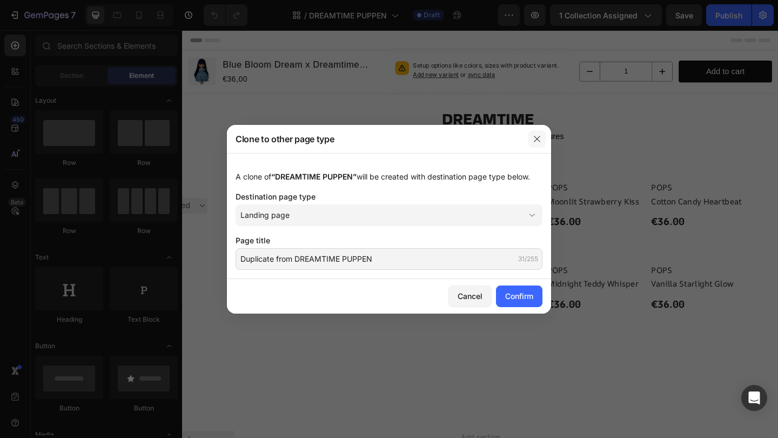
click at [538, 137] on icon "button" at bounding box center [537, 139] width 6 height 6
